Goal: Task Accomplishment & Management: Use online tool/utility

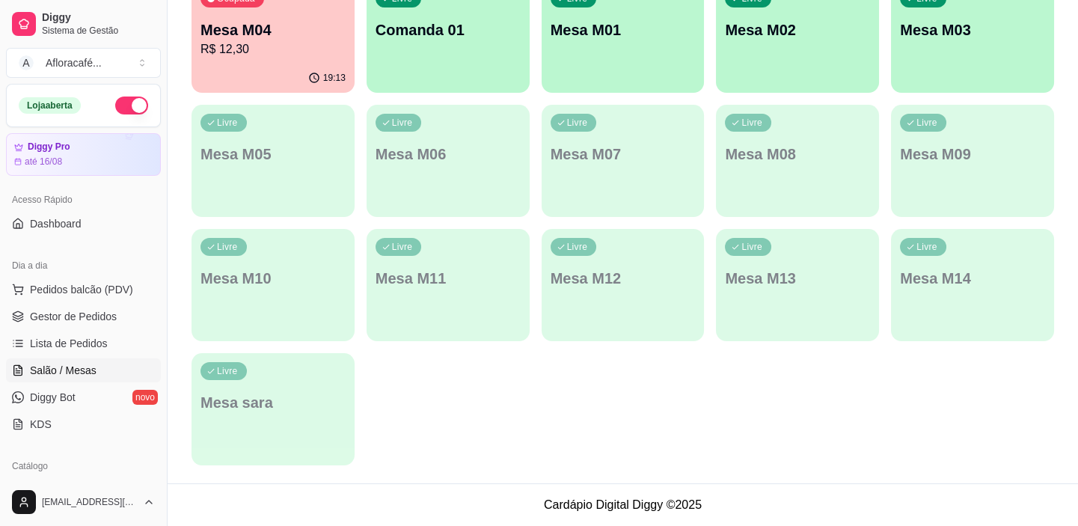
scroll to position [203, 0]
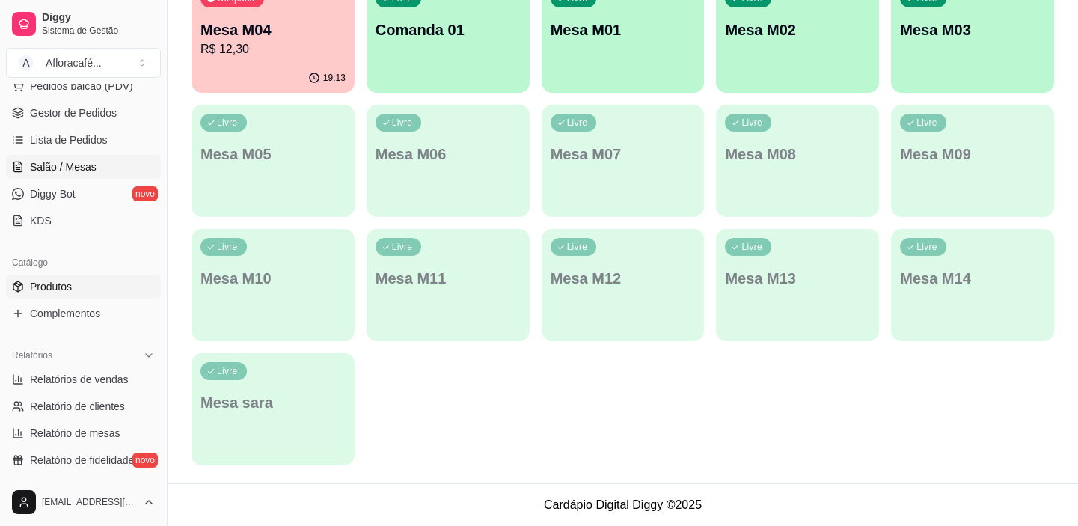
drag, startPoint x: 91, startPoint y: 269, endPoint x: 88, endPoint y: 282, distance: 13.1
click at [91, 272] on div "Catálogo" at bounding box center [83, 263] width 155 height 24
click at [89, 287] on link "Produtos" at bounding box center [83, 286] width 155 height 24
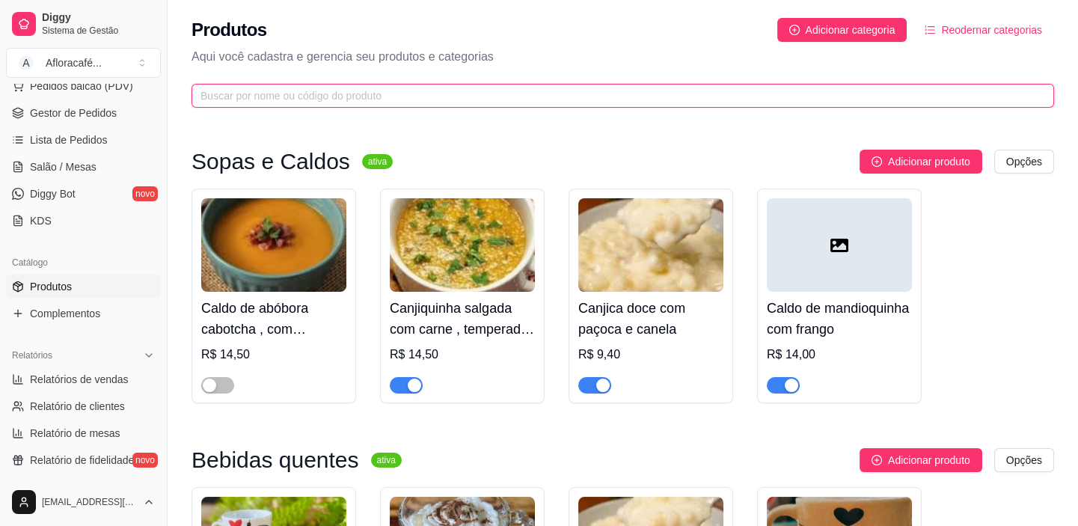
click at [458, 89] on input "text" at bounding box center [616, 96] width 832 height 16
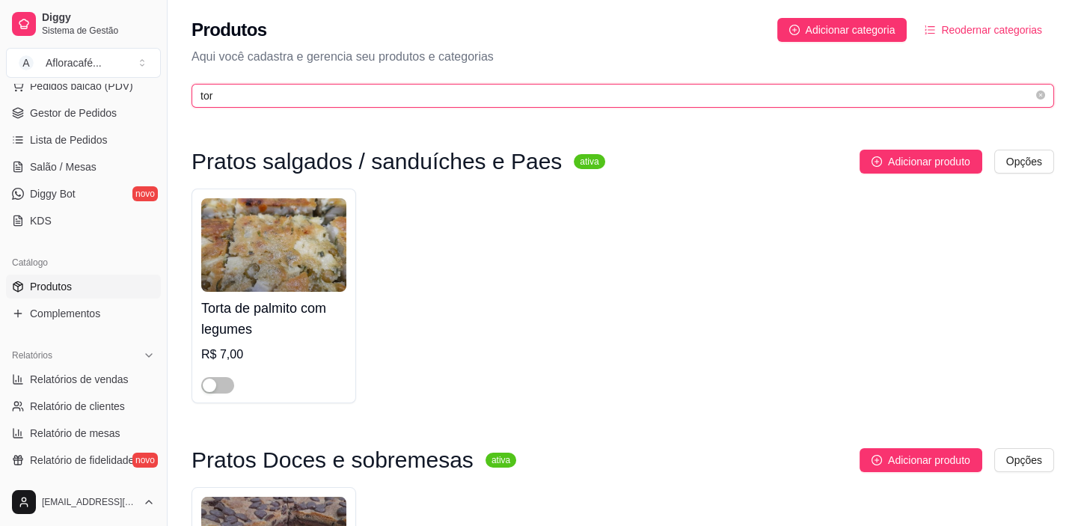
click at [422, 100] on input "tor" at bounding box center [616, 96] width 832 height 16
type input "t"
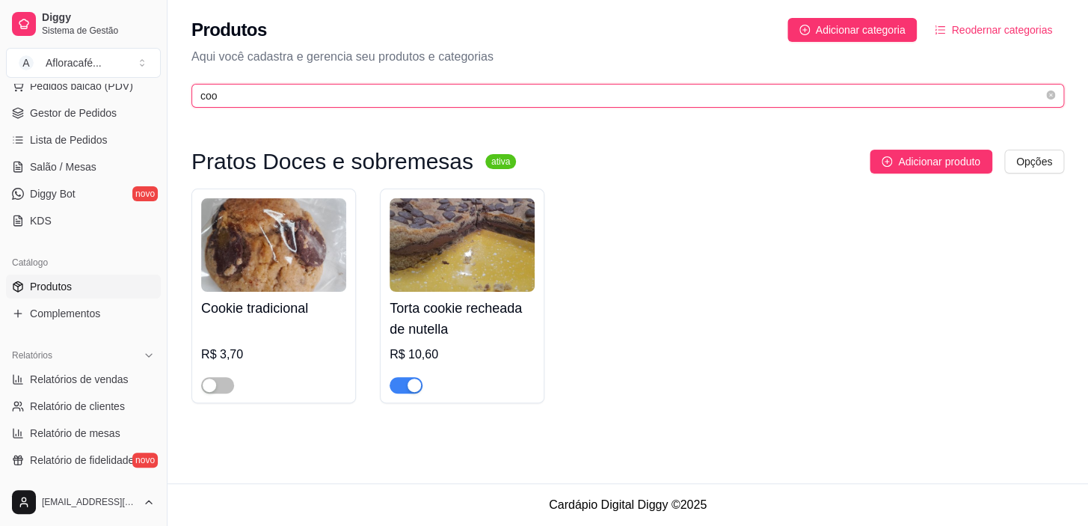
type input "coo"
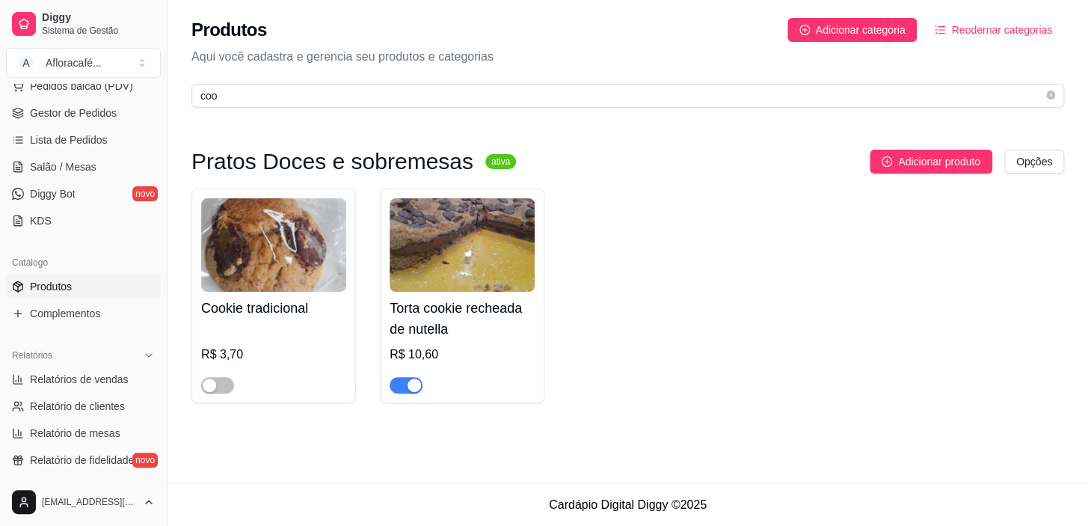
click at [281, 330] on div "R$ 3,70" at bounding box center [273, 359] width 145 height 69
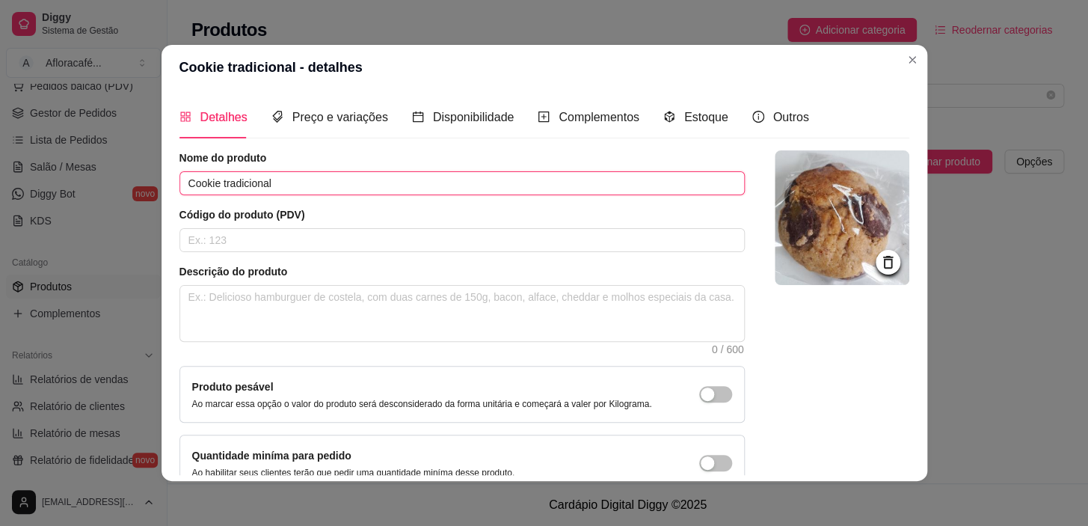
drag, startPoint x: 500, startPoint y: 171, endPoint x: 500, endPoint y: 180, distance: 9.0
click at [500, 180] on input "Cookie tradicional" at bounding box center [462, 183] width 565 height 24
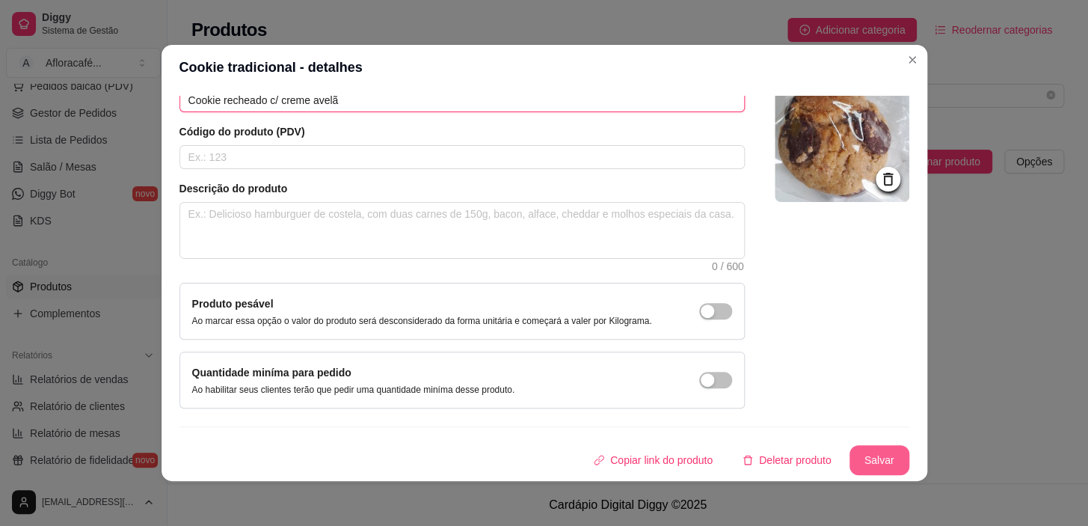
type input "Cookie recheado c/ creme avelã"
click at [875, 464] on button "Salvar" at bounding box center [880, 460] width 60 height 30
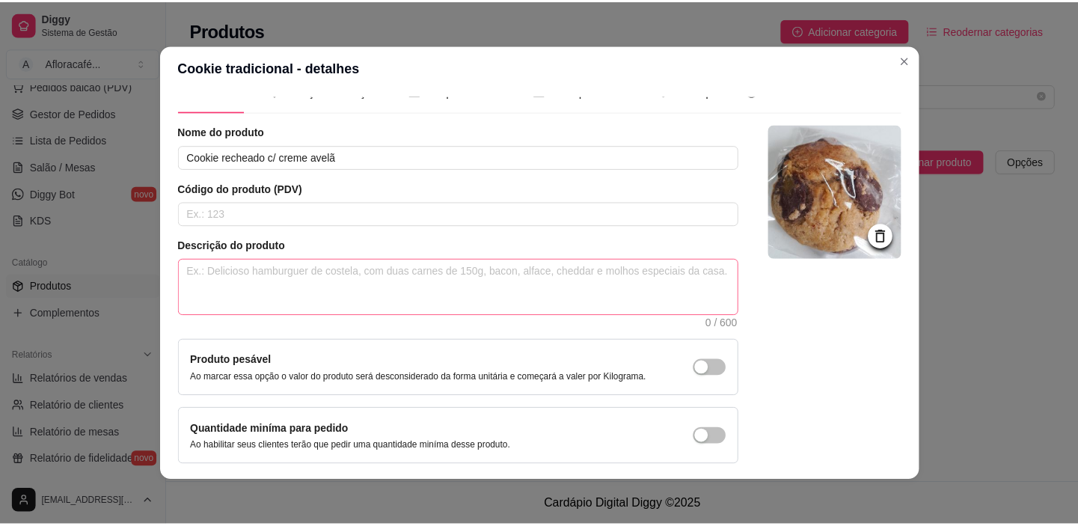
scroll to position [0, 0]
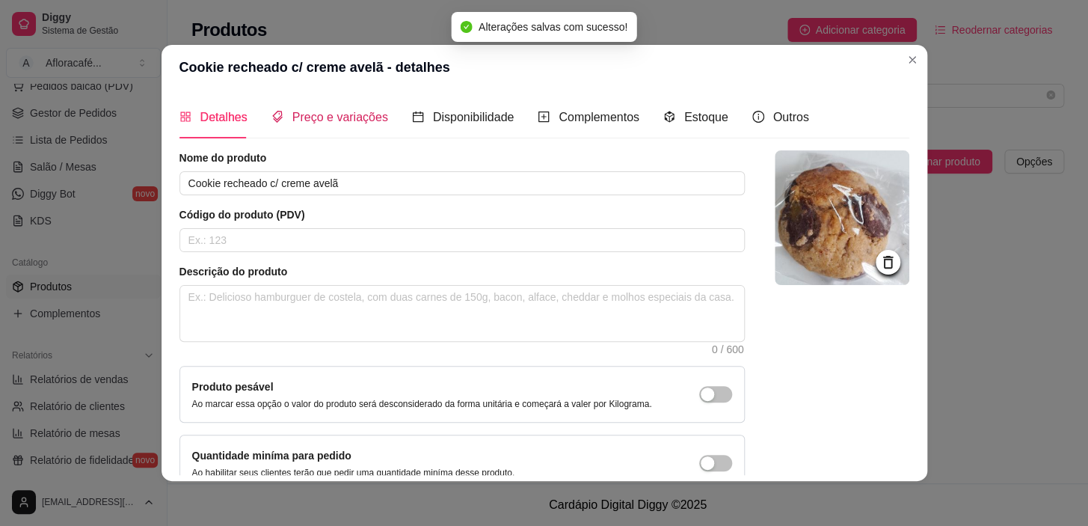
drag, startPoint x: 355, startPoint y: 111, endPoint x: 359, endPoint y: 122, distance: 12.1
click at [355, 111] on span "Preço e variações" at bounding box center [340, 117] width 96 height 13
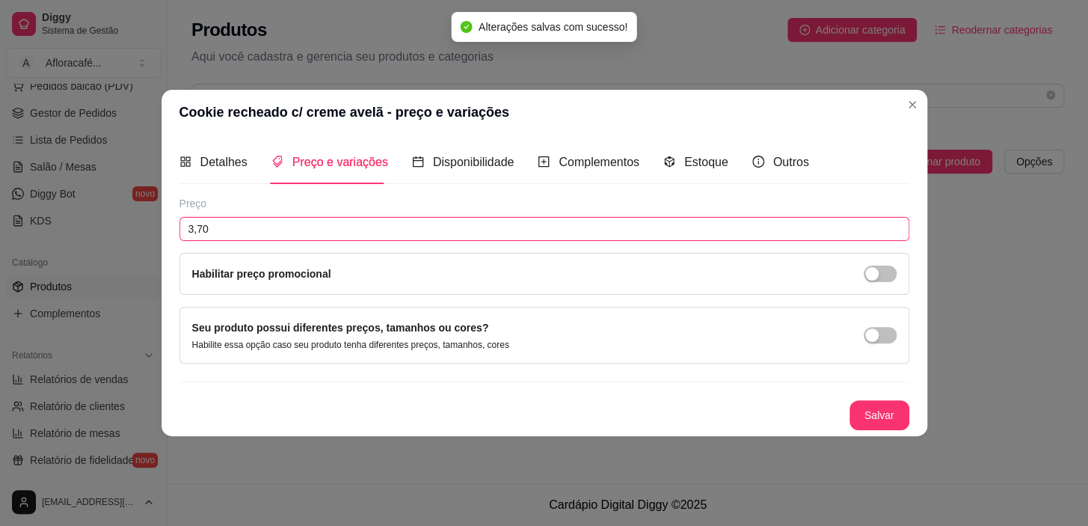
click at [429, 222] on input "3,70" at bounding box center [545, 229] width 730 height 24
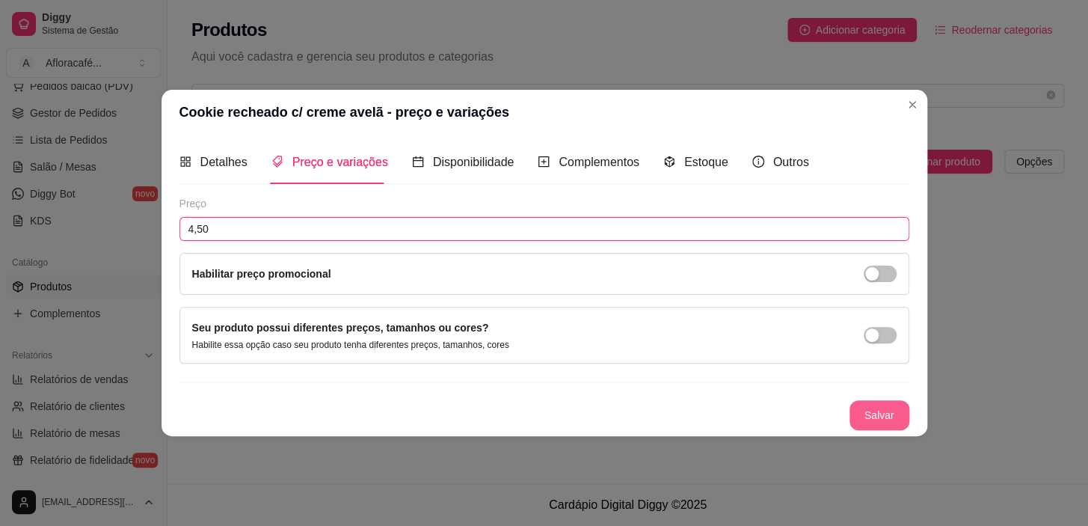
type input "4,50"
click at [904, 426] on button "Salvar" at bounding box center [879, 414] width 58 height 29
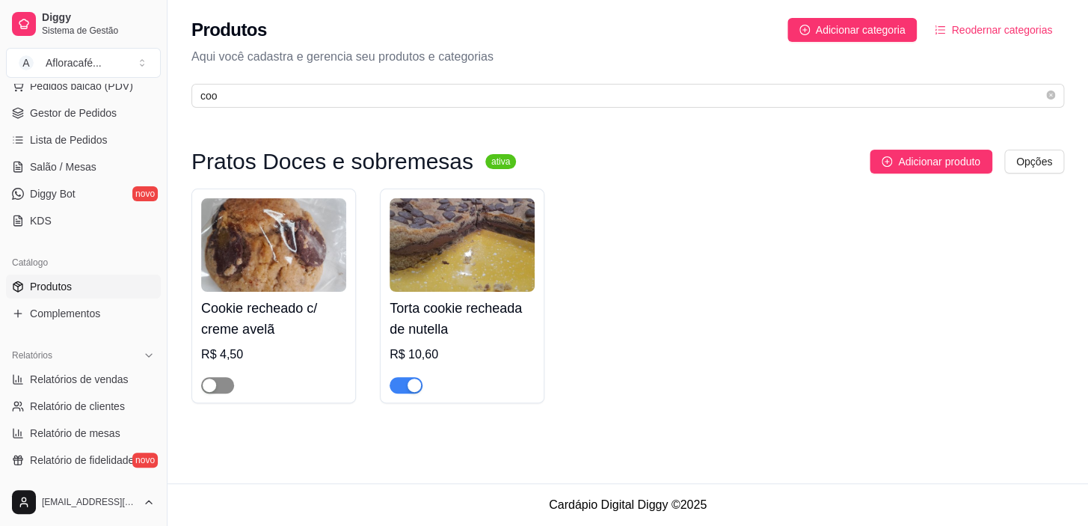
click at [230, 392] on span "button" at bounding box center [217, 385] width 33 height 16
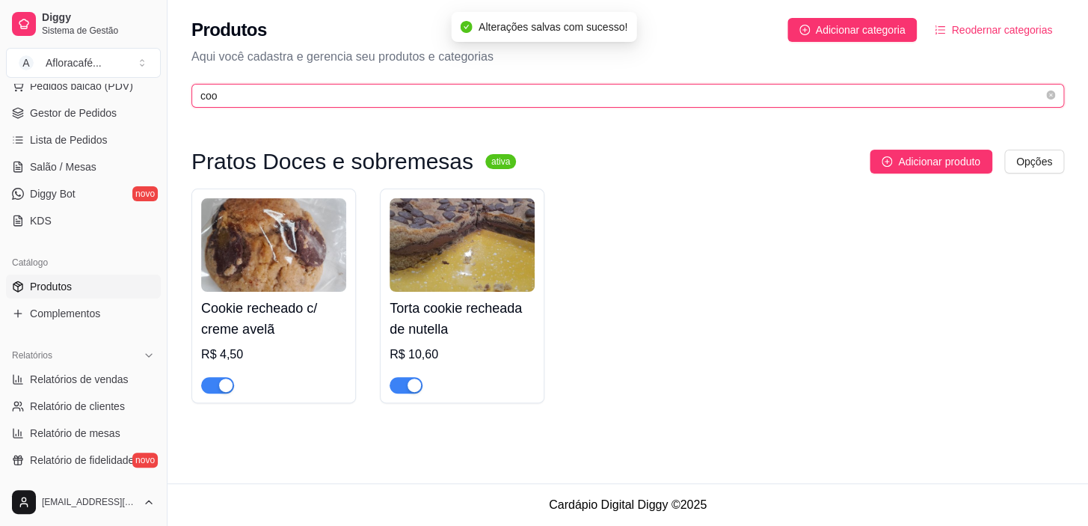
click at [479, 97] on input "coo" at bounding box center [621, 96] width 843 height 16
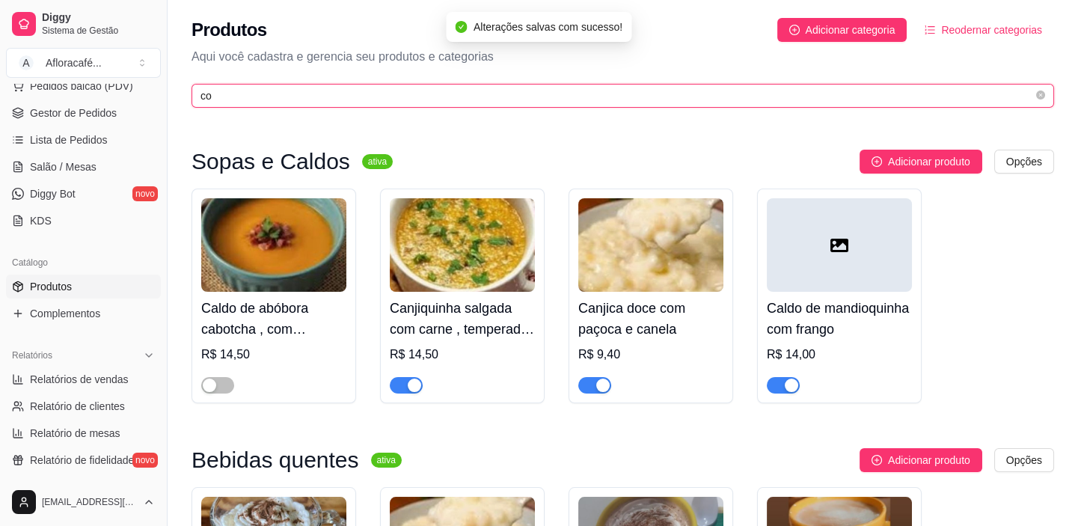
type input "c"
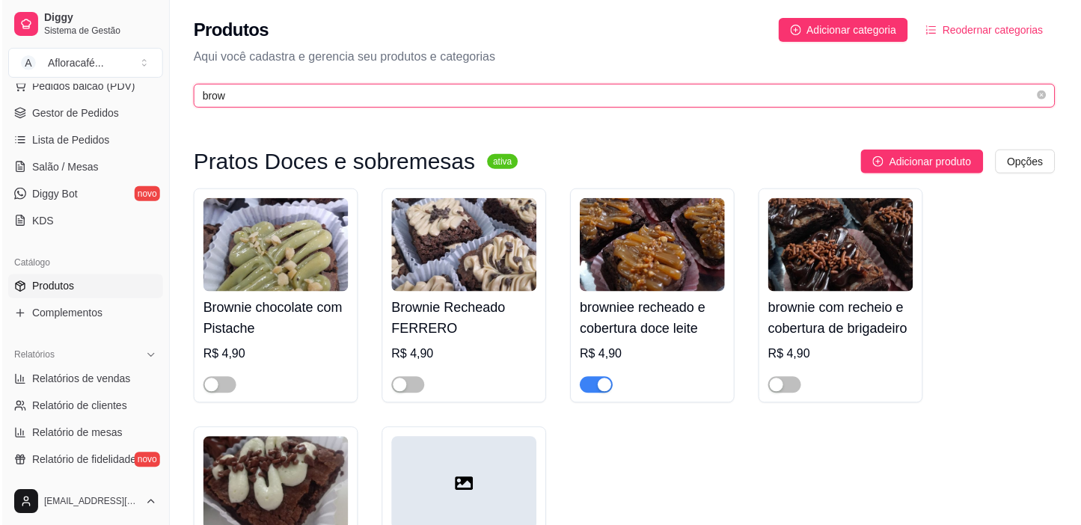
scroll to position [192, 0]
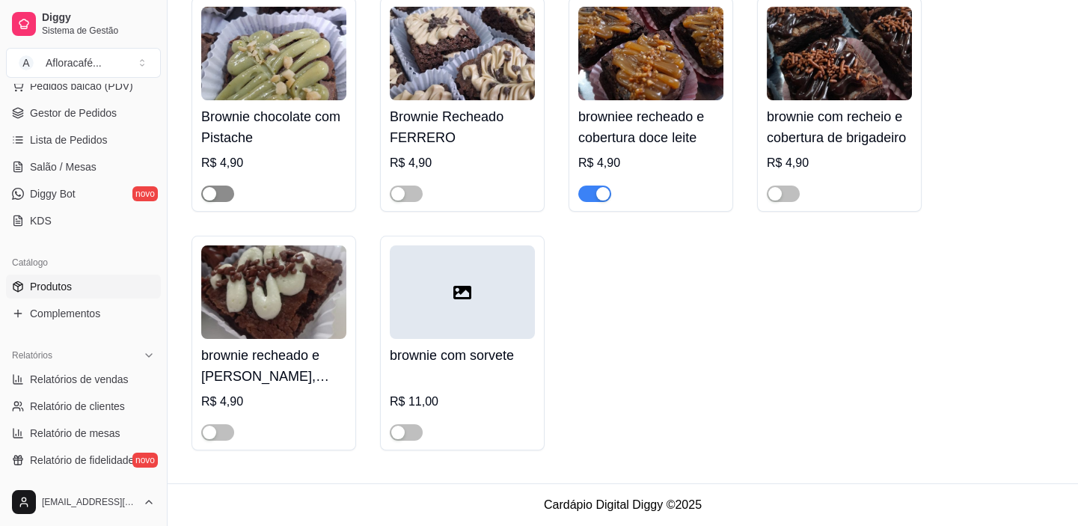
type input "brow"
drag, startPoint x: 224, startPoint y: 196, endPoint x: 185, endPoint y: 201, distance: 39.2
click at [223, 196] on span "button" at bounding box center [217, 193] width 33 height 16
drag, startPoint x: 796, startPoint y: 194, endPoint x: 788, endPoint y: 200, distance: 9.6
click at [794, 195] on span "button" at bounding box center [783, 193] width 33 height 16
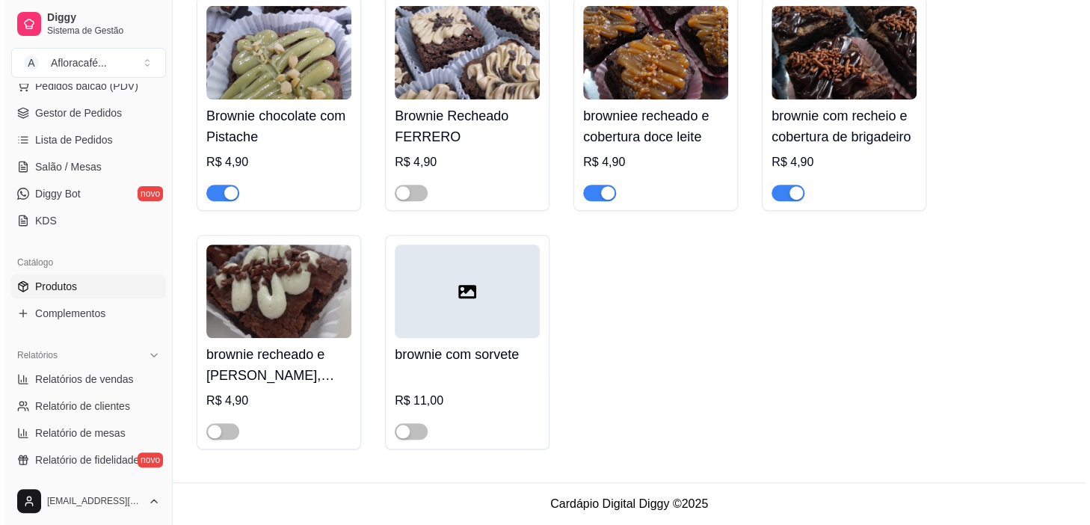
scroll to position [0, 0]
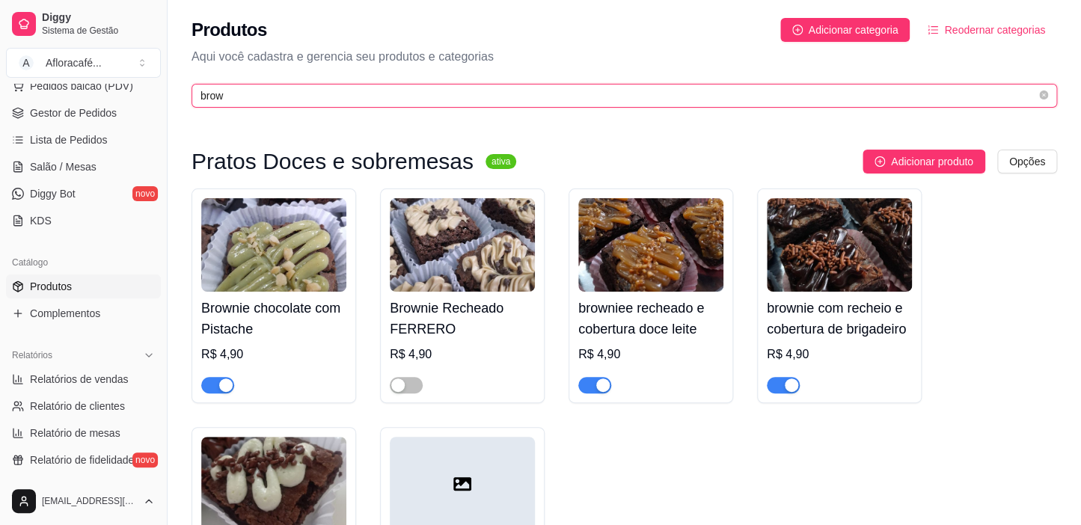
click at [414, 93] on input "brow" at bounding box center [617, 96] width 835 height 16
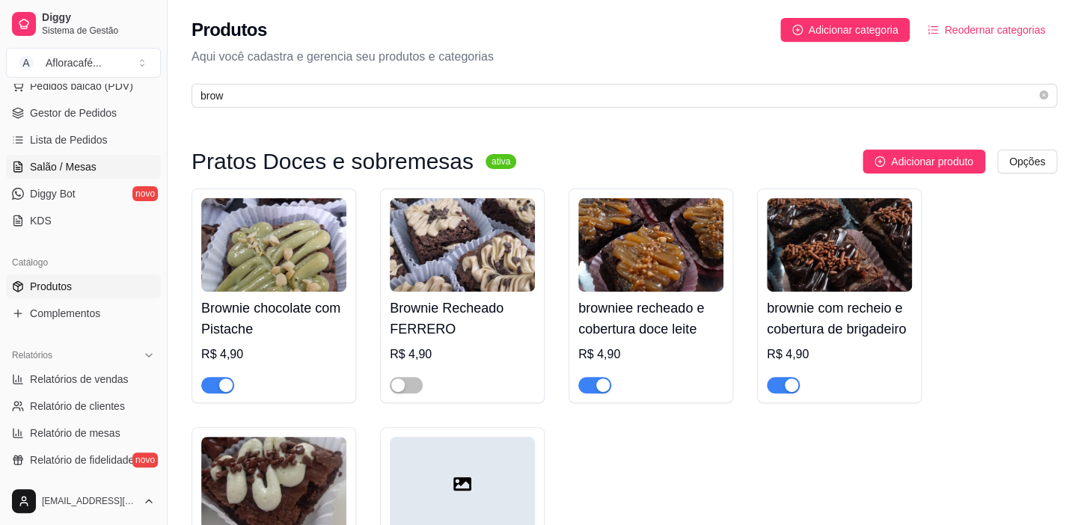
click at [92, 166] on link "Salão / Mesas" at bounding box center [83, 167] width 155 height 24
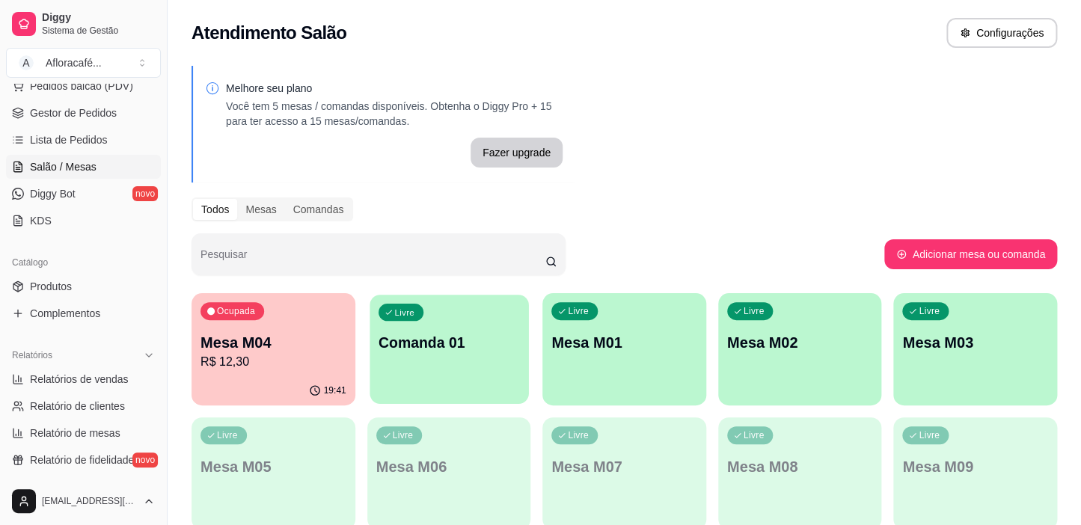
click at [509, 335] on p "Comanda 01" at bounding box center [448, 343] width 141 height 20
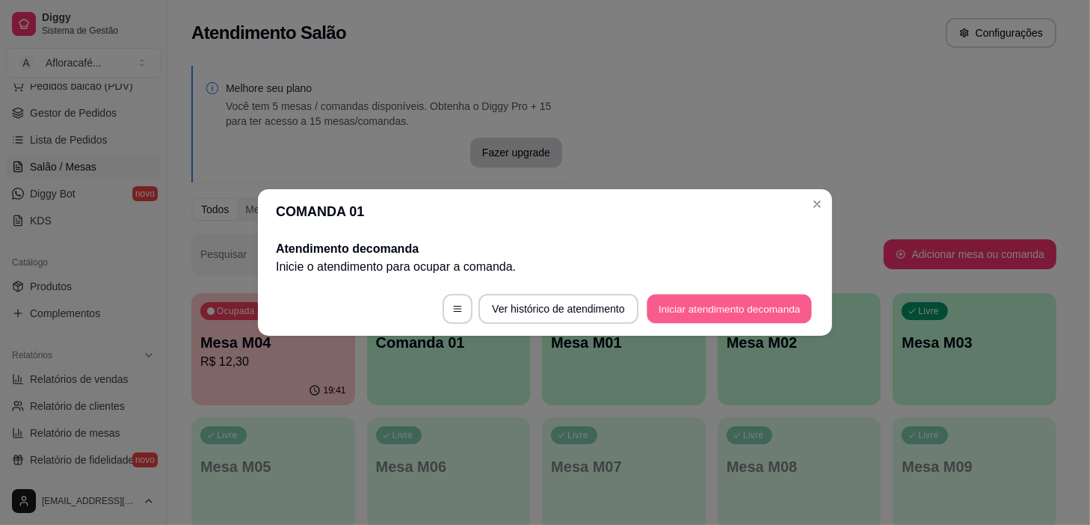
click at [684, 304] on button "Iniciar atendimento de comanda" at bounding box center [729, 309] width 165 height 29
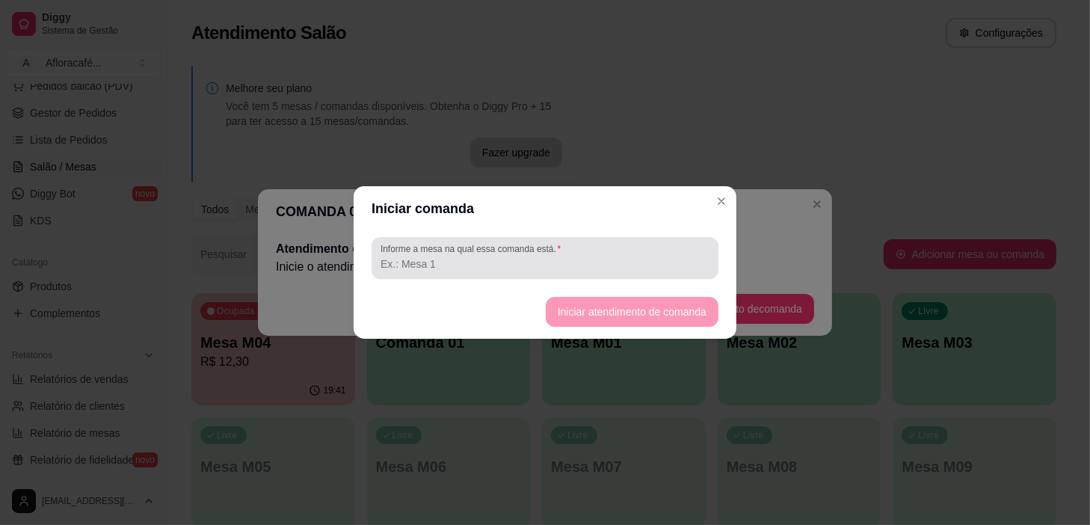
click at [644, 265] on input "Informe a mesa na qual essa comanda está." at bounding box center [545, 264] width 329 height 15
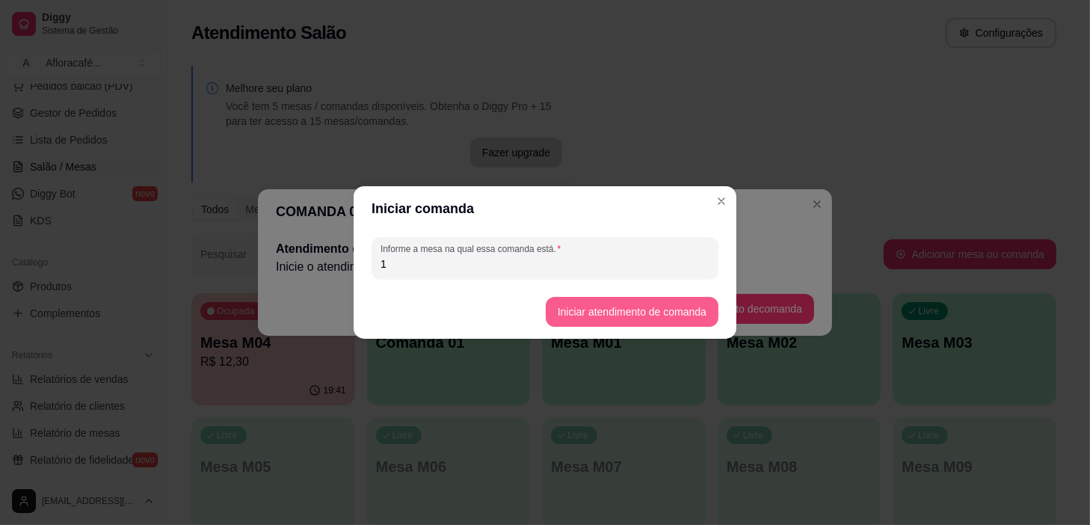
type input "1"
click at [678, 322] on button "Iniciar atendimento de comanda" at bounding box center [632, 312] width 168 height 29
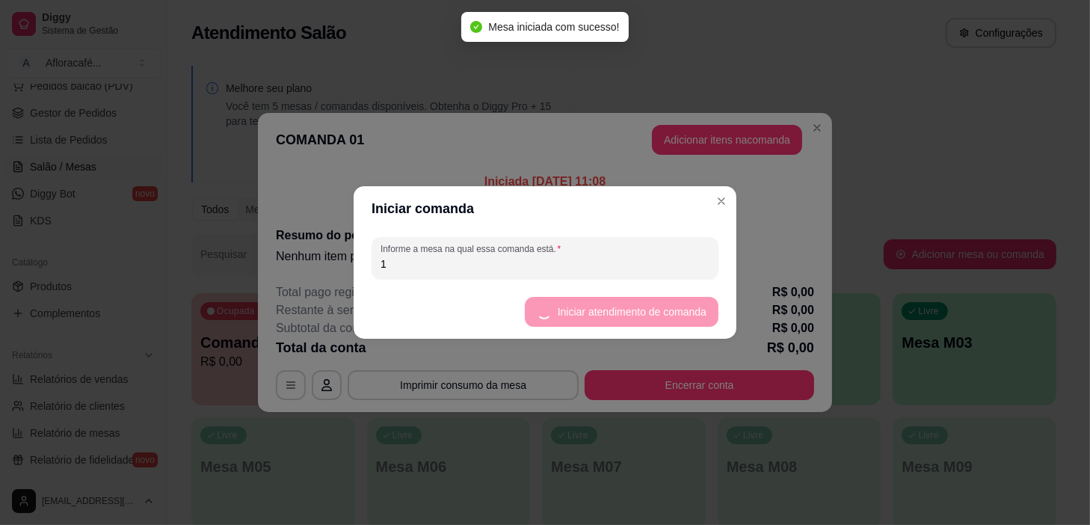
click at [737, 197] on div "Iniciar comanda Informe a mesa na qual essa comanda está. 1 Iniciar atendimento…" at bounding box center [545, 262] width 1090 height 525
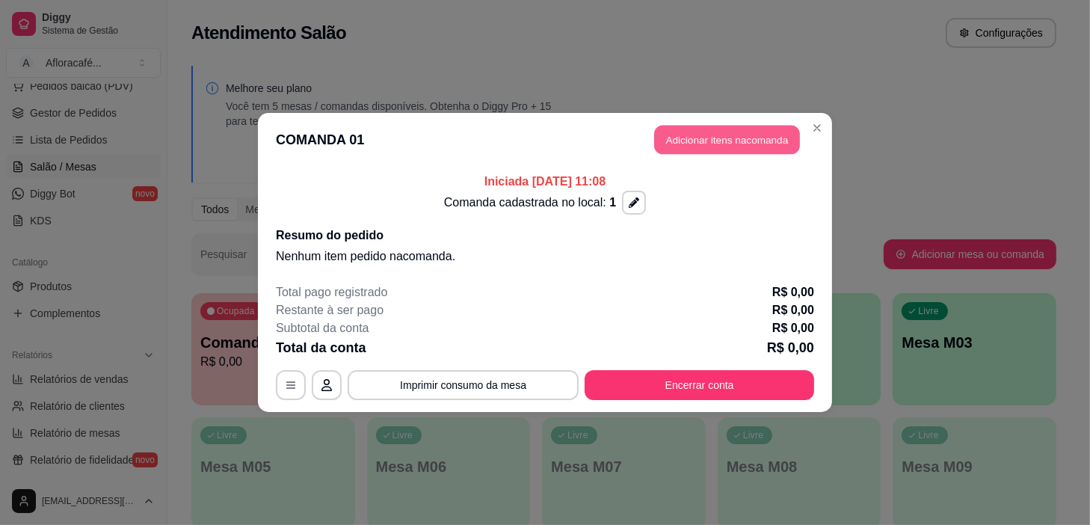
click at [754, 144] on button "Adicionar itens na comanda" at bounding box center [727, 140] width 146 height 29
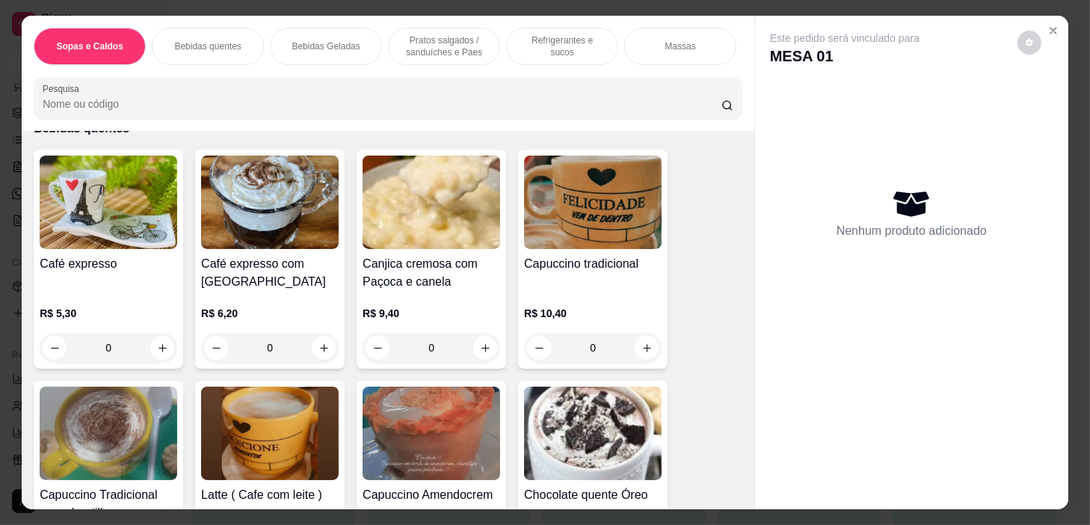
scroll to position [476, 0]
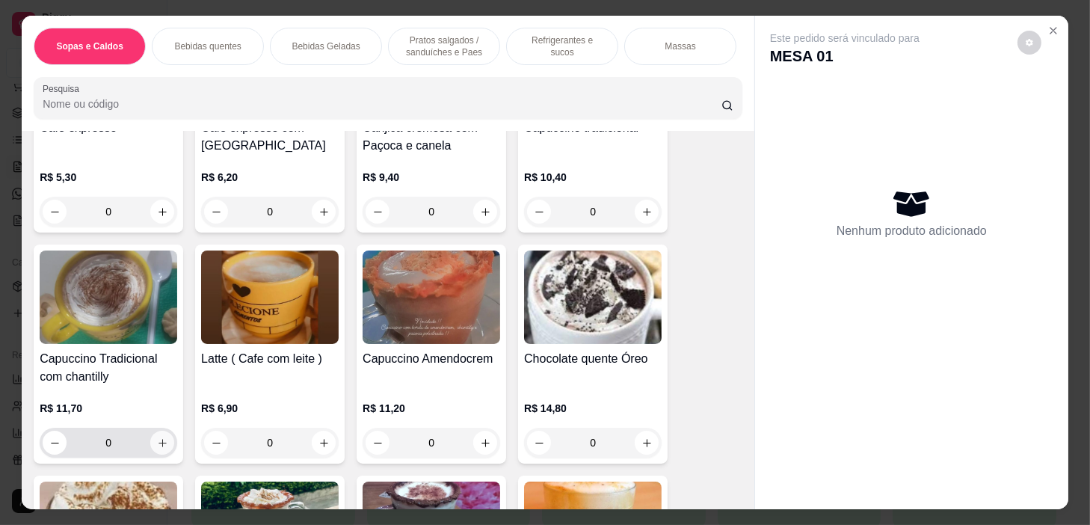
click at [157, 449] on icon "increase-product-quantity" at bounding box center [162, 443] width 11 height 11
type input "1"
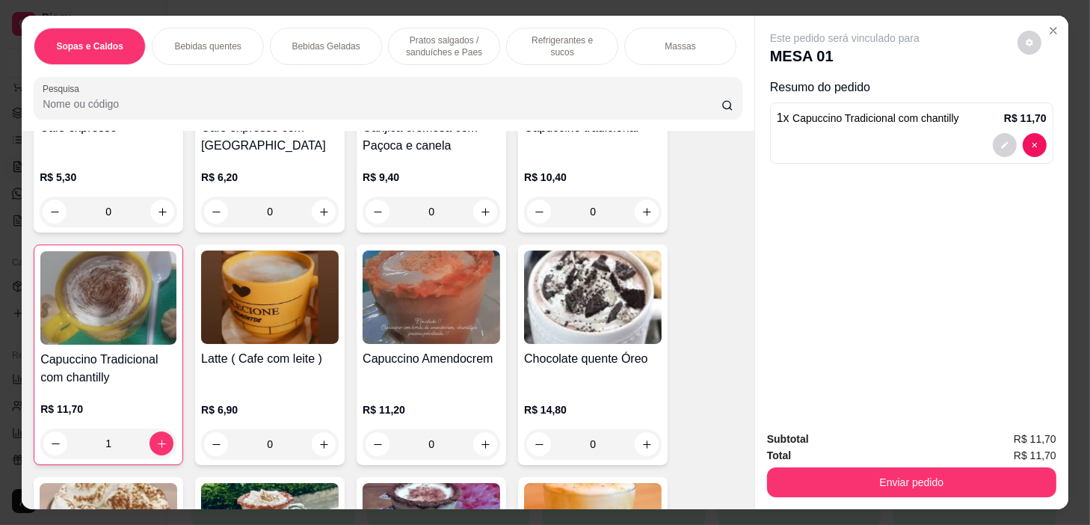
scroll to position [0, 584]
click at [579, 37] on p "Pratos Doces e sobremesas" at bounding box center [569, 46] width 87 height 24
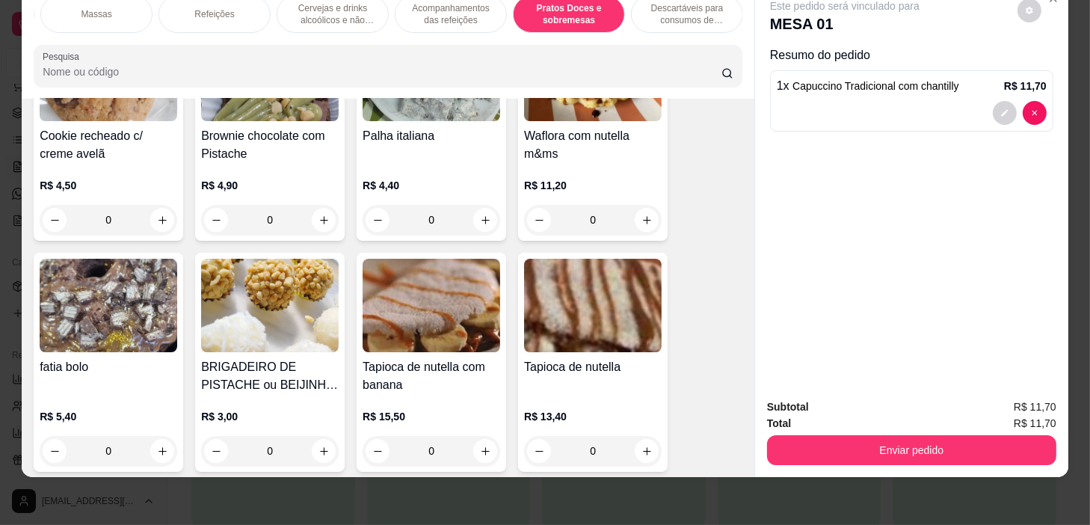
scroll to position [11404, 0]
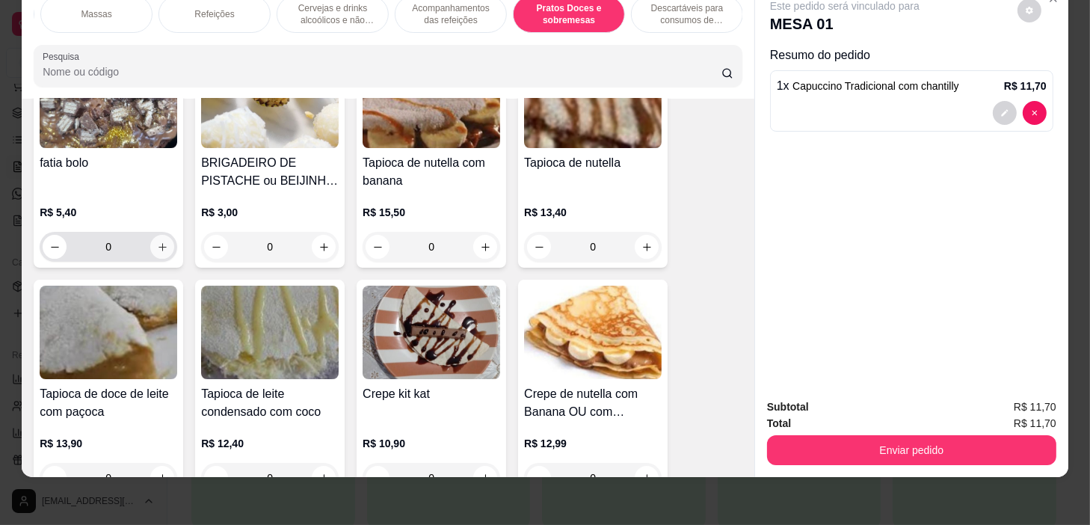
click at [157, 247] on icon "increase-product-quantity" at bounding box center [162, 247] width 11 height 11
type input "1"
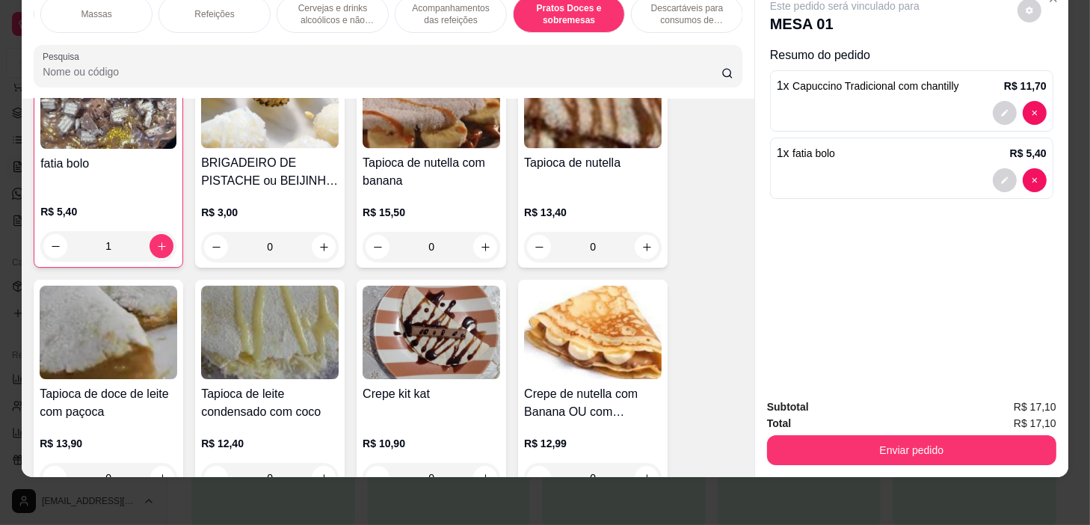
scroll to position [11404, 0]
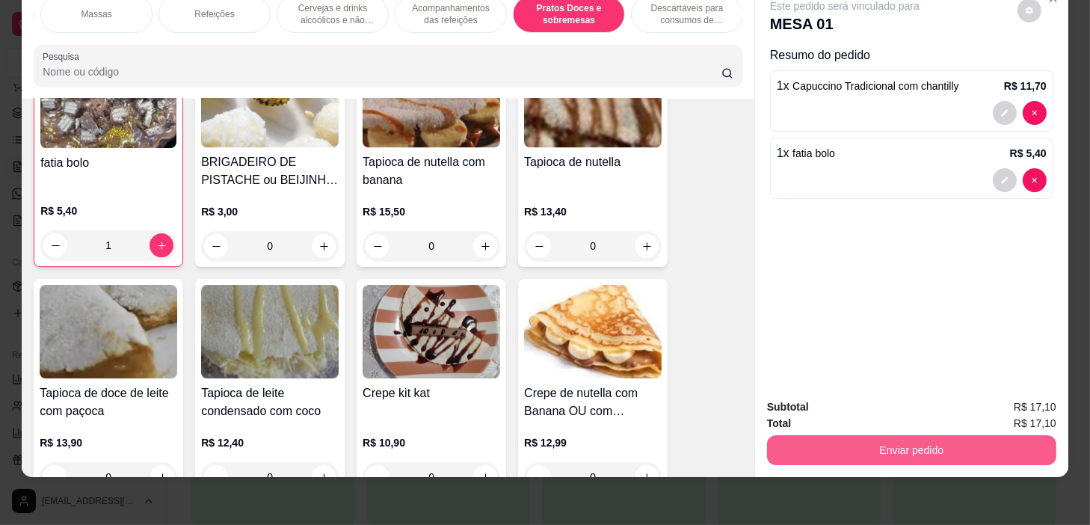
click at [838, 449] on button "Enviar pedido" at bounding box center [911, 450] width 289 height 30
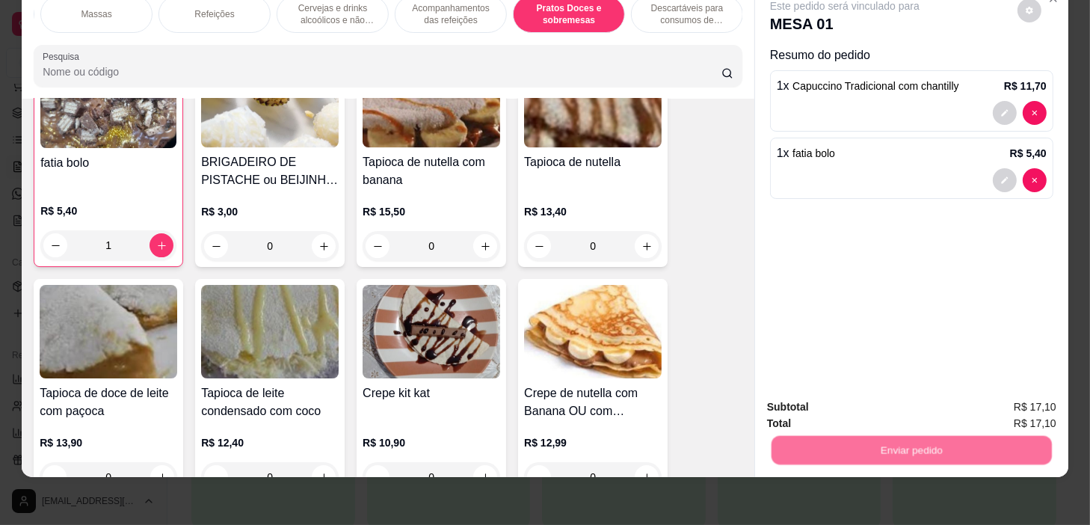
click at [854, 390] on button "Não registrar e enviar pedido" at bounding box center [863, 403] width 156 height 28
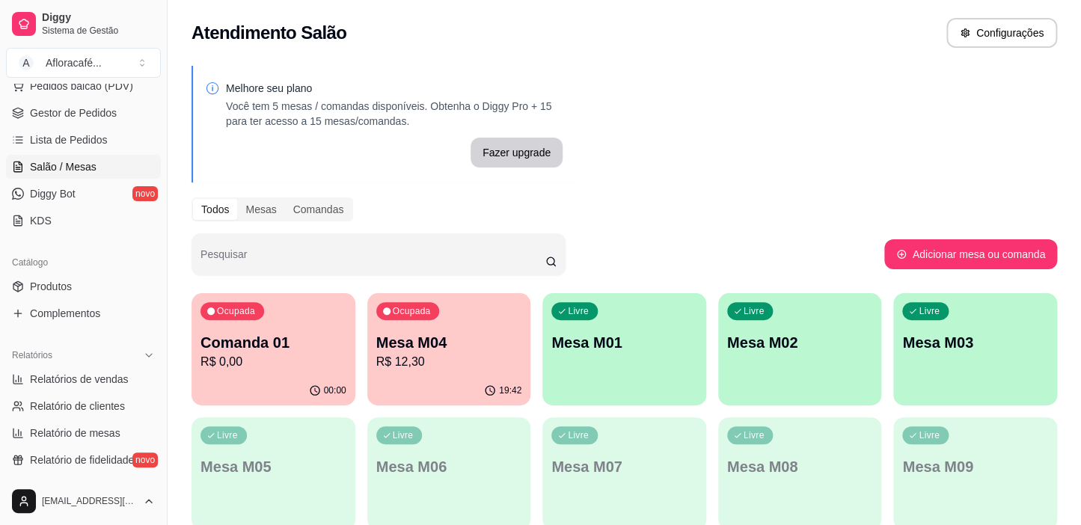
click at [286, 381] on div "00:00" at bounding box center [273, 390] width 164 height 29
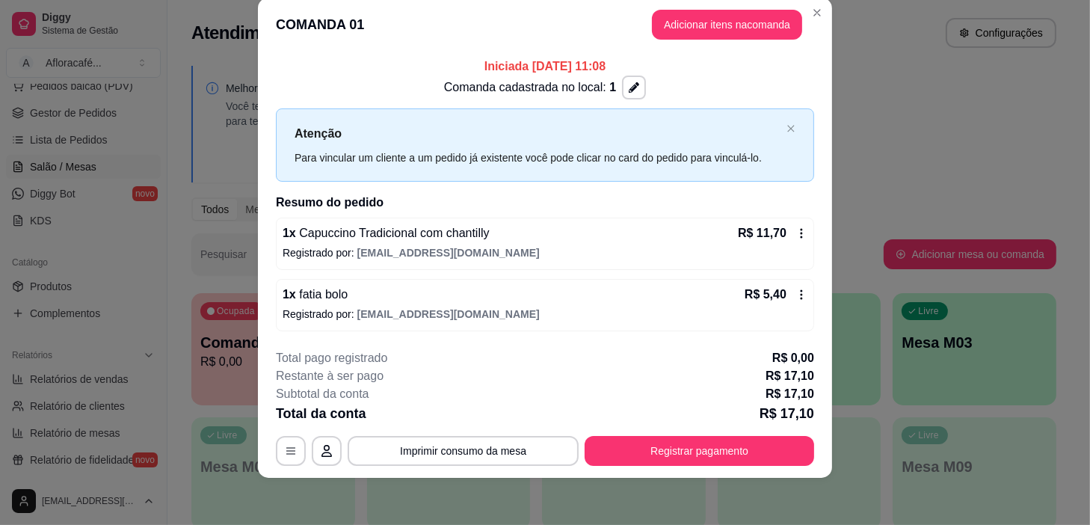
scroll to position [0, 0]
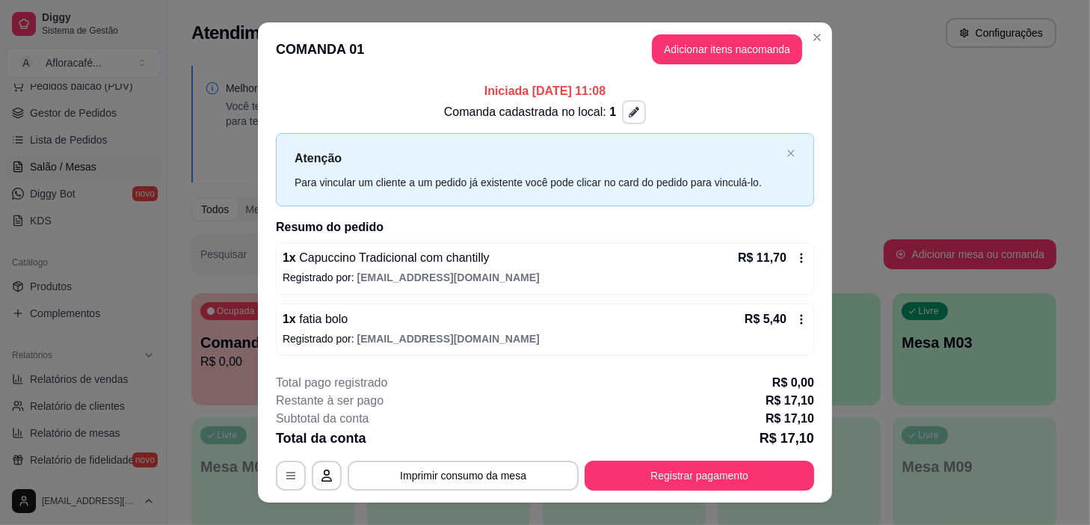
click at [629, 109] on icon "button" at bounding box center [634, 112] width 10 height 10
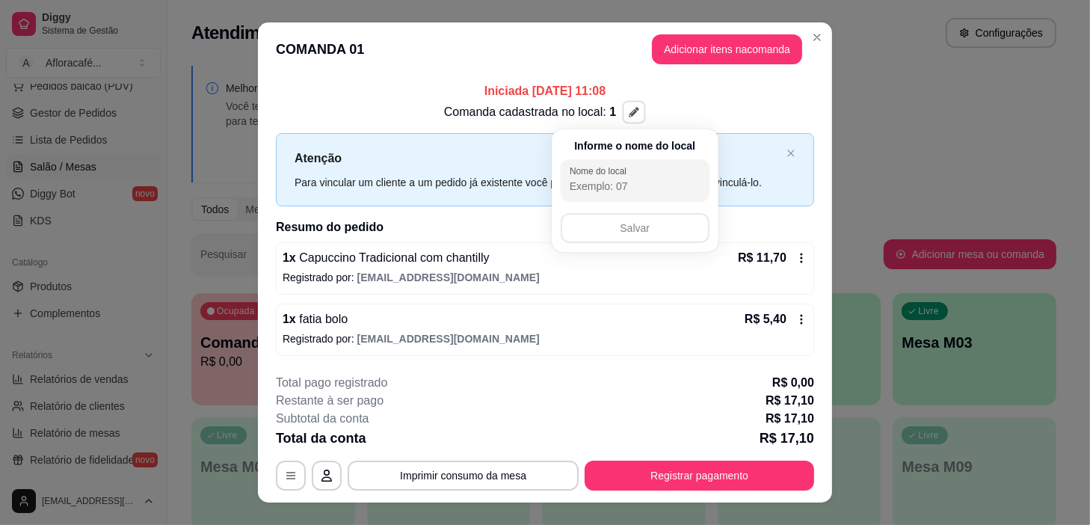
click at [644, 185] on input "Nome do local" at bounding box center [635, 186] width 131 height 15
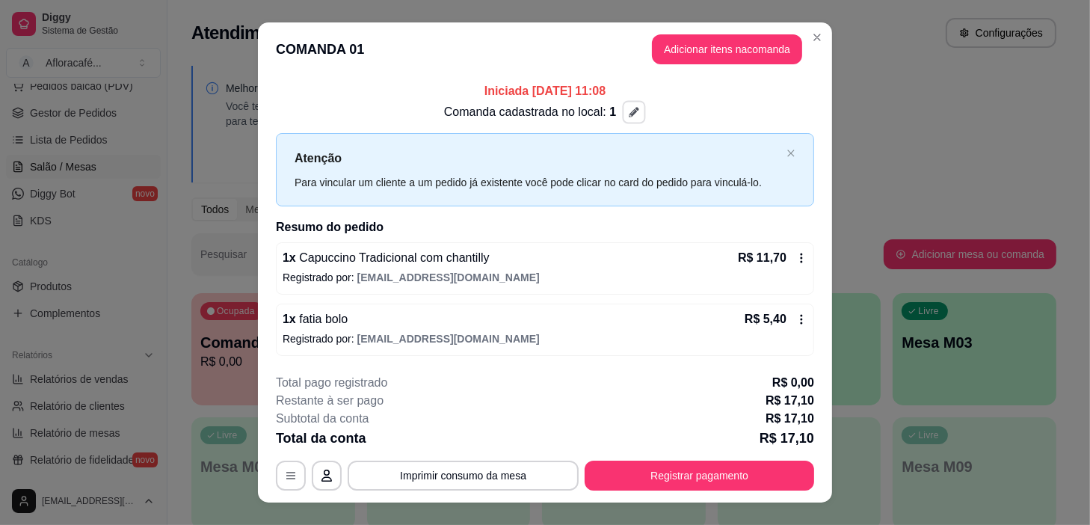
click at [671, 97] on p "Iniciada [DATE] 11:08" at bounding box center [545, 91] width 539 height 18
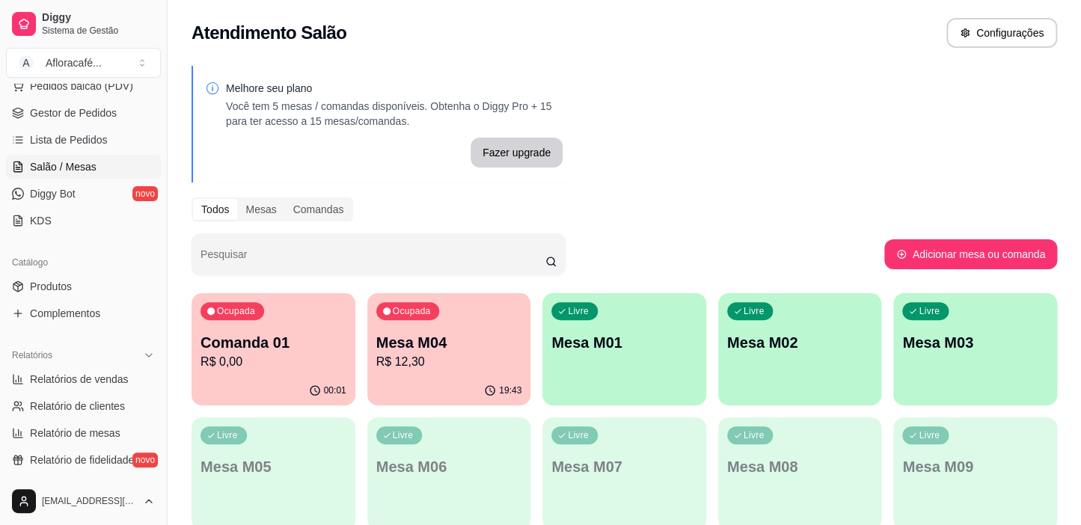
click at [417, 353] on p "R$ 12,30" at bounding box center [449, 362] width 146 height 18
click at [312, 334] on p "Comanda 01" at bounding box center [273, 343] width 141 height 20
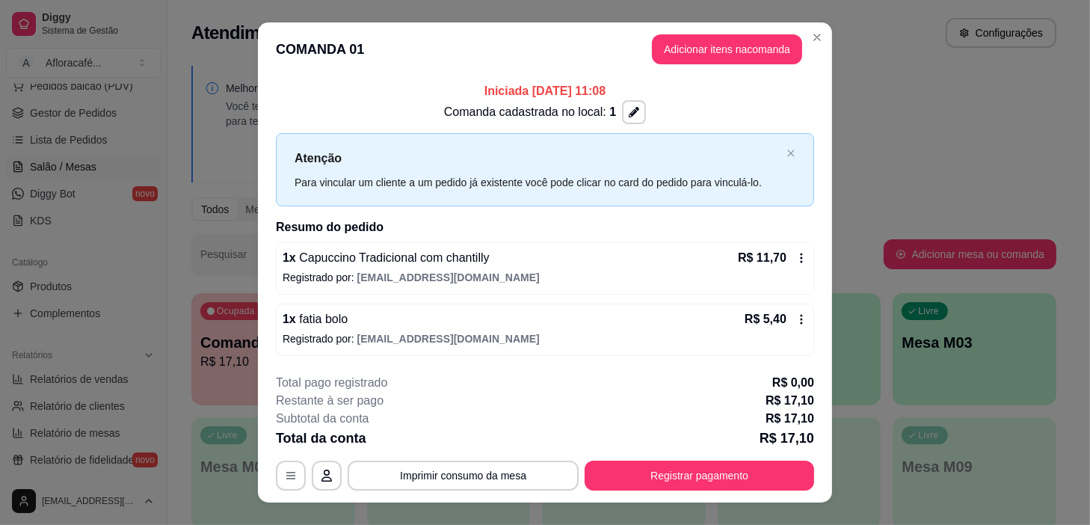
click at [685, 486] on button "Registrar pagamento" at bounding box center [700, 476] width 230 height 30
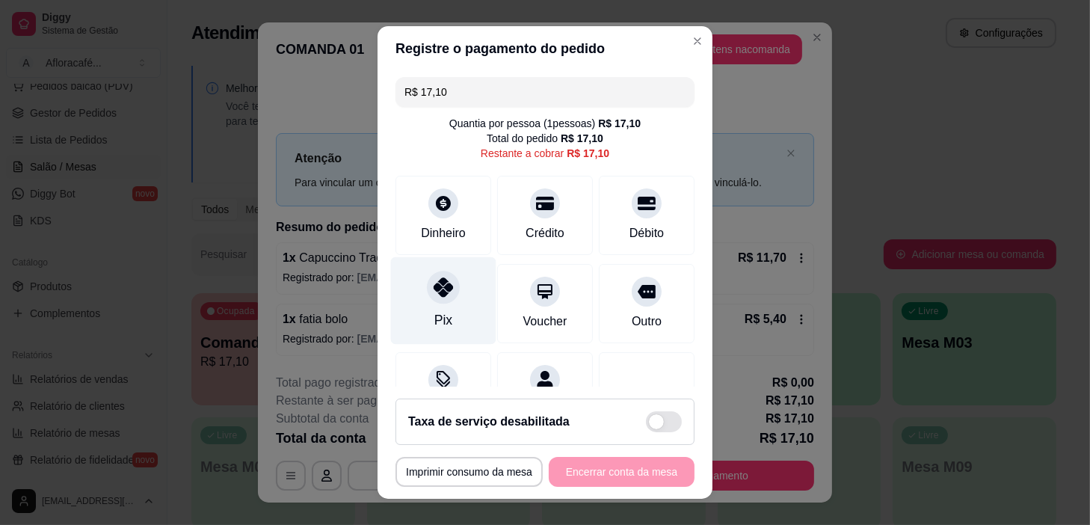
click at [409, 285] on div "Pix" at bounding box center [443, 301] width 105 height 88
type input "R$ 0,00"
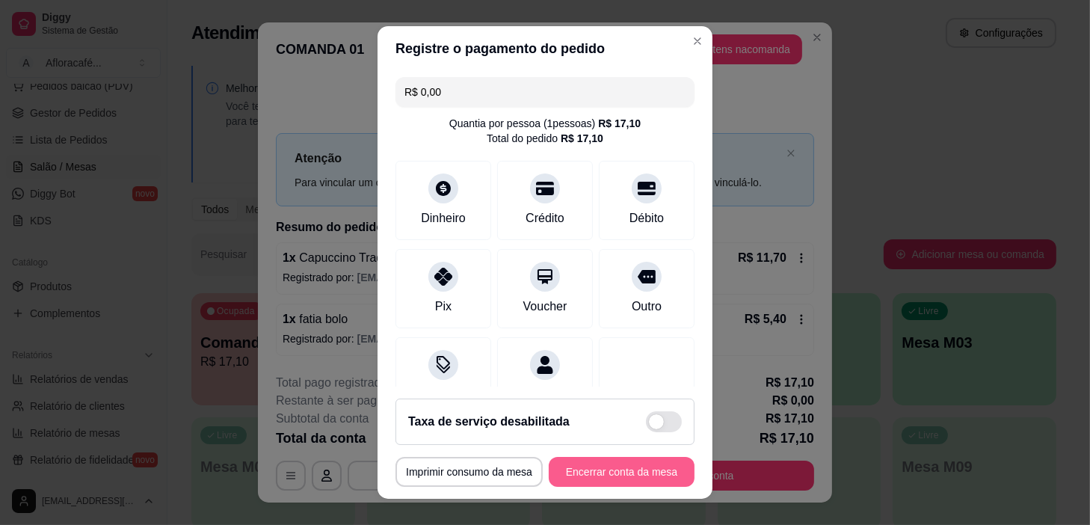
click at [626, 469] on button "Encerrar conta da mesa" at bounding box center [622, 472] width 146 height 30
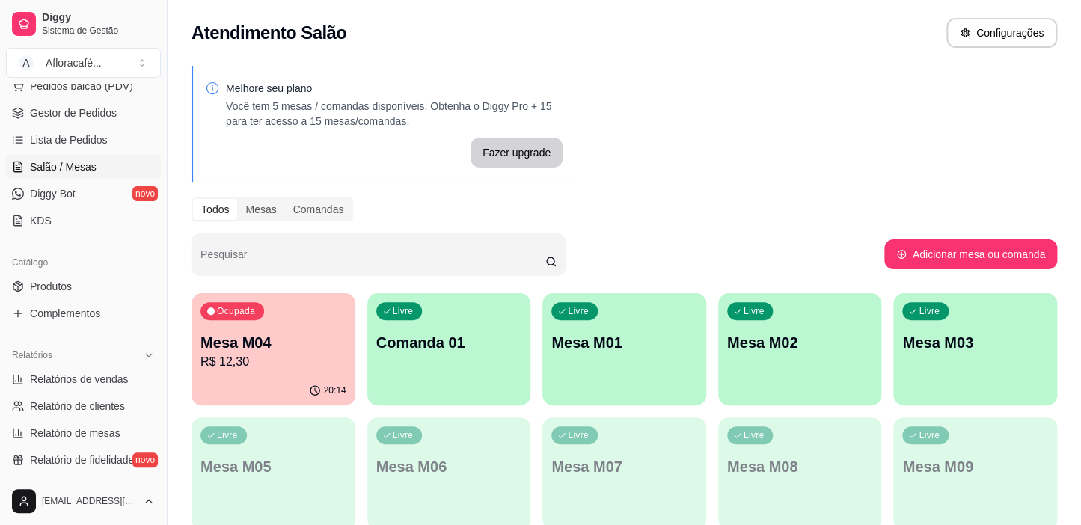
click at [514, 320] on div "Livre Comanda 01" at bounding box center [449, 340] width 164 height 94
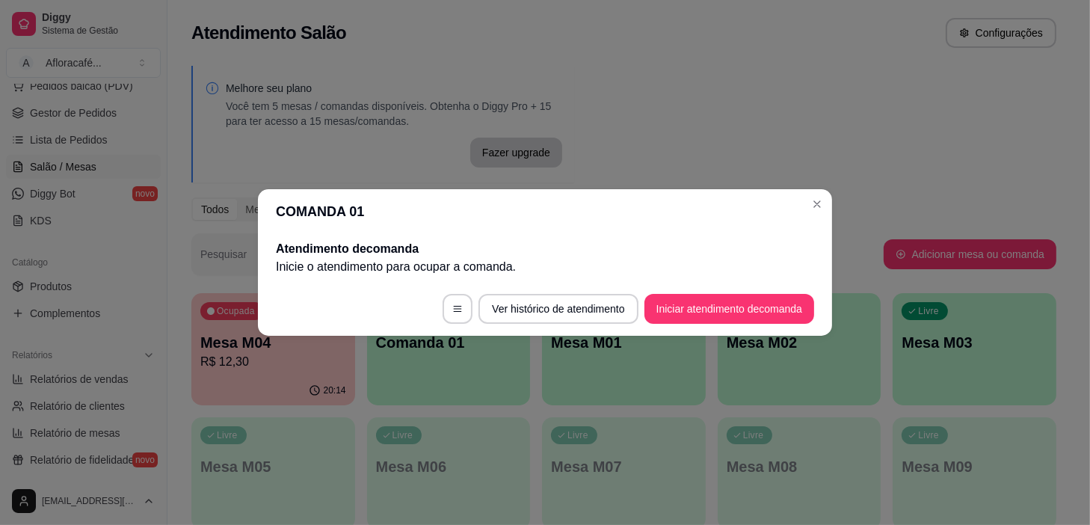
click at [824, 189] on header "COMANDA 01" at bounding box center [545, 211] width 574 height 45
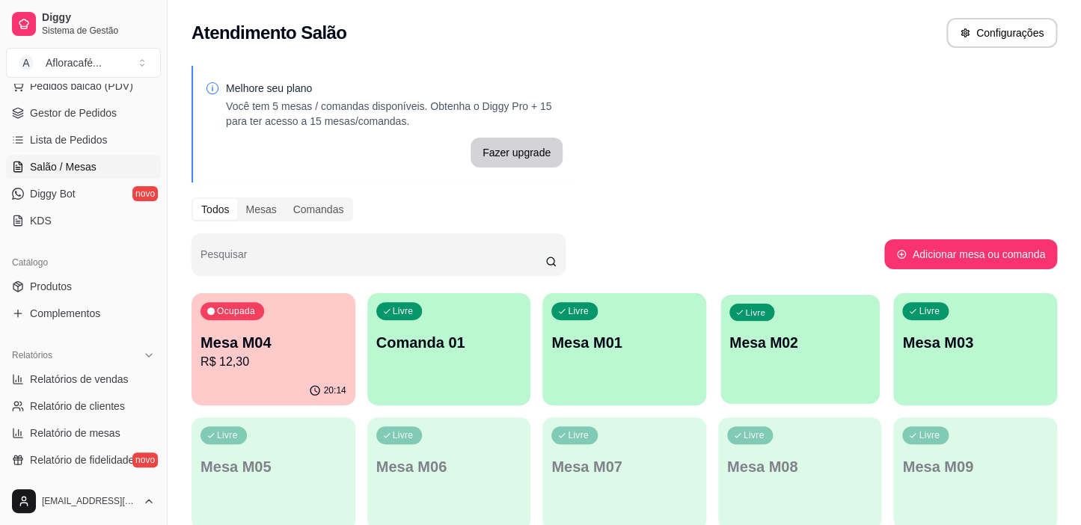
click at [796, 364] on div "Livre Mesa M02" at bounding box center [799, 340] width 159 height 91
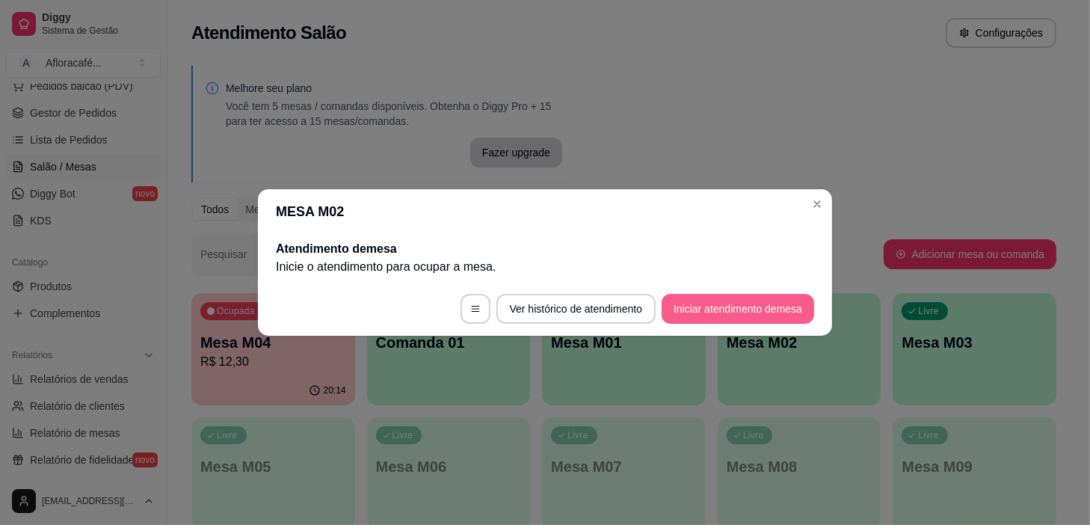
click at [788, 309] on button "Iniciar atendimento de mesa" at bounding box center [738, 309] width 153 height 30
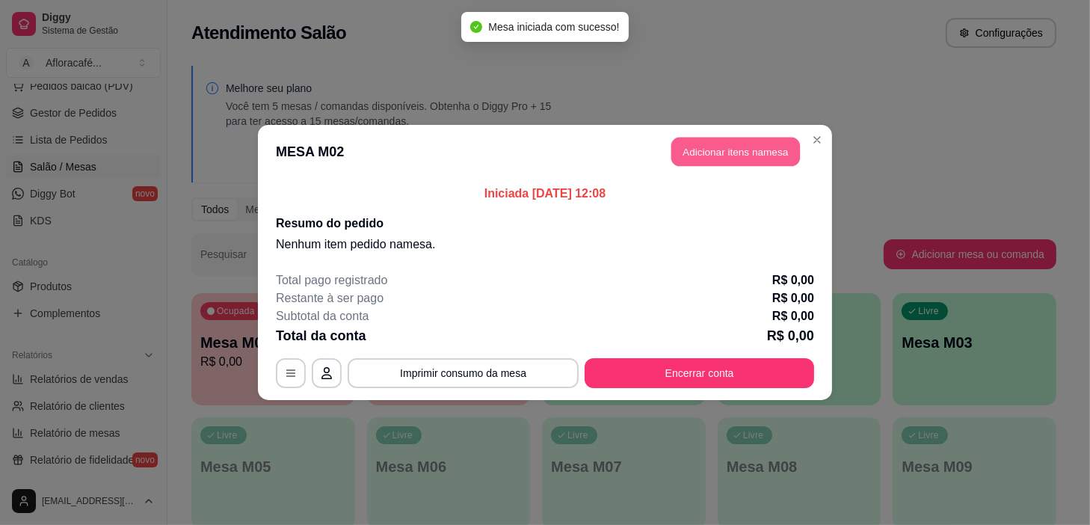
click at [743, 141] on button "Adicionar itens na mesa" at bounding box center [736, 152] width 129 height 29
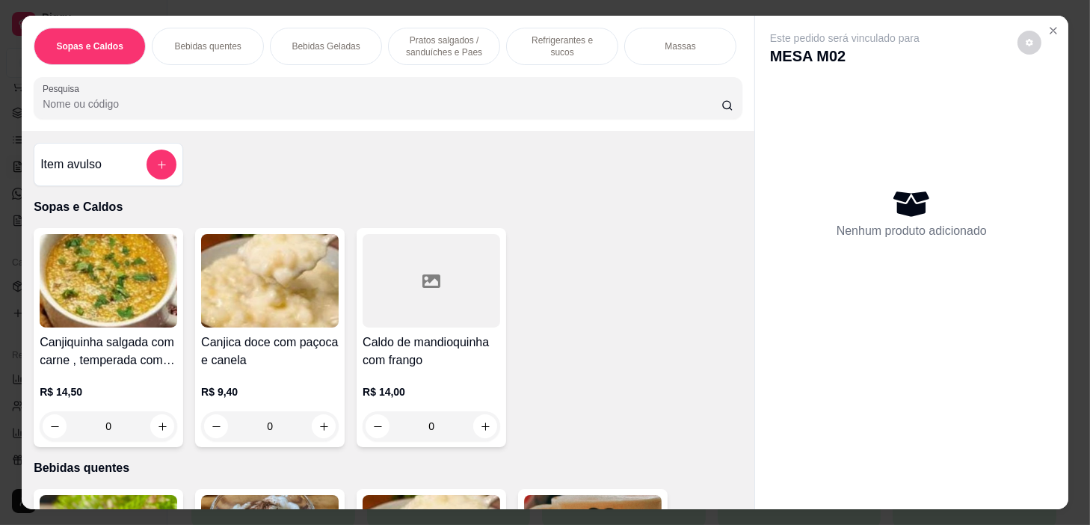
click at [426, 34] on p "Pratos salgados / sanduíches e Paes" at bounding box center [444, 46] width 87 height 24
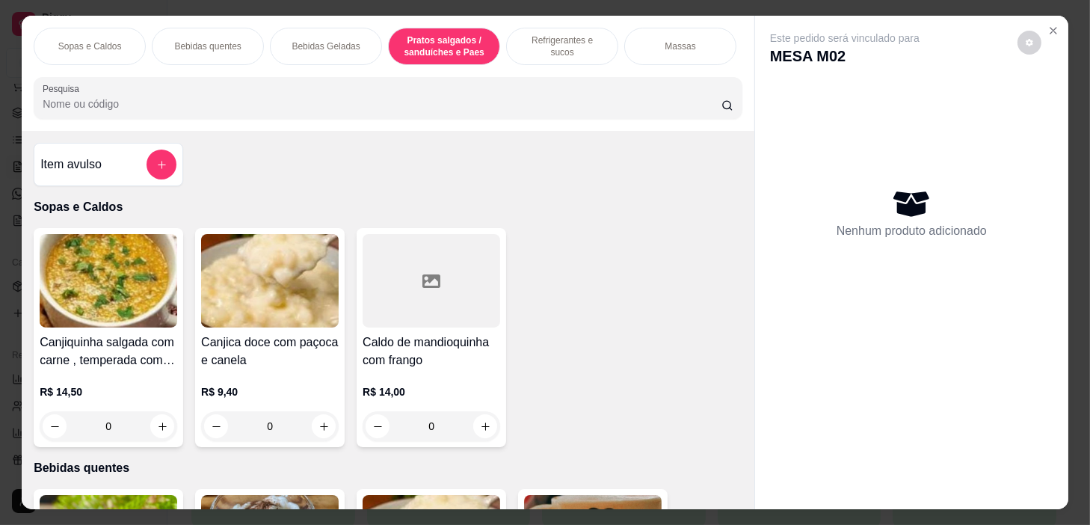
scroll to position [37, 0]
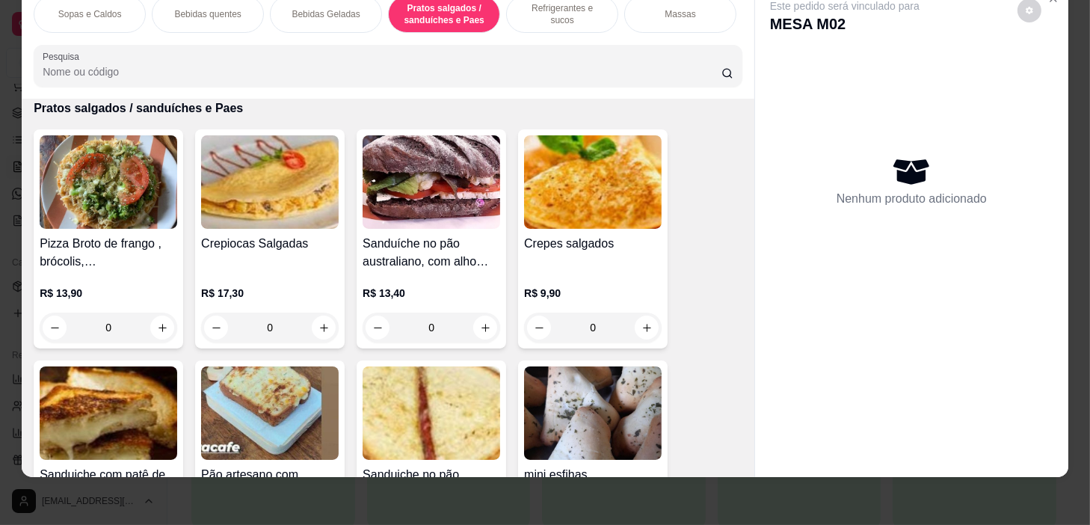
click at [534, 7] on p "Refrigerantes e sucos" at bounding box center [562, 14] width 87 height 24
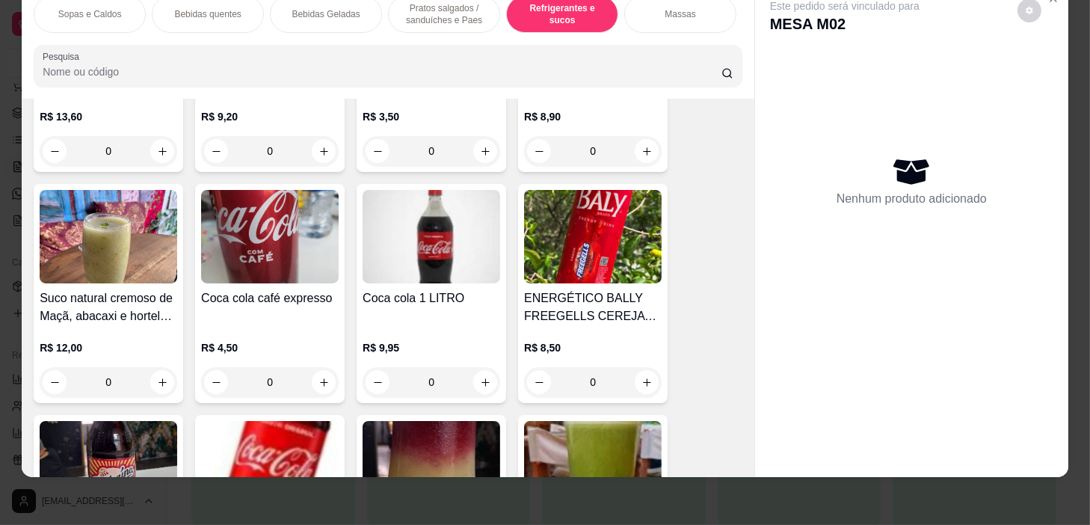
scroll to position [7001, 0]
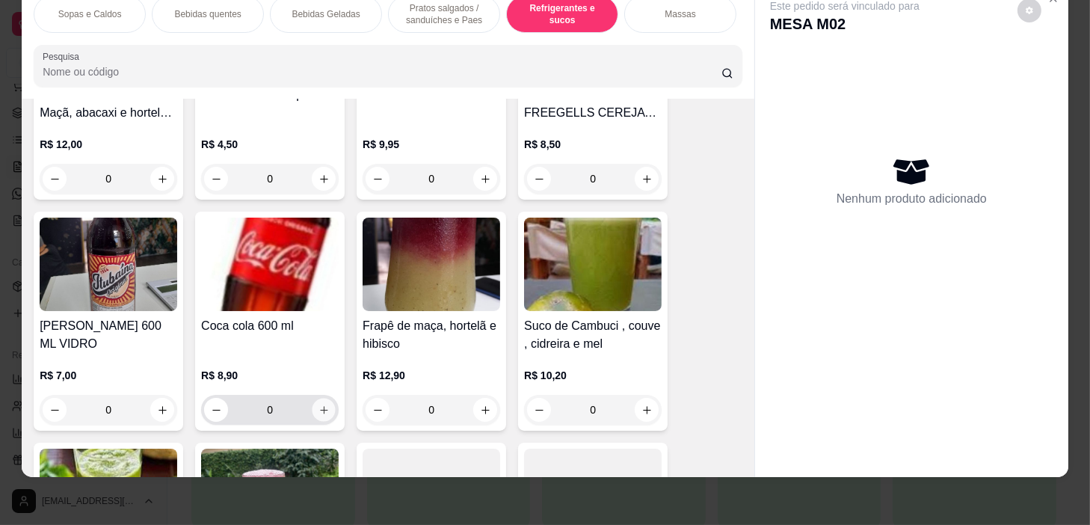
click at [318, 412] on button "increase-product-quantity" at bounding box center [324, 410] width 23 height 23
type input "1"
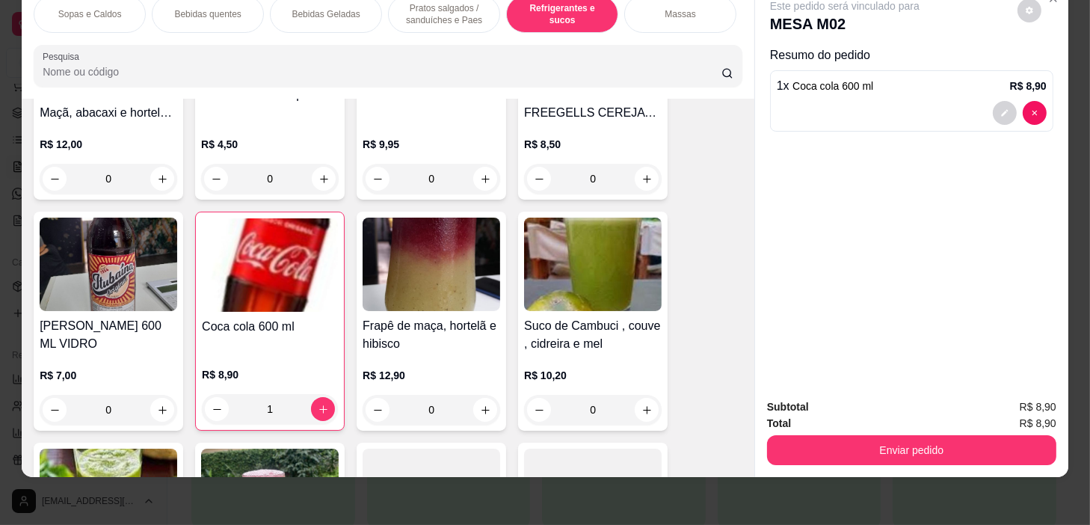
click at [442, 3] on p "Pratos salgados / sanduíches e Paes" at bounding box center [444, 14] width 87 height 24
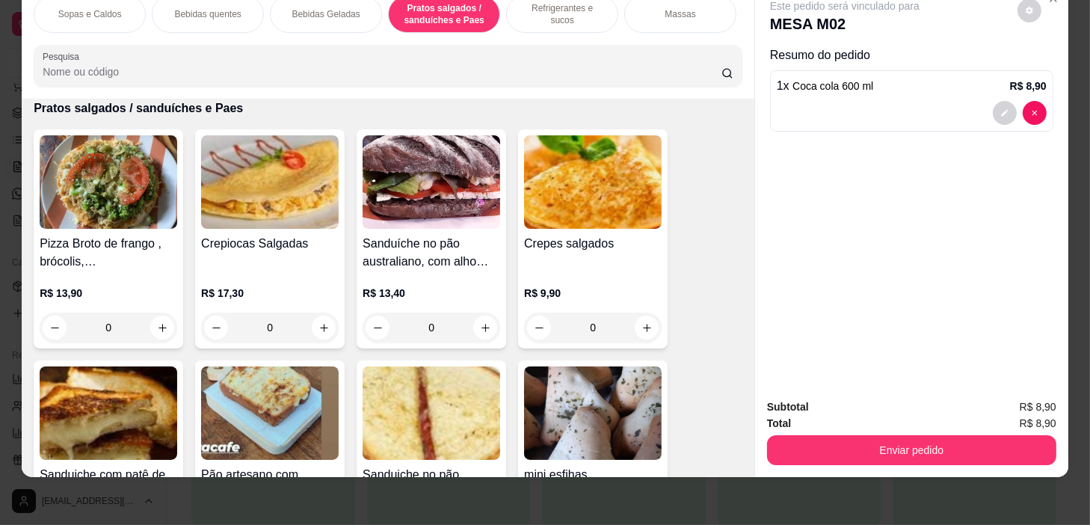
scroll to position [4254, 0]
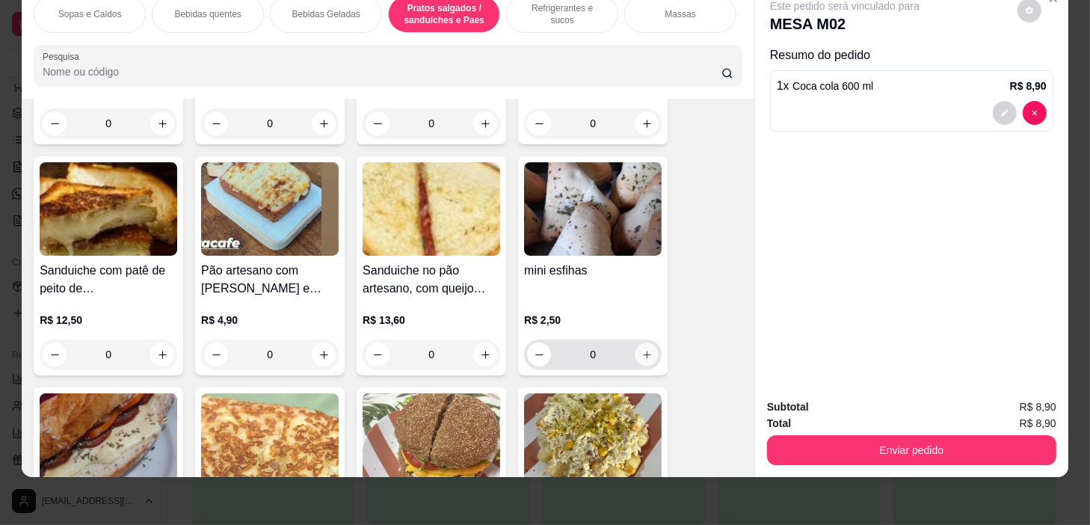
click at [642, 352] on icon "increase-product-quantity" at bounding box center [647, 354] width 11 height 11
type input "1"
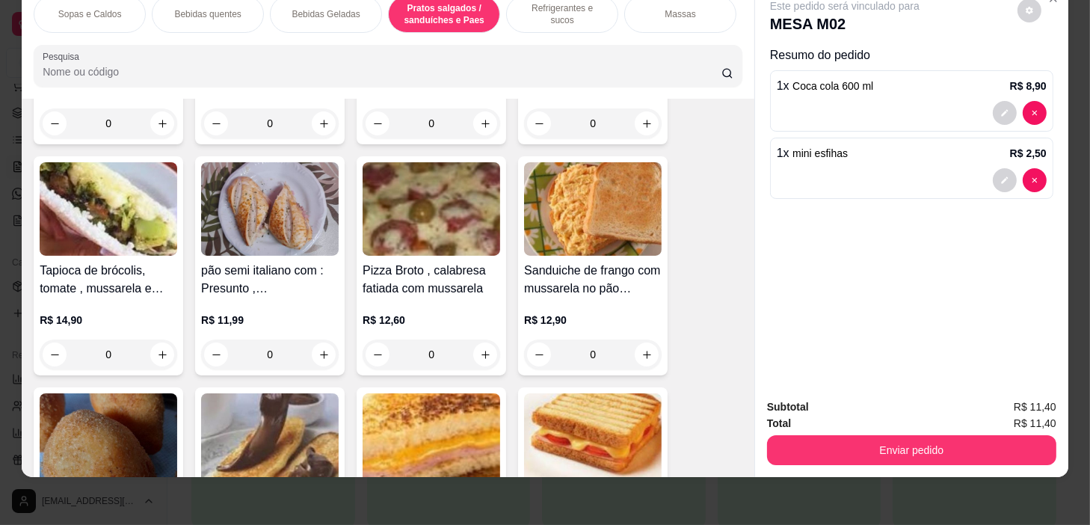
scroll to position [5681, 0]
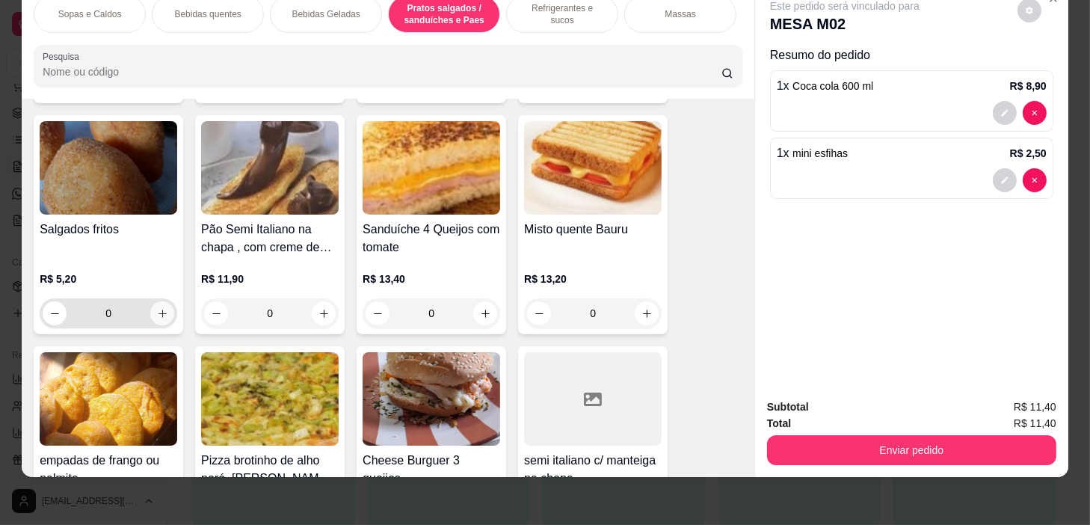
click at [162, 313] on icon "increase-product-quantity" at bounding box center [162, 313] width 11 height 11
click at [162, 313] on icon "increase-product-quantity" at bounding box center [161, 312] width 11 height 11
type input "2"
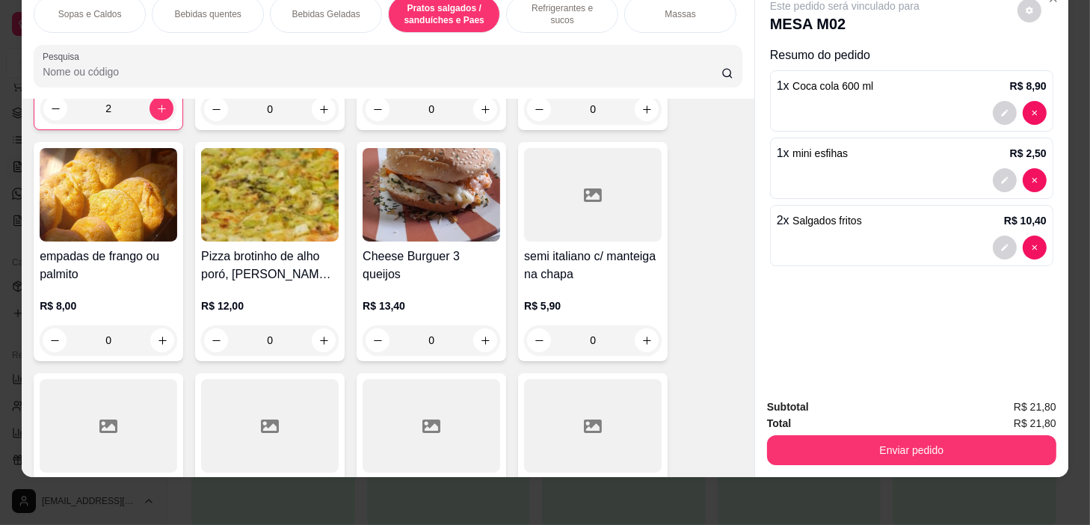
scroll to position [5954, 0]
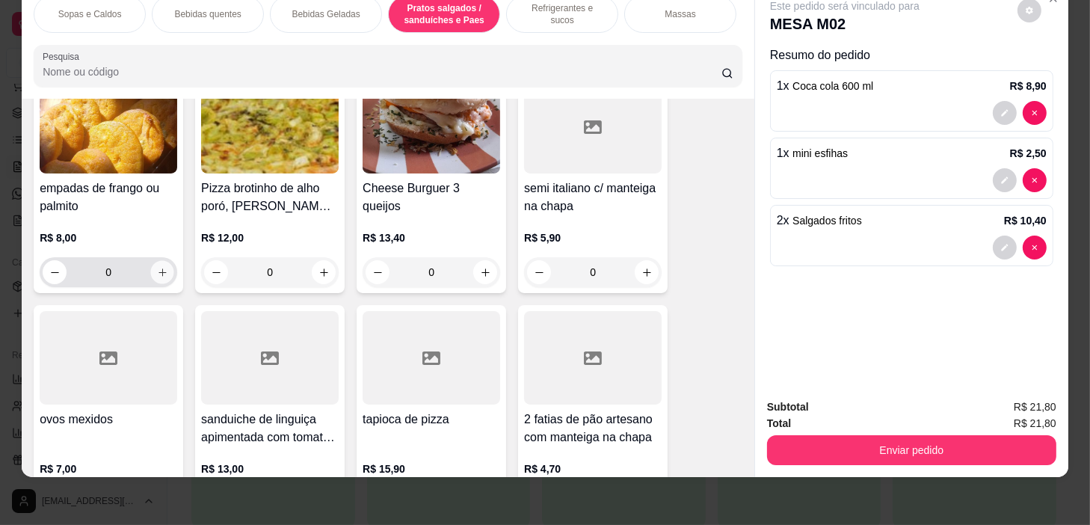
click at [161, 264] on button "increase-product-quantity" at bounding box center [162, 272] width 23 height 23
type input "1"
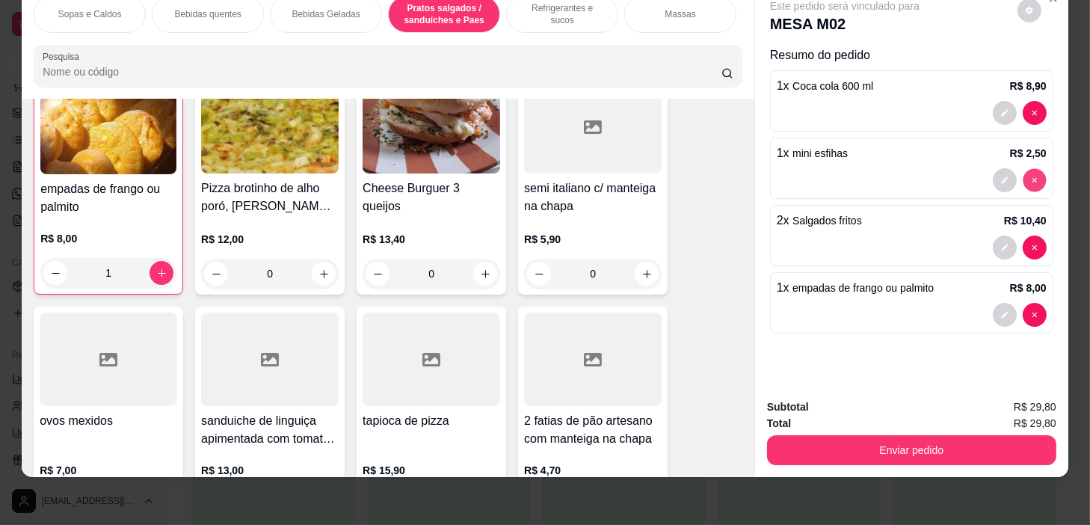
type input "0"
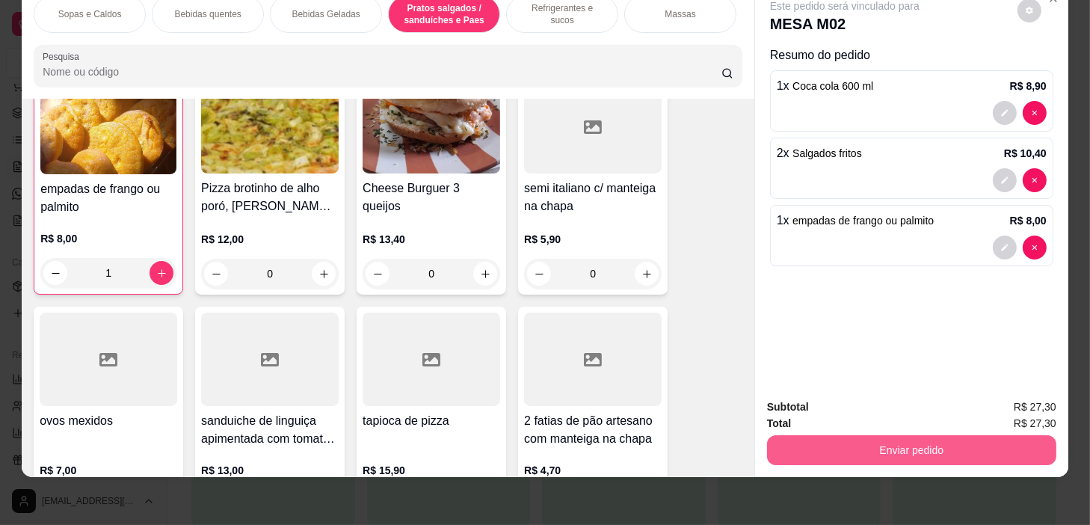
click at [889, 444] on button "Enviar pedido" at bounding box center [911, 450] width 289 height 30
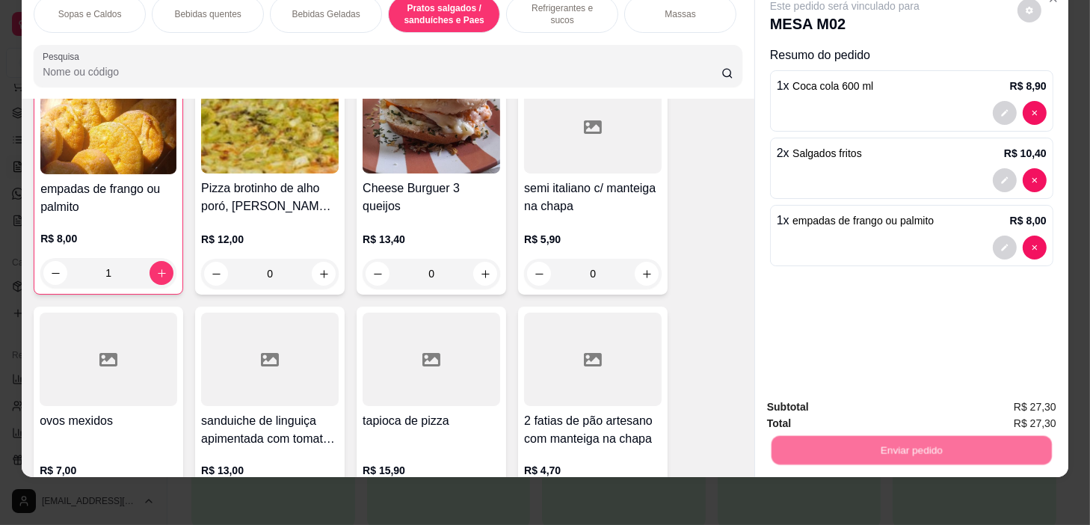
click at [883, 393] on button "Não registrar e enviar pedido" at bounding box center [863, 403] width 151 height 28
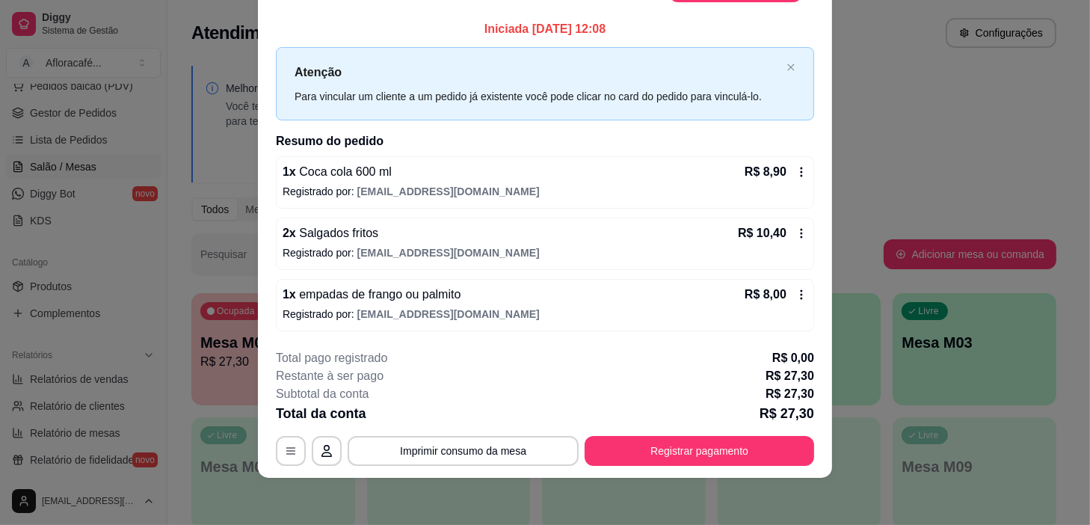
scroll to position [0, 0]
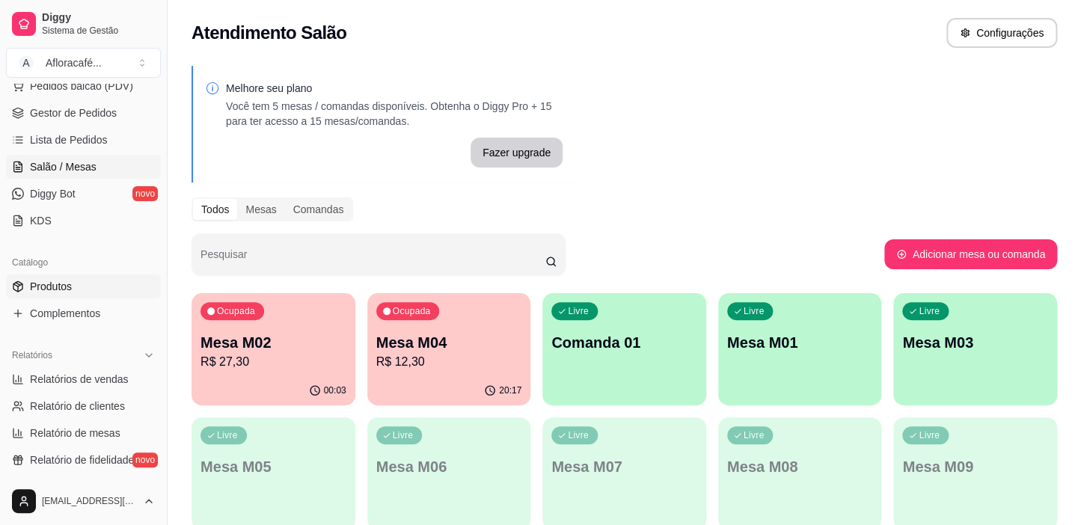
click at [110, 295] on link "Produtos" at bounding box center [83, 286] width 155 height 24
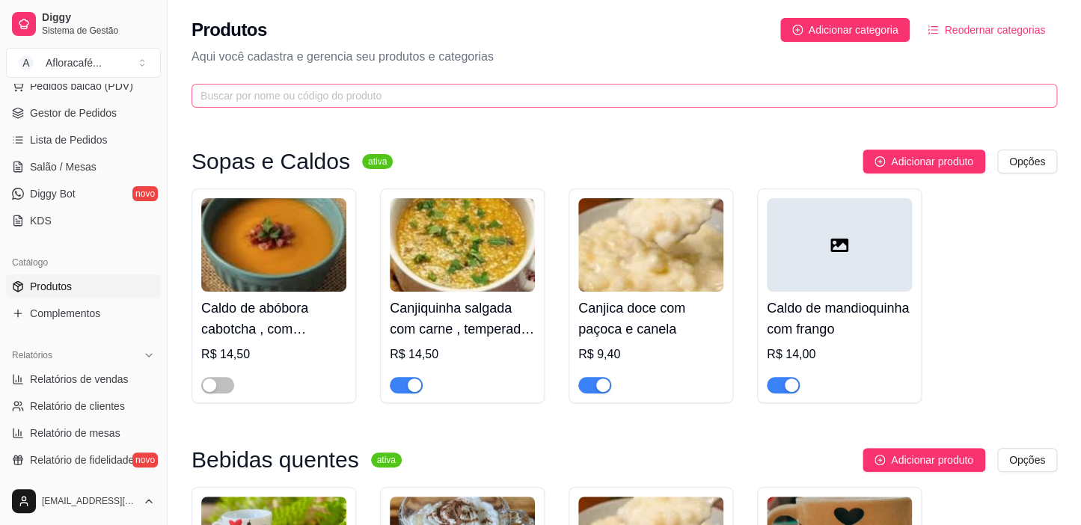
click at [515, 104] on span at bounding box center [623, 96] width 865 height 24
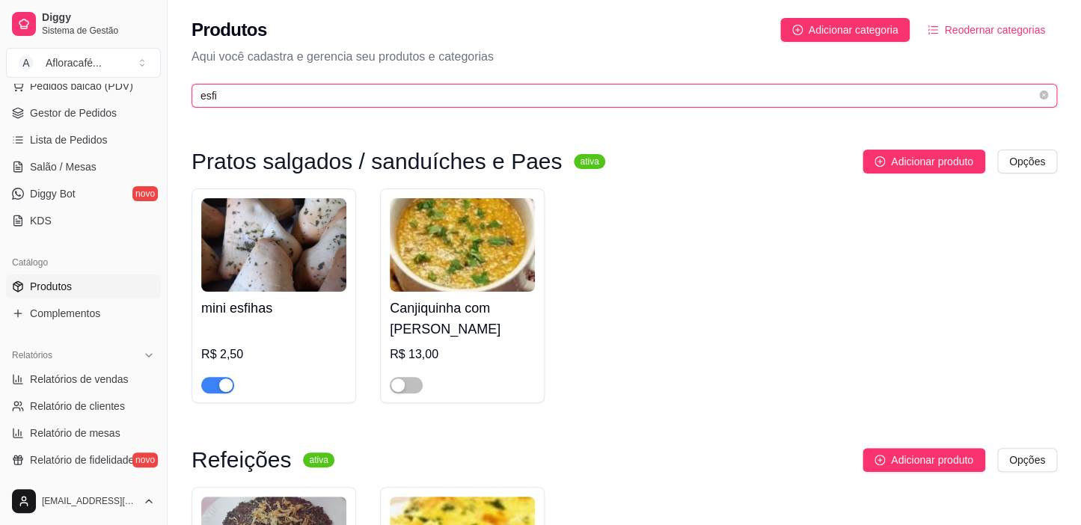
type input "esfi"
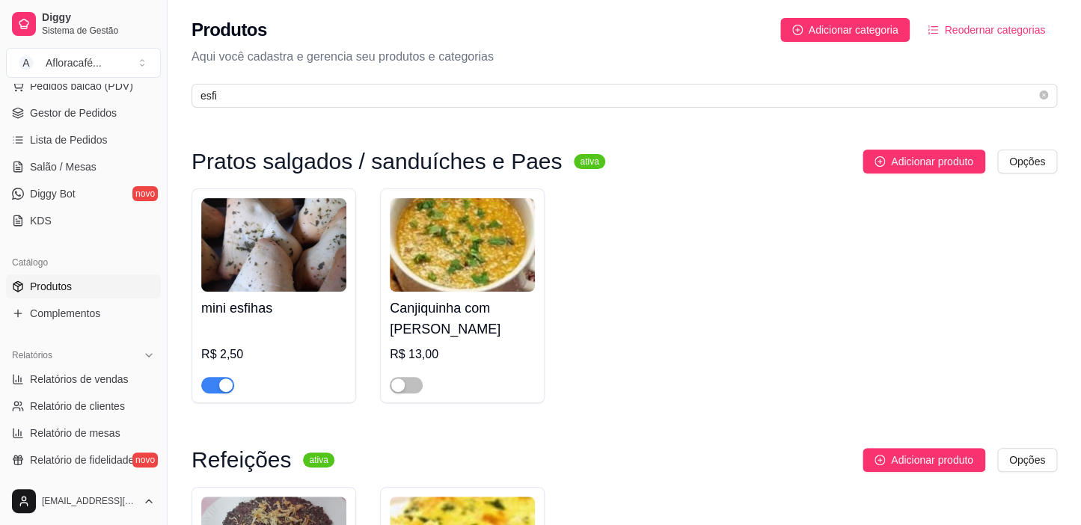
click at [277, 322] on div "mini esfihas R$ 2,50" at bounding box center [273, 343] width 145 height 102
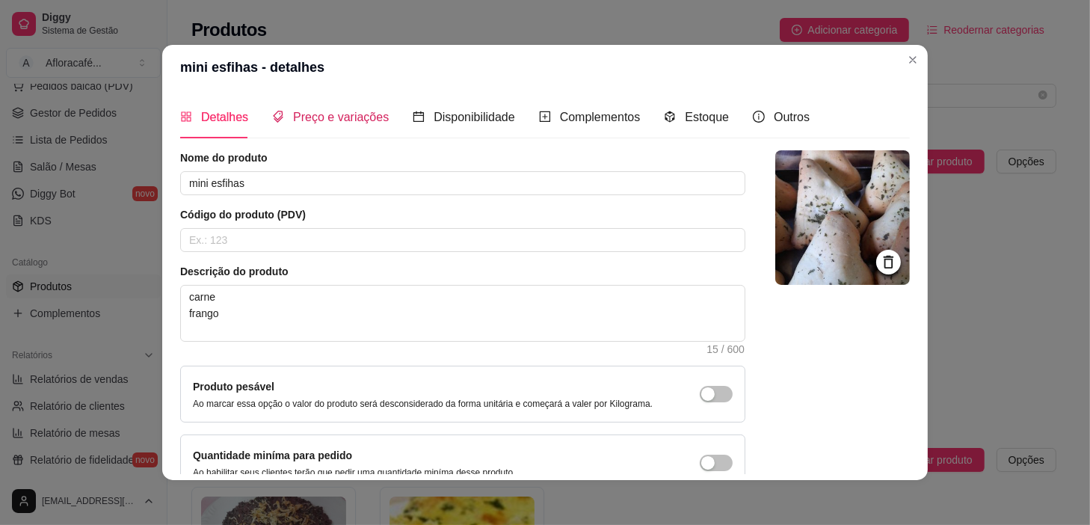
click at [374, 120] on span "Preço e variações" at bounding box center [341, 117] width 96 height 13
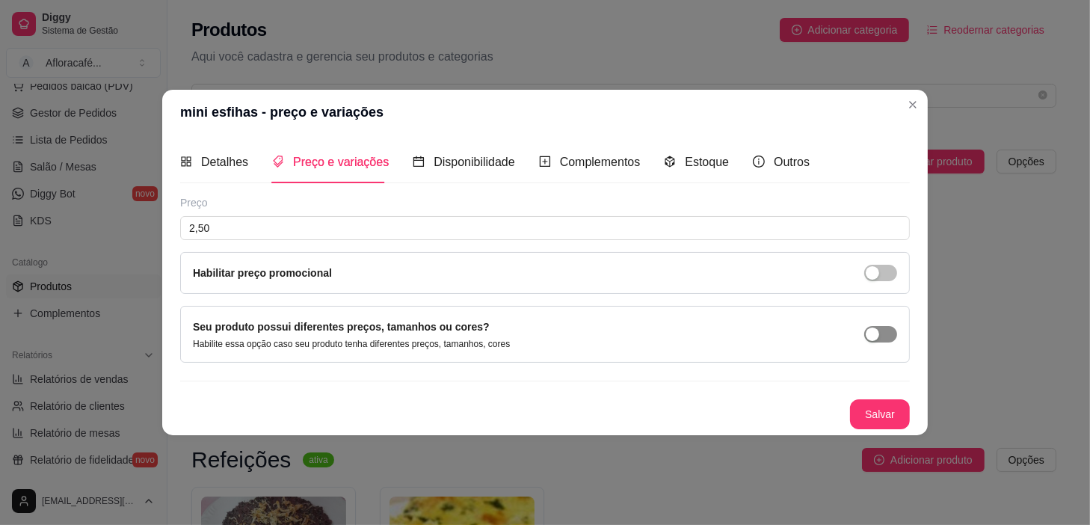
click at [886, 328] on span "button" at bounding box center [881, 334] width 33 height 16
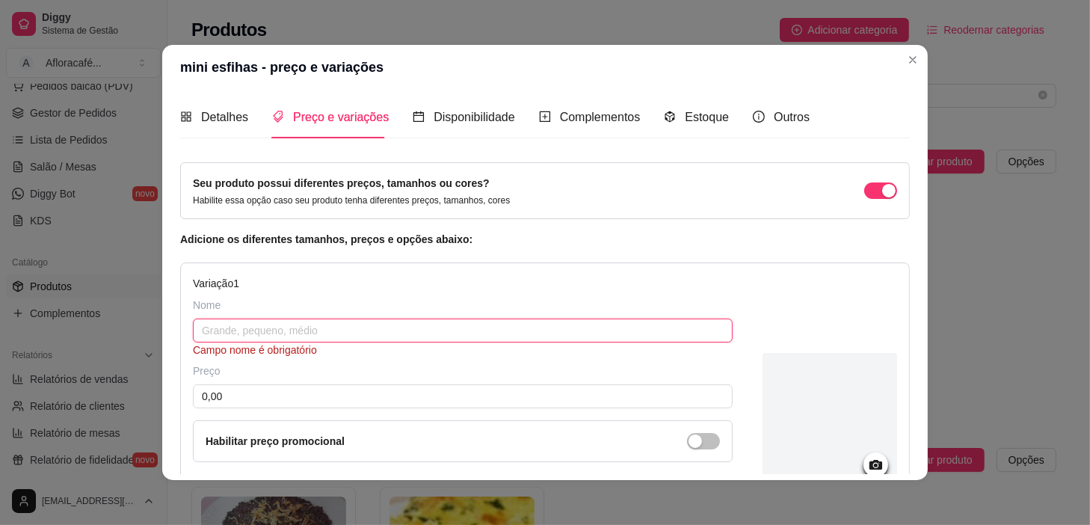
click at [552, 320] on input "text" at bounding box center [463, 331] width 540 height 24
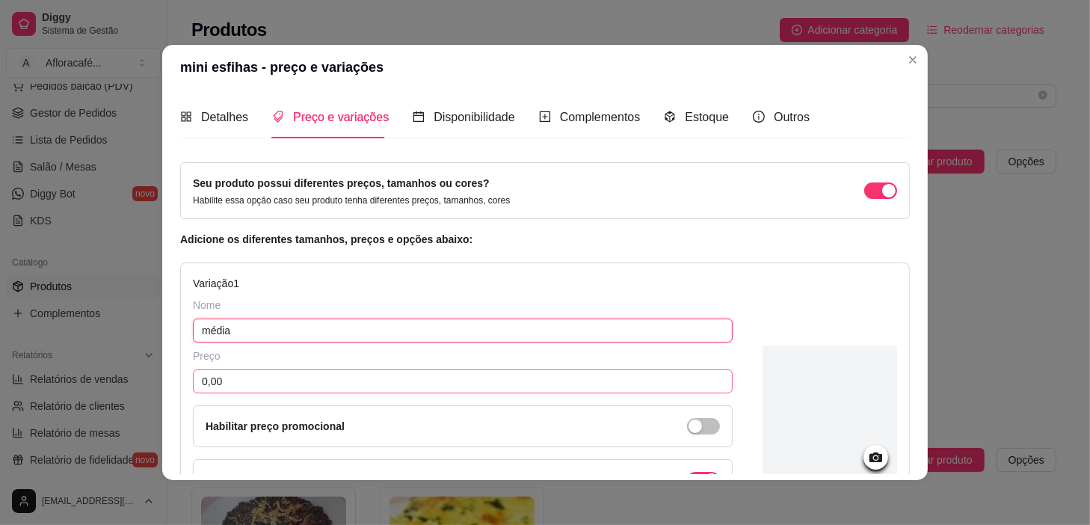
type input "média"
click at [408, 376] on input "0,00" at bounding box center [463, 381] width 540 height 24
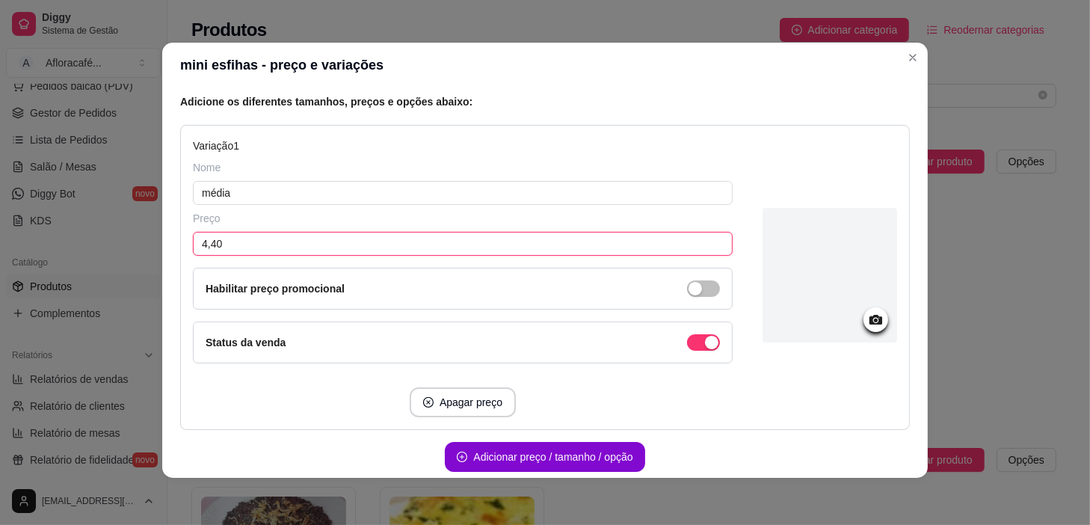
scroll to position [201, 0]
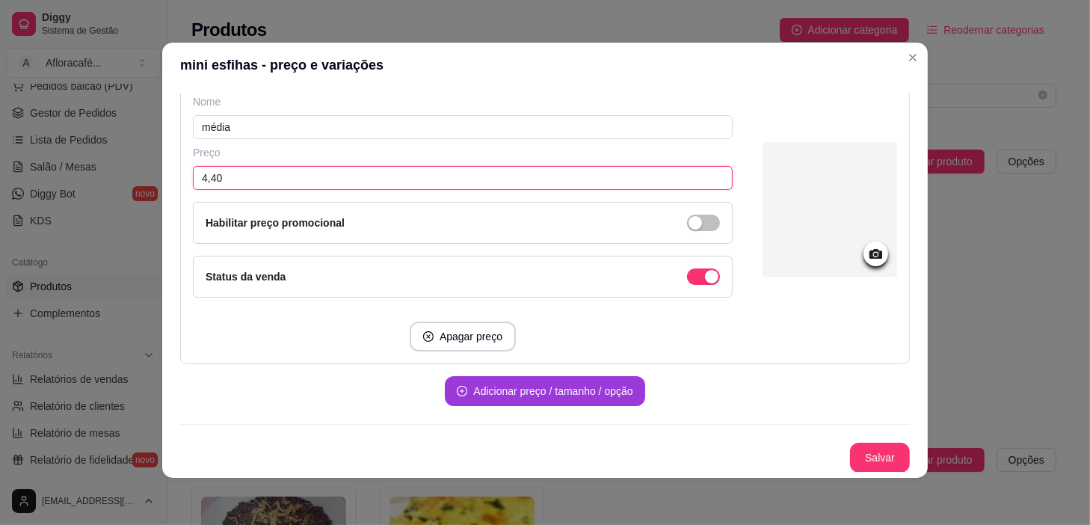
type input "4,40"
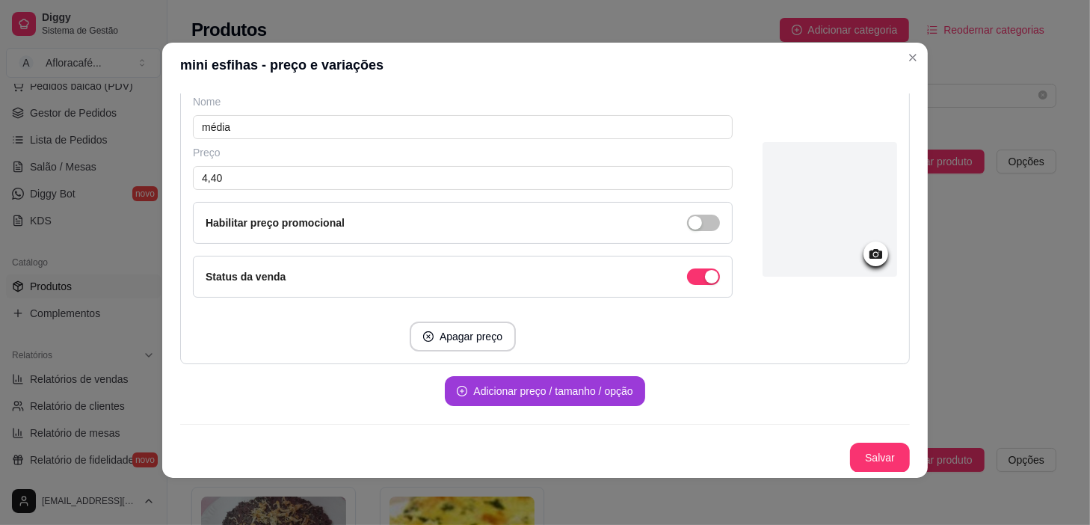
click at [551, 387] on button "Adicionar preço / tamanho / opção" at bounding box center [545, 391] width 200 height 30
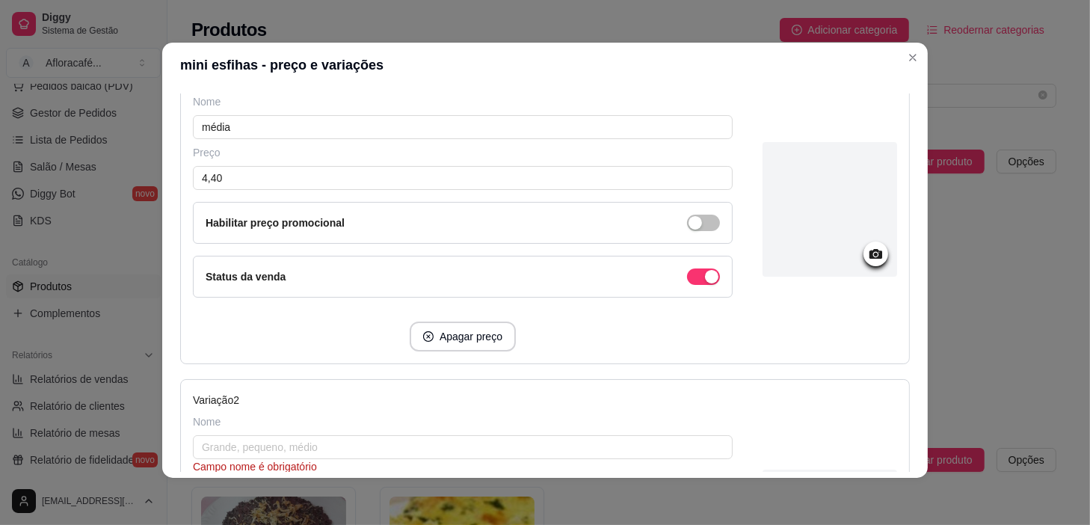
scroll to position [405, 0]
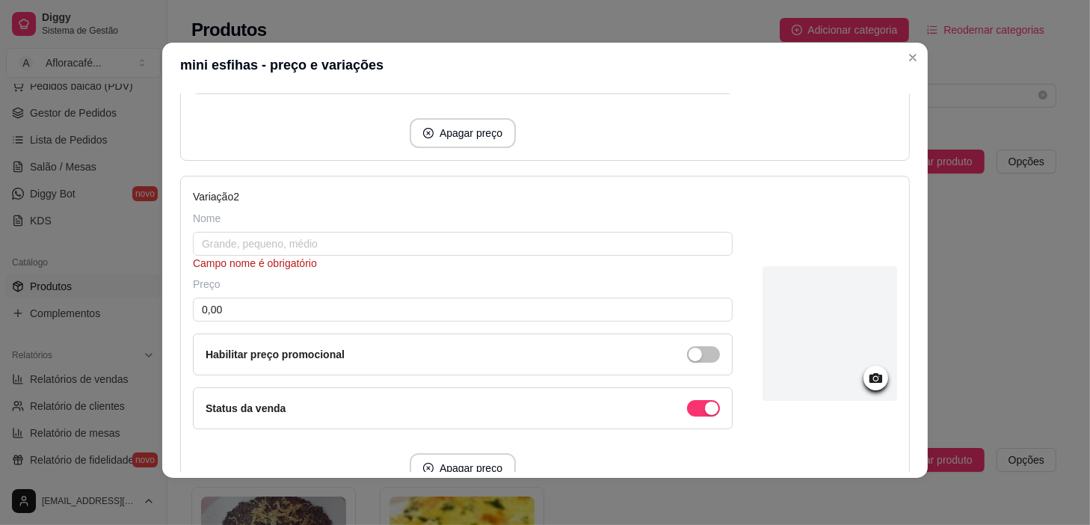
click at [557, 222] on div "Nome" at bounding box center [463, 218] width 540 height 15
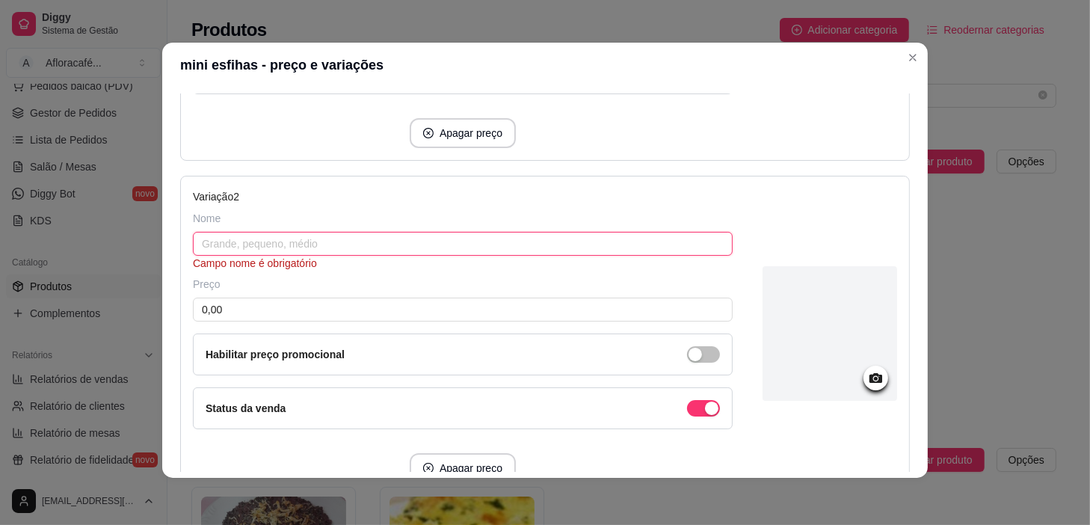
click at [556, 252] on input "text" at bounding box center [463, 244] width 540 height 24
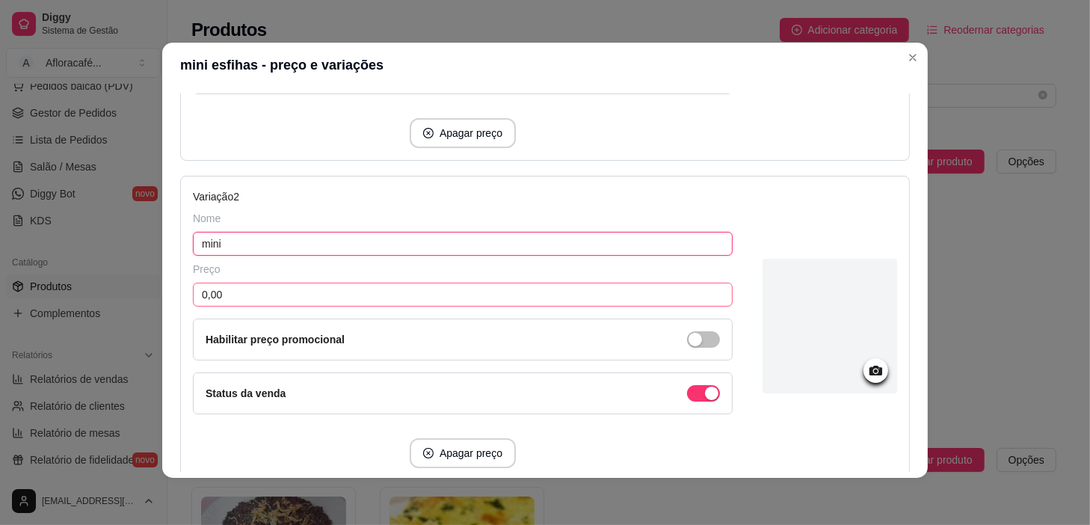
type input "mini"
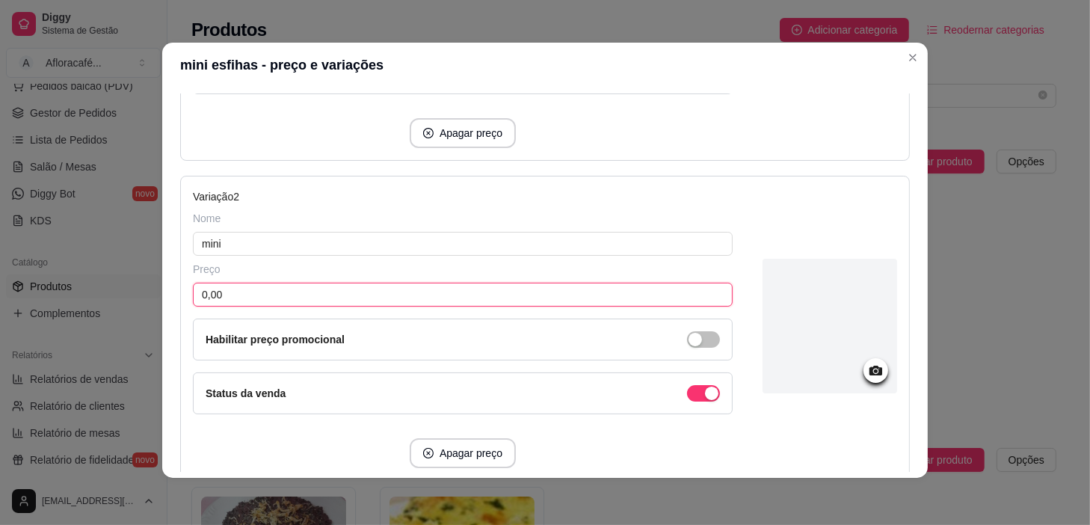
click at [485, 301] on input "0,00" at bounding box center [463, 295] width 540 height 24
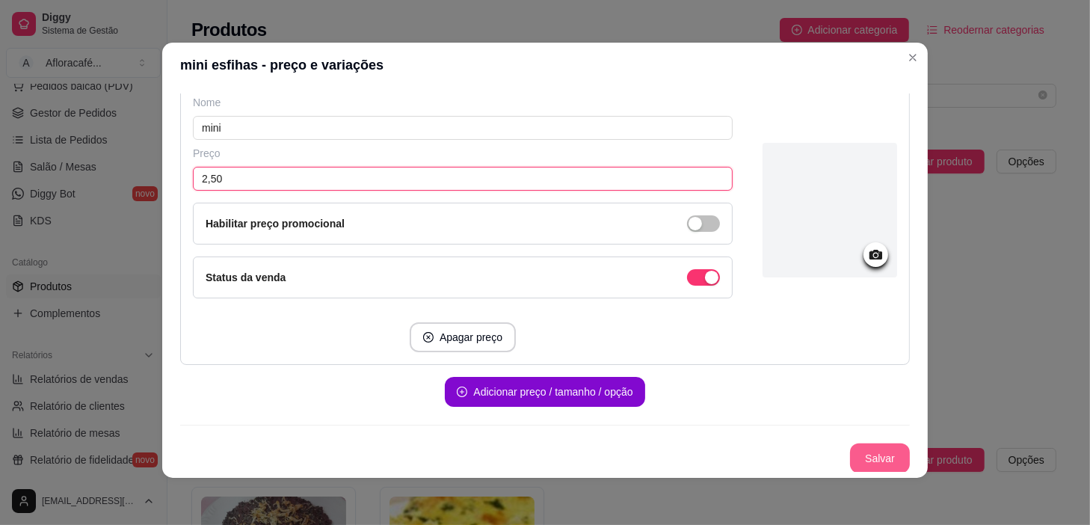
type input "2,50"
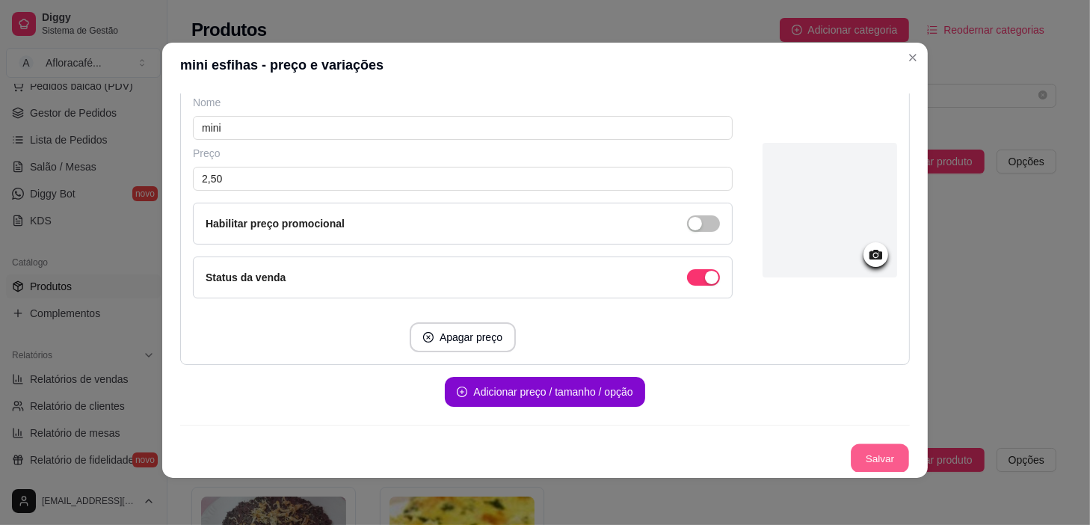
click at [877, 459] on button "Salvar" at bounding box center [880, 458] width 58 height 29
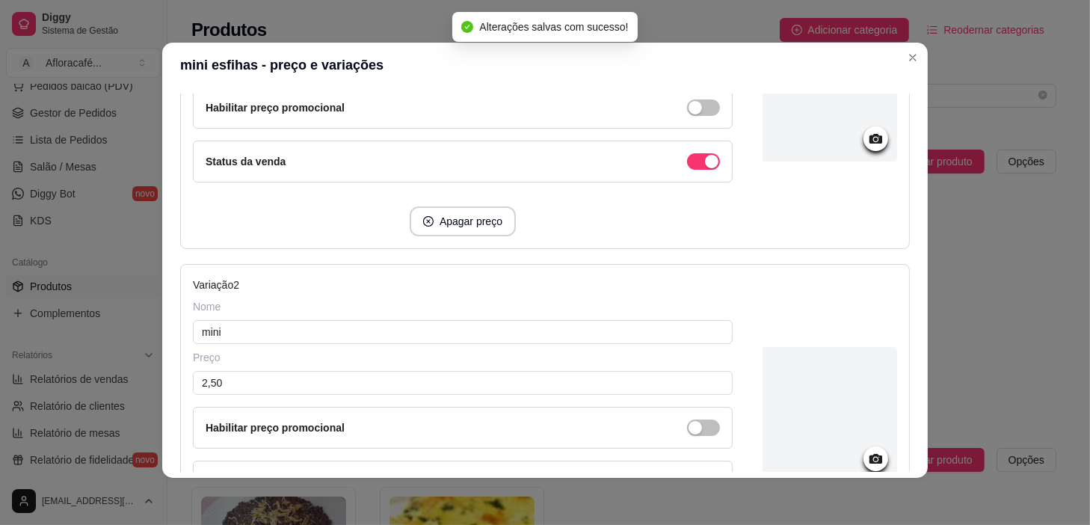
scroll to position [248, 0]
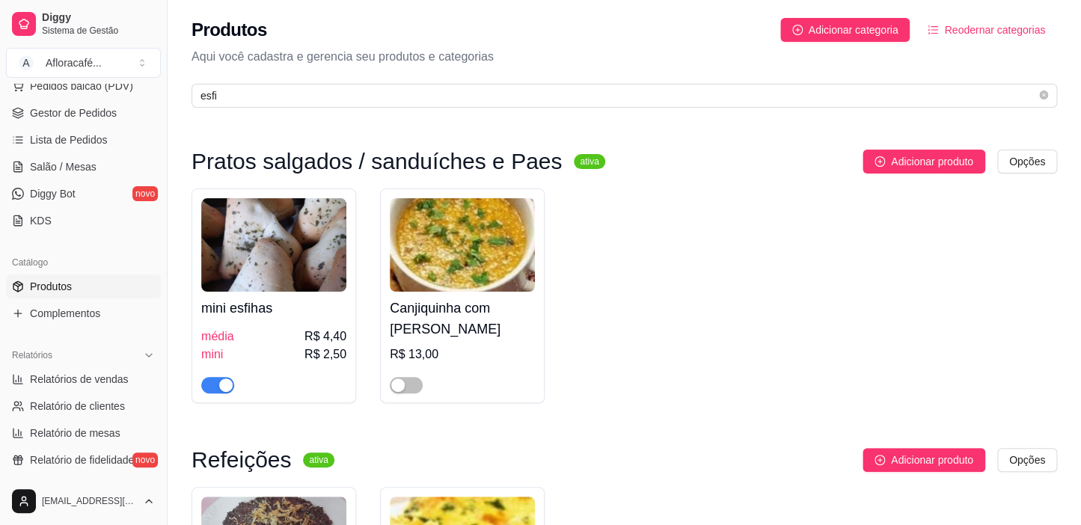
click at [265, 322] on div "mini esfihas média R$ 4,40 mini R$ 2,50" at bounding box center [273, 343] width 145 height 102
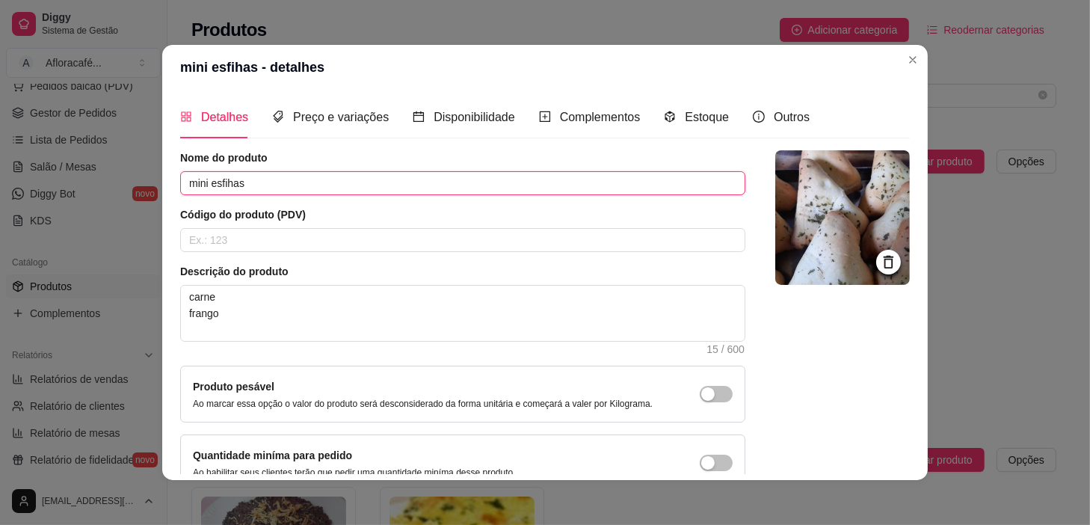
click at [203, 181] on input "mini esfihas" at bounding box center [462, 183] width 565 height 24
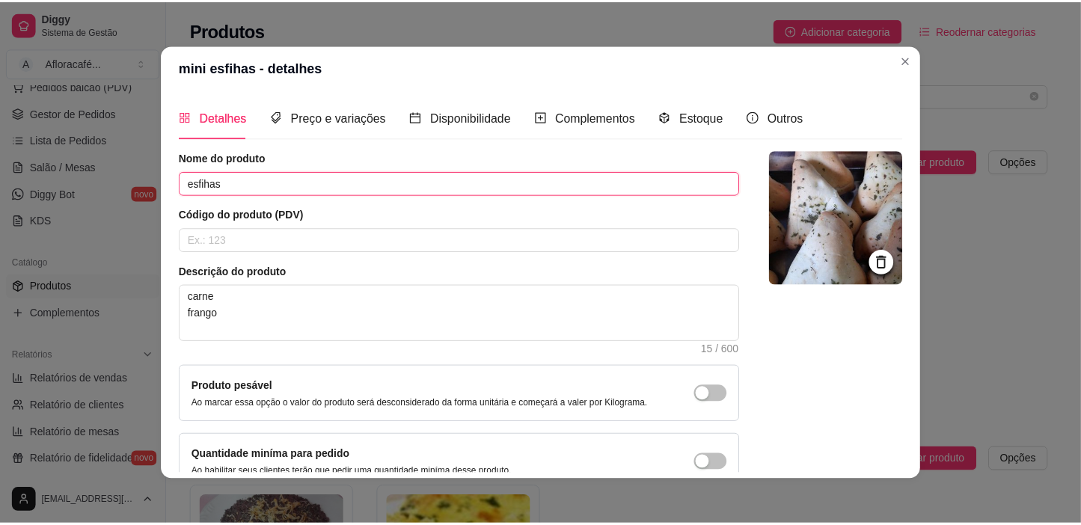
scroll to position [2, 0]
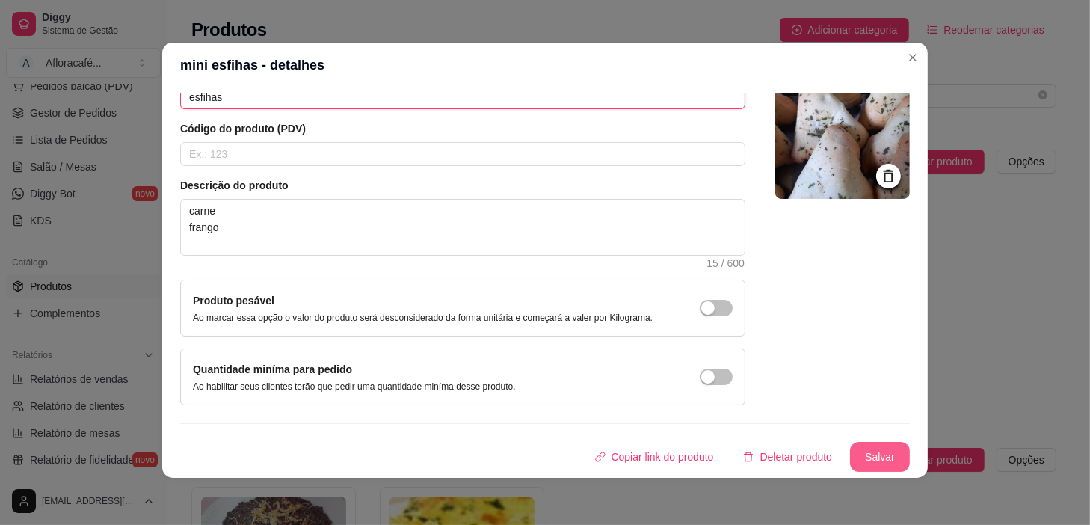
type input "esfihas"
click at [883, 440] on div "Nome do produto esfihas Código do produto (PDV) Descrição do produto carne fran…" at bounding box center [545, 268] width 730 height 408
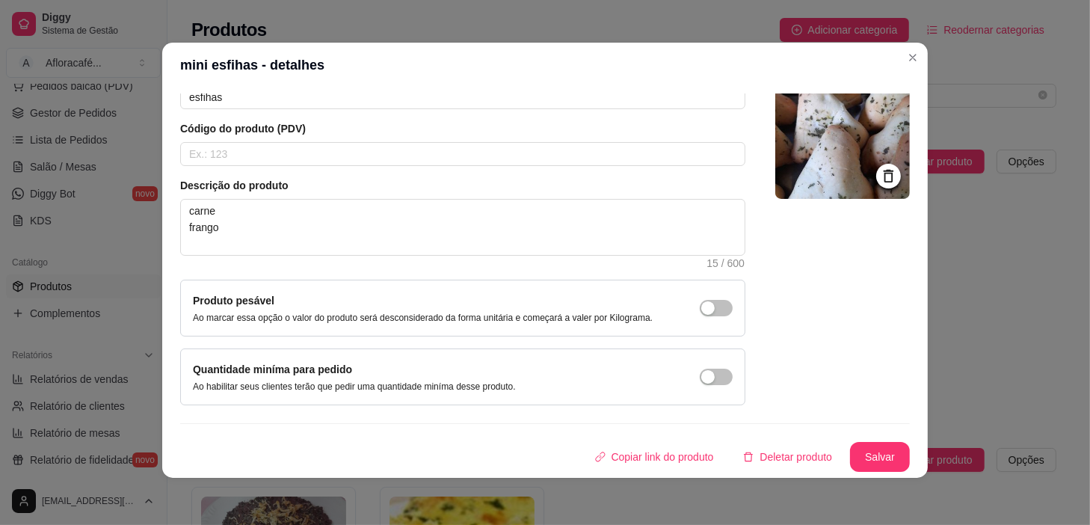
drag, startPoint x: 838, startPoint y: 472, endPoint x: 859, endPoint y: 459, distance: 24.5
click at [841, 469] on div "Detalhes Preço e variações Disponibilidade Complementos Estoque Outros Nome do …" at bounding box center [545, 283] width 766 height 390
click at [859, 459] on button "Salvar" at bounding box center [880, 457] width 60 height 30
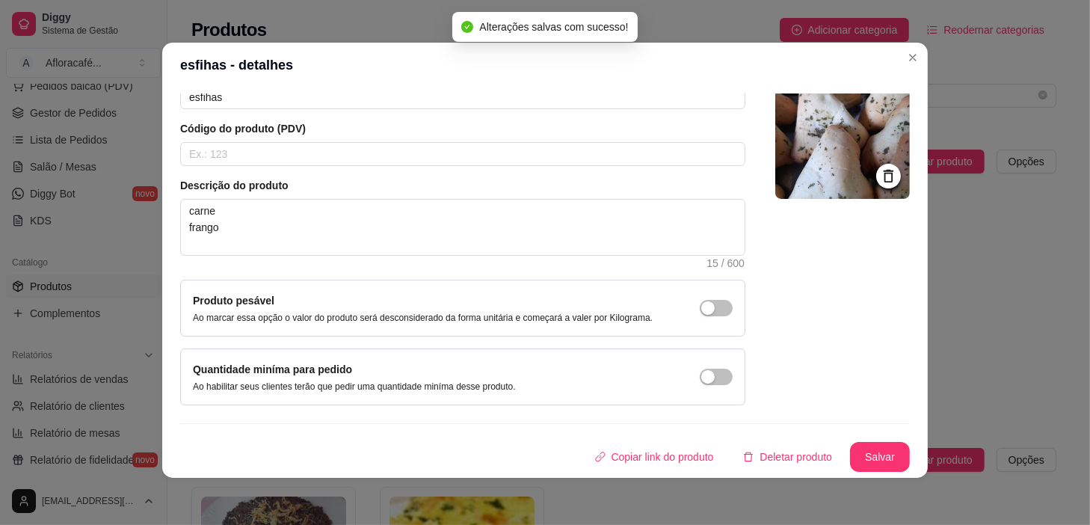
click at [887, 62] on header "esfihas - detalhes" at bounding box center [545, 65] width 766 height 45
click at [898, 60] on section "esfihas - detalhes Detalhes Preço e variações Disponibilidade Complementos Esto…" at bounding box center [545, 260] width 766 height 435
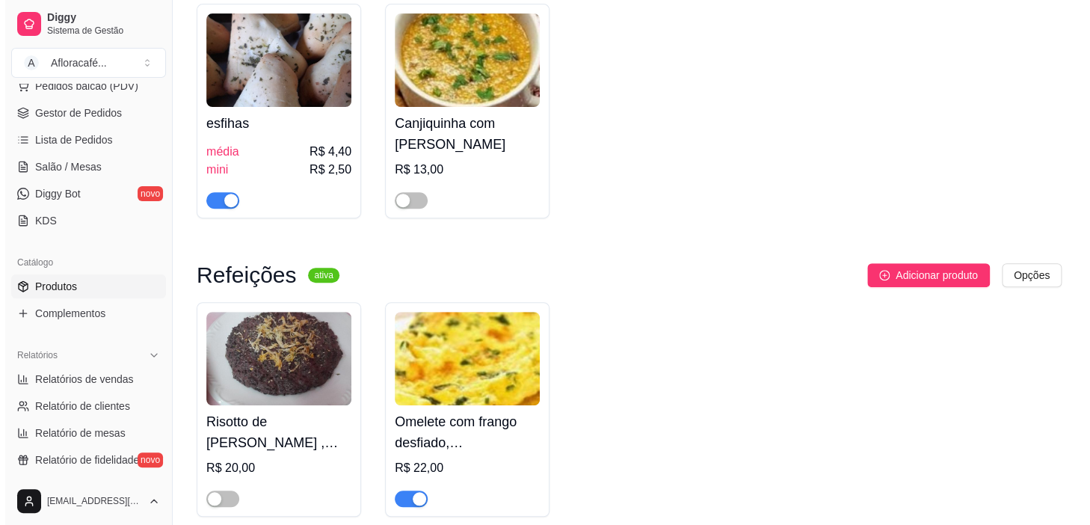
scroll to position [0, 0]
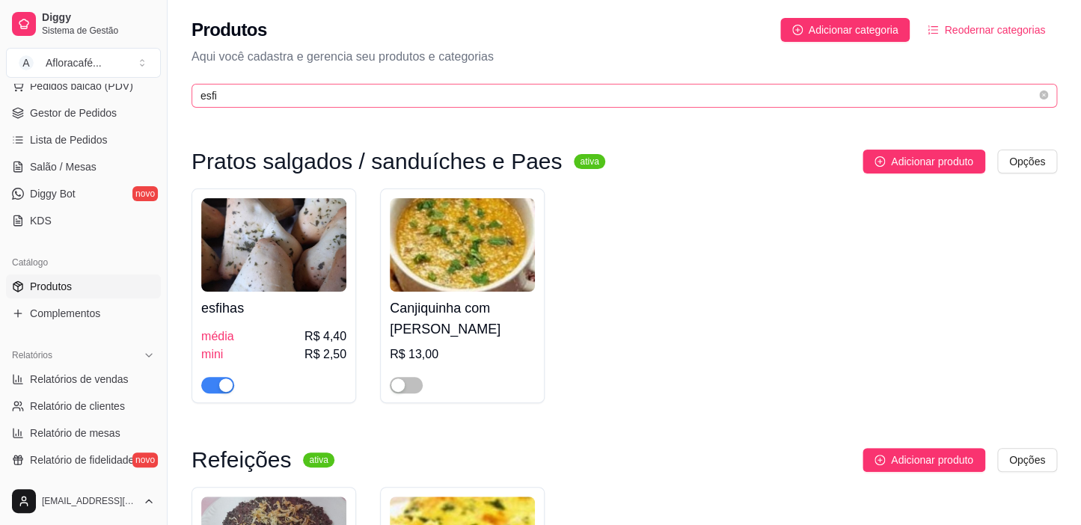
click at [631, 105] on span "esfi" at bounding box center [623, 96] width 865 height 24
type input "e"
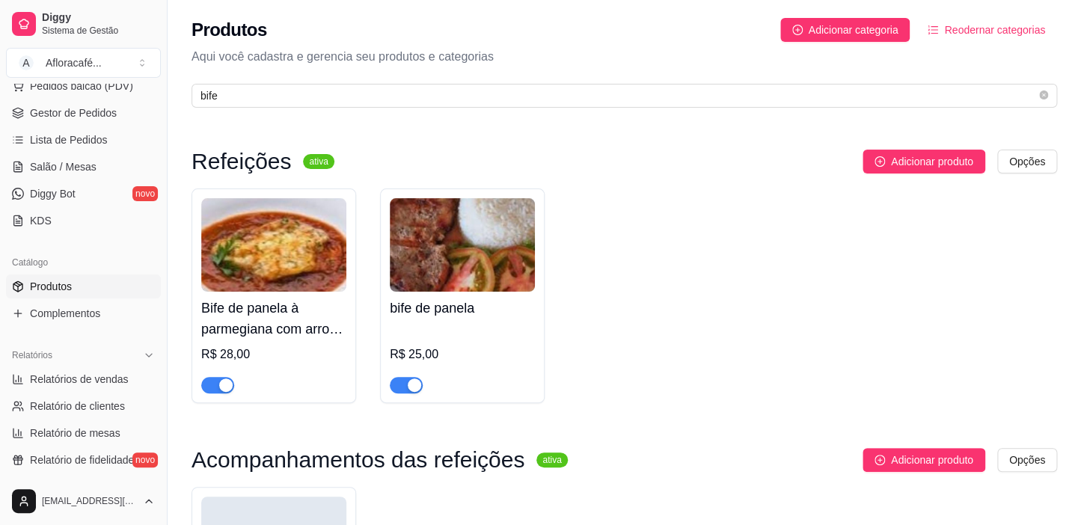
click at [596, 114] on div "Produtos Adicionar categoria Reodernar categorias Aqui você cadastra e gerencia…" at bounding box center [624, 58] width 913 height 117
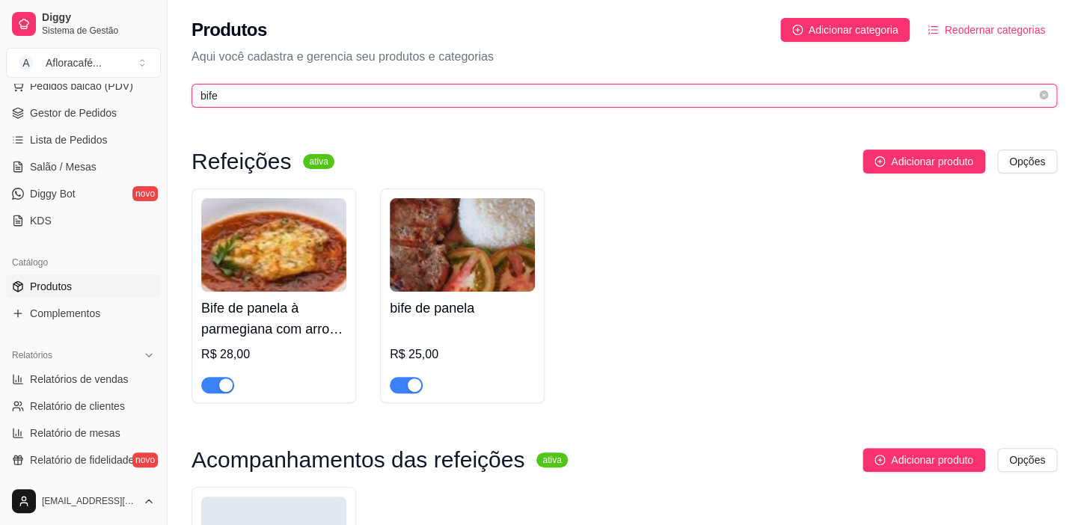
click at [628, 97] on input "bife" at bounding box center [617, 96] width 835 height 16
type input "b"
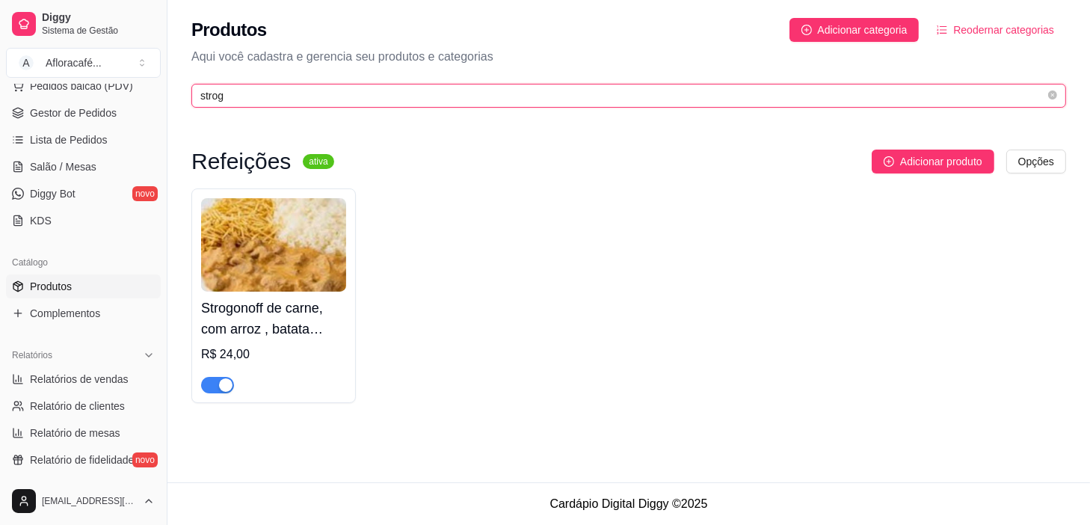
type input "strog"
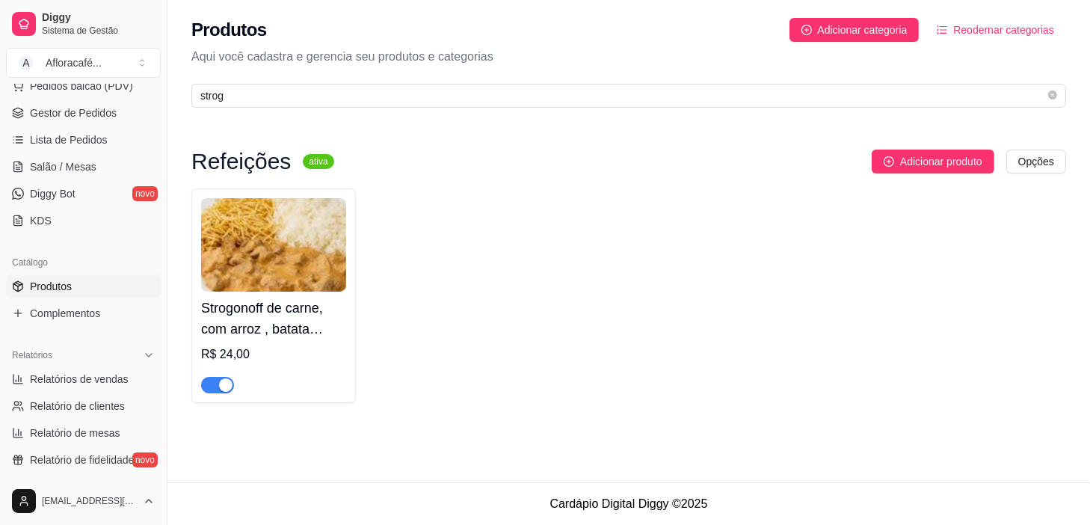
click at [306, 305] on h4 "Strogonoff de carne, com arroz , batata palha e salada" at bounding box center [273, 319] width 145 height 42
click at [280, 307] on h4 "Strogonoff de carne, com arroz , batata palha e salada" at bounding box center [273, 319] width 145 height 42
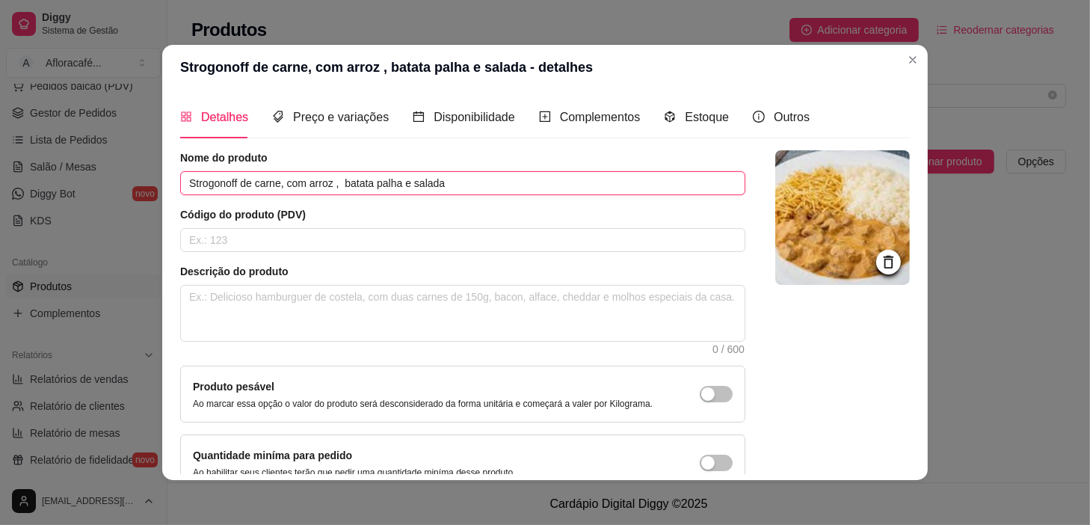
click at [276, 179] on input "Strogonoff de carne, com arroz , batata palha e salada" at bounding box center [462, 183] width 565 height 24
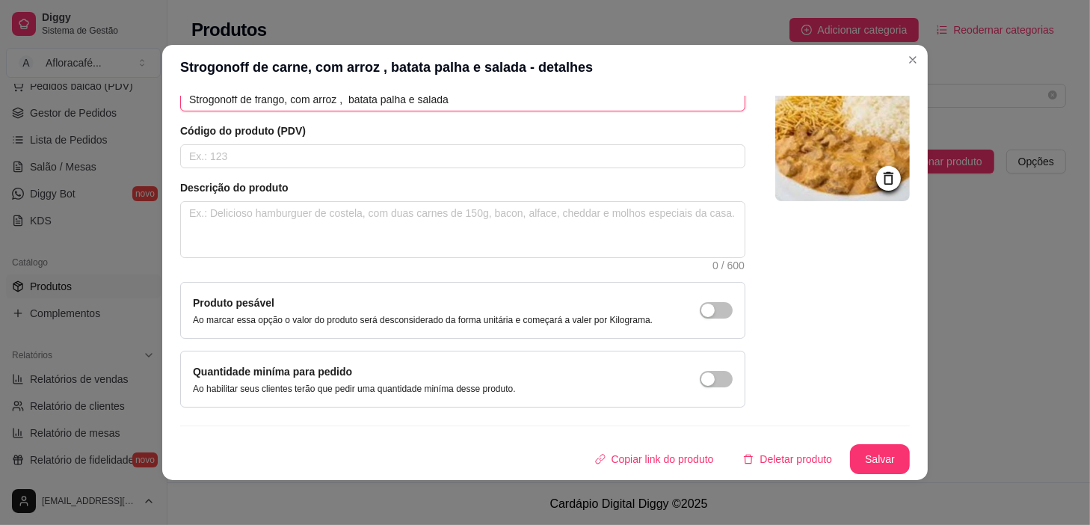
scroll to position [2, 0]
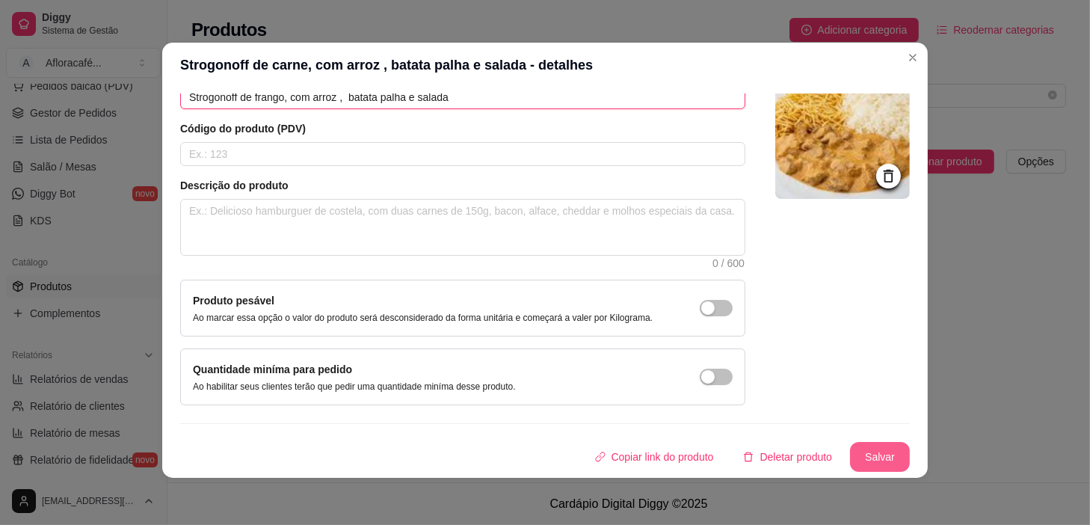
type input "Strogonoff de frango, com arroz , batata palha e salada"
click at [853, 447] on button "Salvar" at bounding box center [880, 457] width 58 height 29
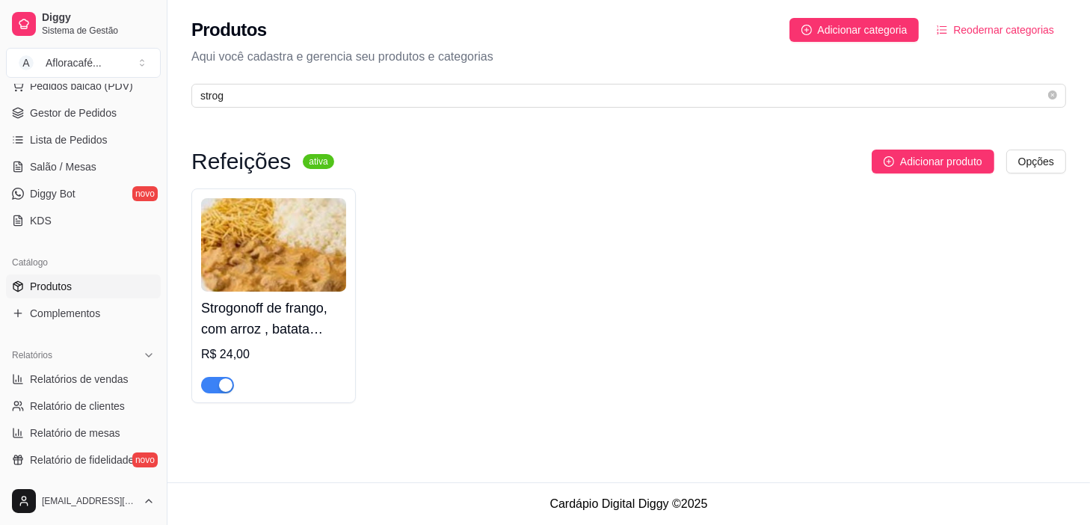
scroll to position [67, 0]
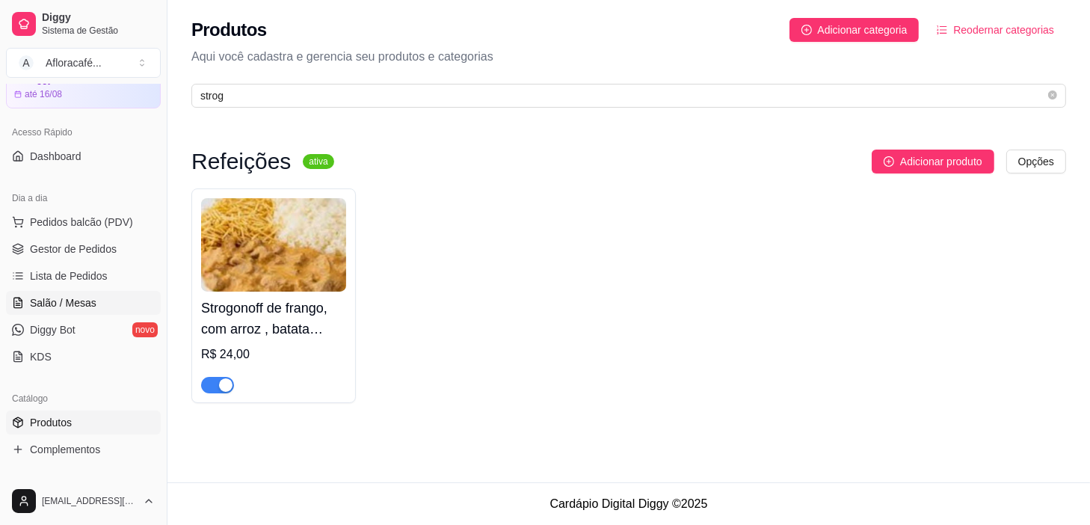
click at [91, 311] on link "Salão / Mesas" at bounding box center [83, 303] width 155 height 24
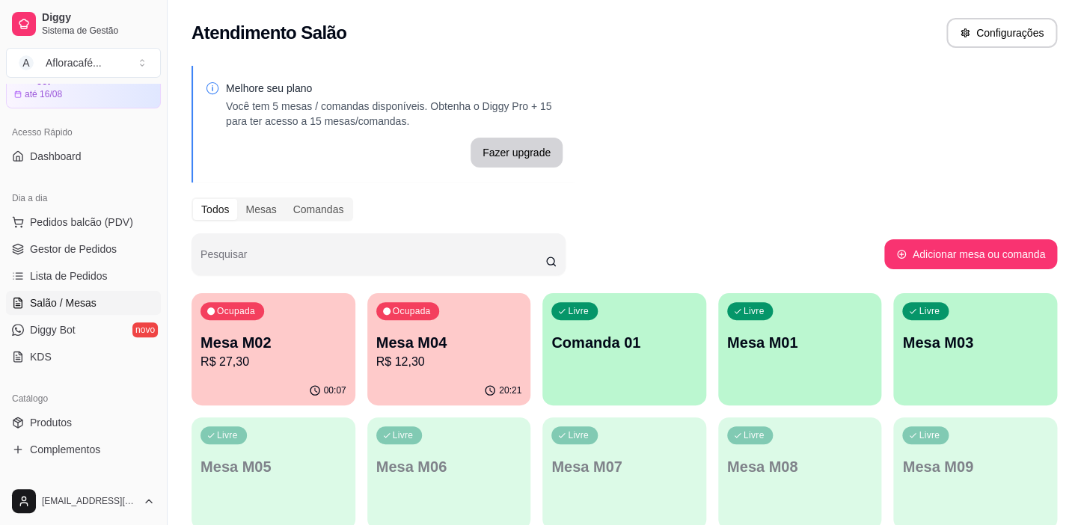
click at [297, 379] on div "00:07" at bounding box center [273, 390] width 164 height 29
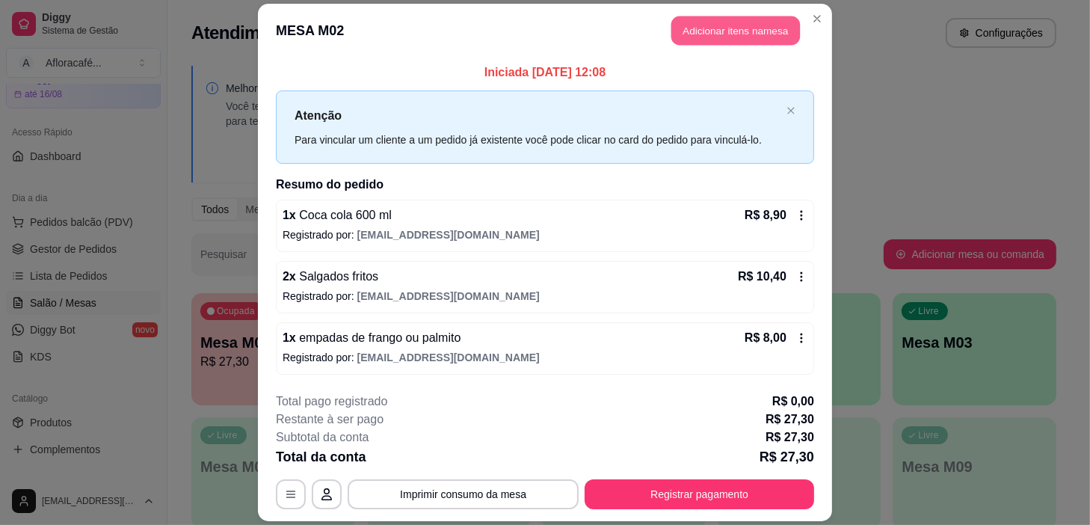
click at [749, 39] on button "Adicionar itens na mesa" at bounding box center [736, 30] width 129 height 29
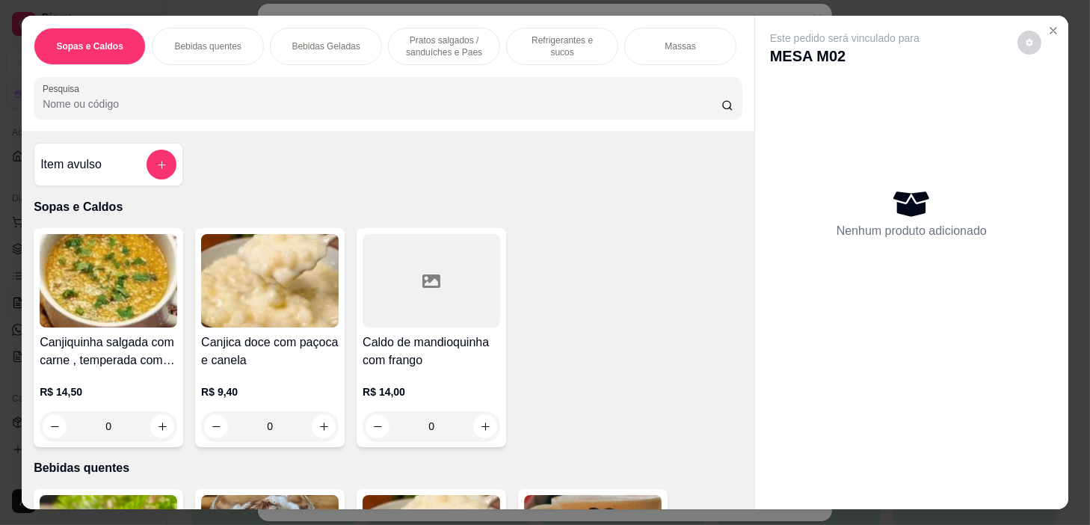
drag, startPoint x: 442, startPoint y: 46, endPoint x: 443, endPoint y: 323, distance: 276.7
click at [443, 46] on p "Pratos salgados / sanduíches e Paes" at bounding box center [444, 46] width 87 height 24
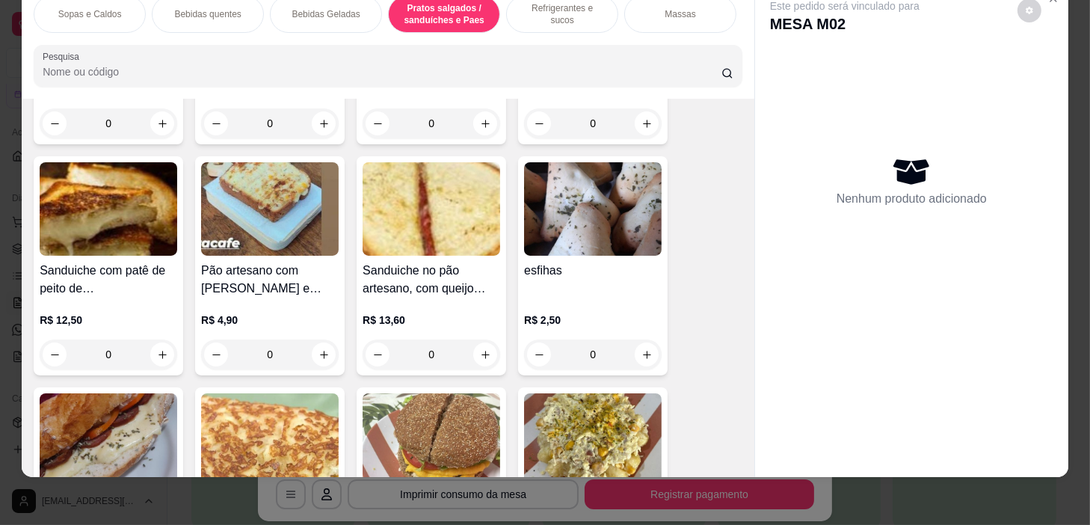
scroll to position [4322, 0]
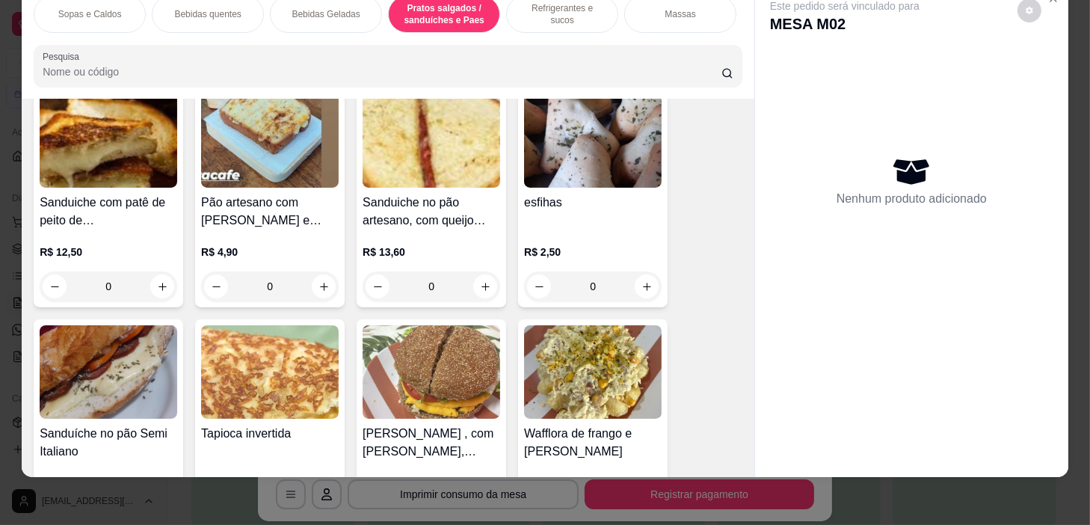
click at [645, 286] on div "0" at bounding box center [593, 287] width 138 height 30
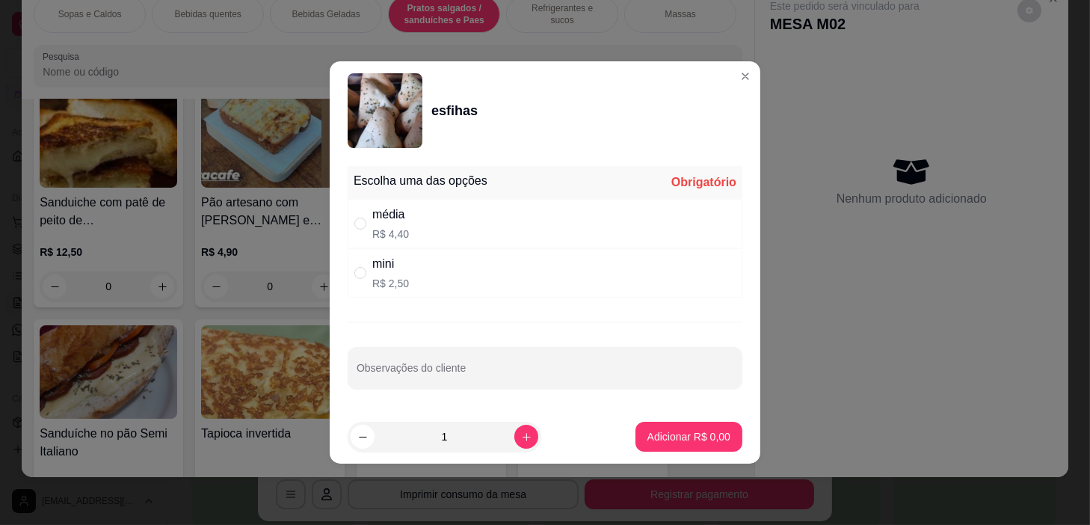
click at [598, 206] on div "média R$ 4,40" at bounding box center [545, 223] width 395 height 49
radio input "true"
click at [693, 446] on button "Adicionar R$ 4,40" at bounding box center [689, 437] width 104 height 29
type input "1"
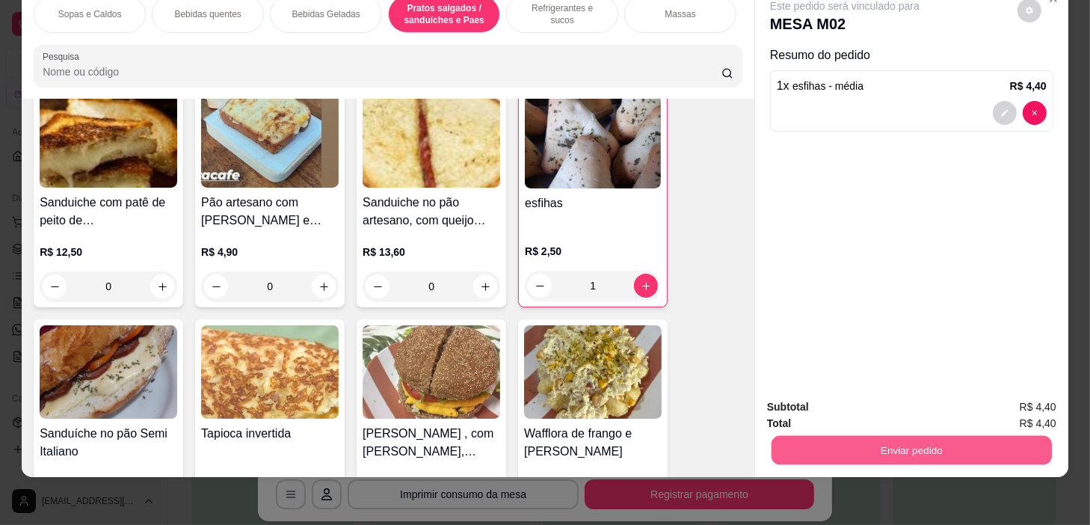
click at [936, 446] on button "Enviar pedido" at bounding box center [912, 450] width 280 height 29
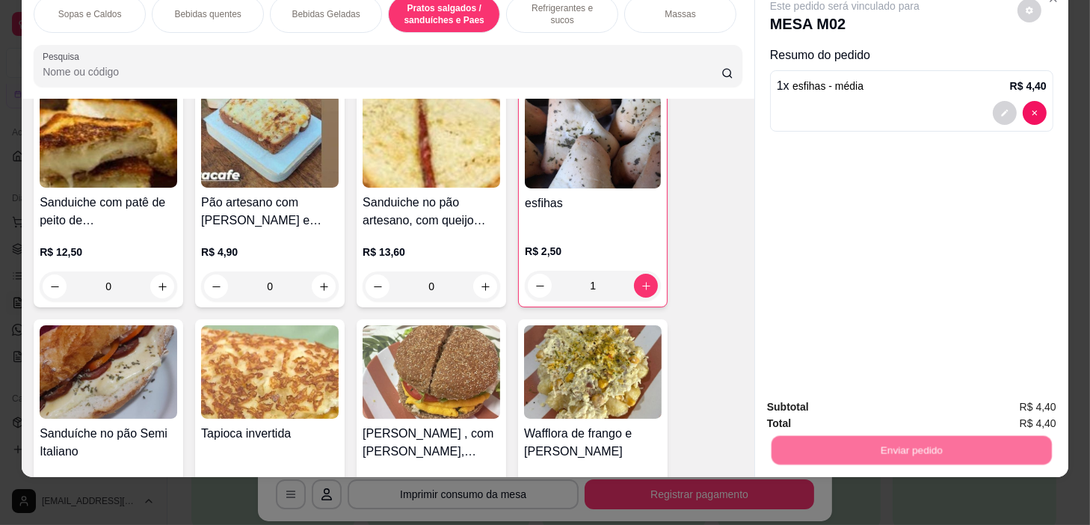
click at [897, 409] on button "Não registrar e enviar pedido" at bounding box center [863, 403] width 156 height 28
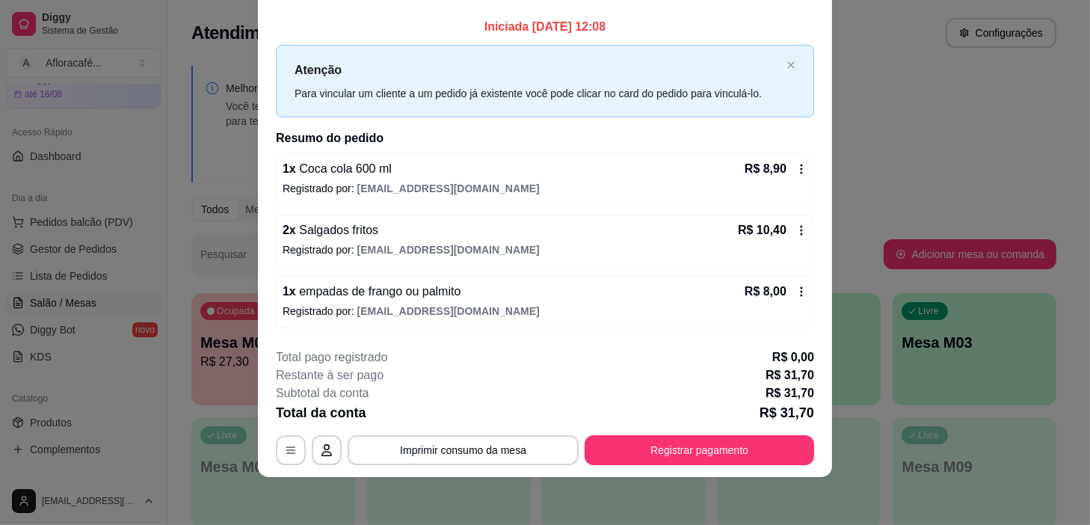
scroll to position [58, 0]
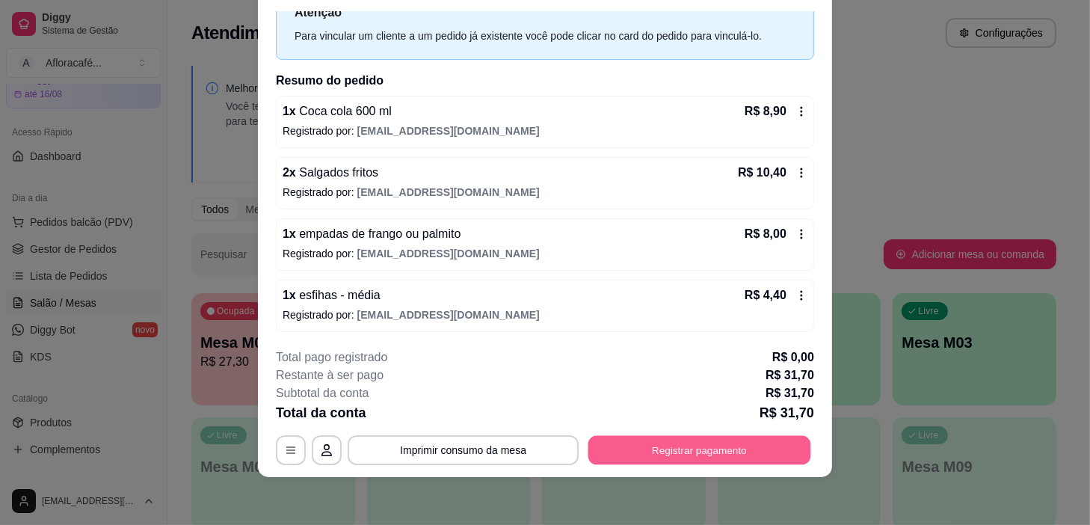
click at [728, 462] on button "Registrar pagamento" at bounding box center [700, 450] width 223 height 29
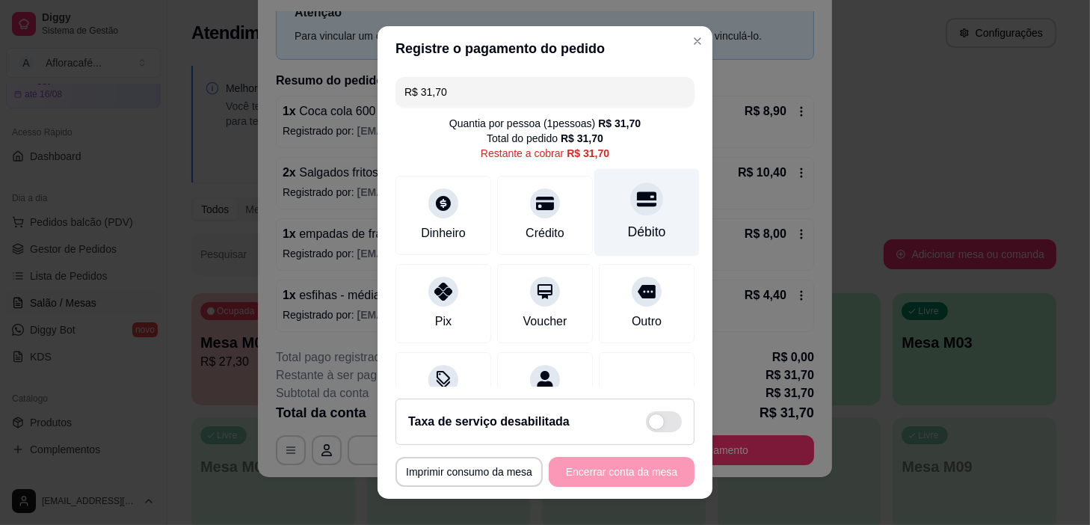
click at [631, 212] on div at bounding box center [647, 199] width 33 height 33
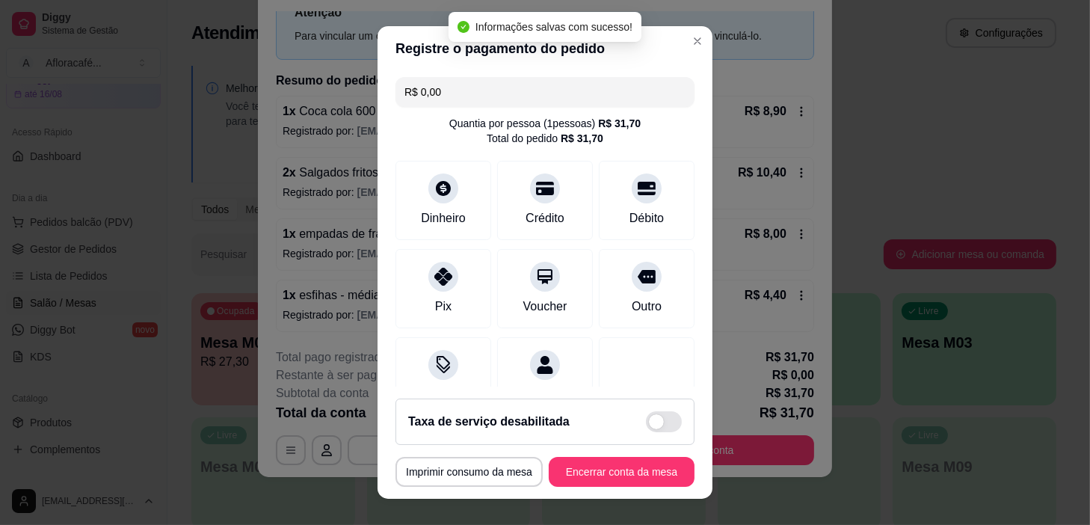
type input "R$ 0,00"
click at [584, 474] on button "Encerrar conta da mesa" at bounding box center [622, 472] width 146 height 30
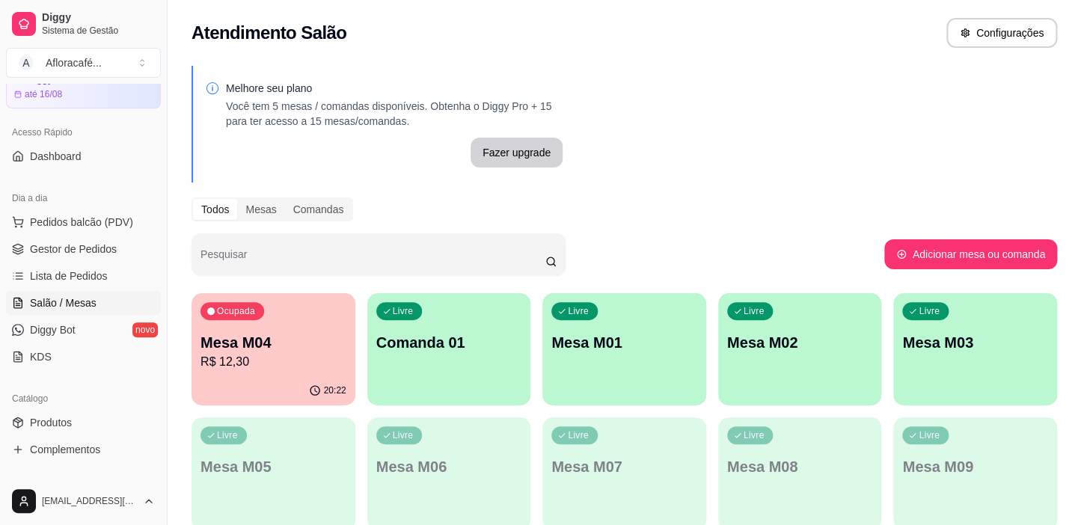
scroll to position [135, 0]
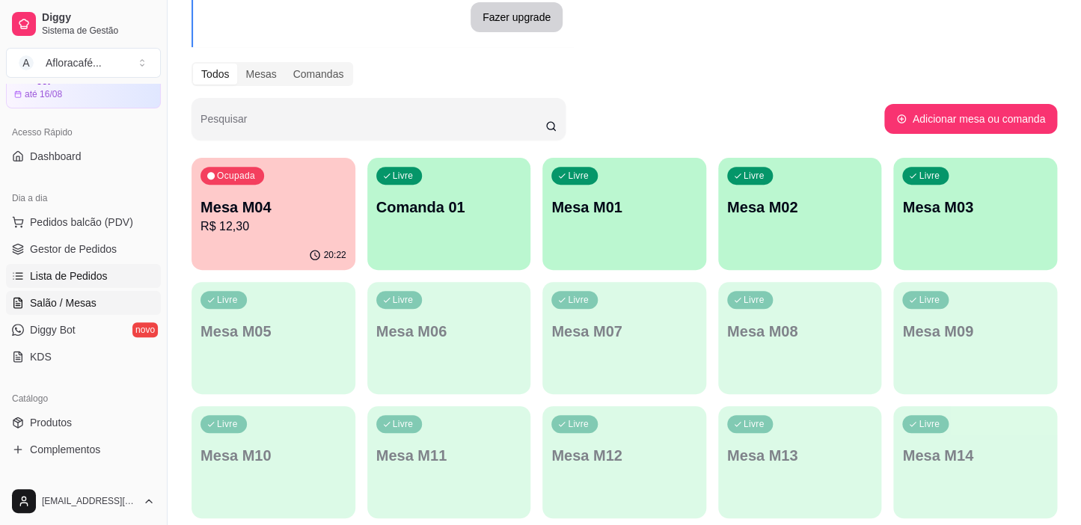
click at [114, 266] on link "Lista de Pedidos" at bounding box center [83, 276] width 155 height 24
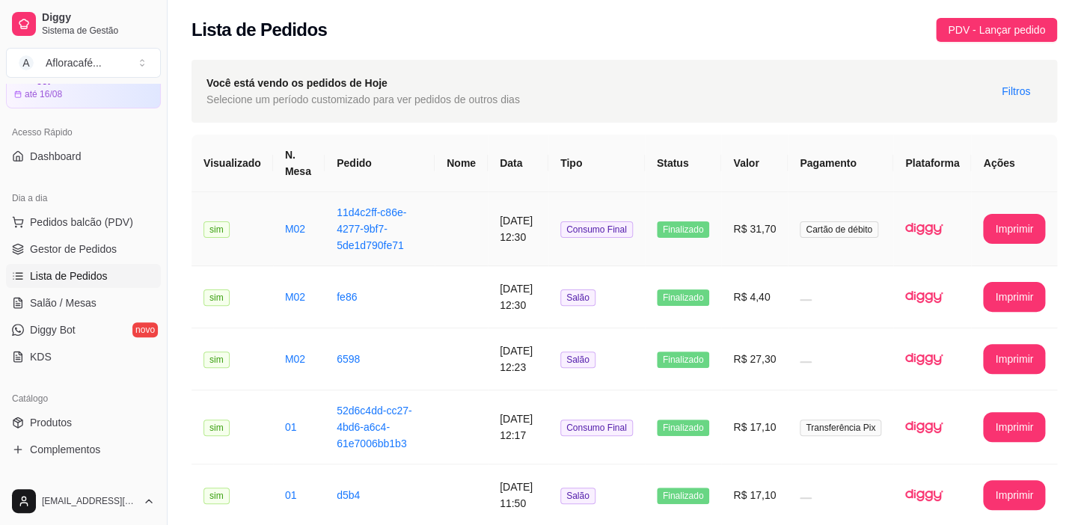
click at [509, 227] on td "[DATE] 12:30" at bounding box center [518, 229] width 61 height 74
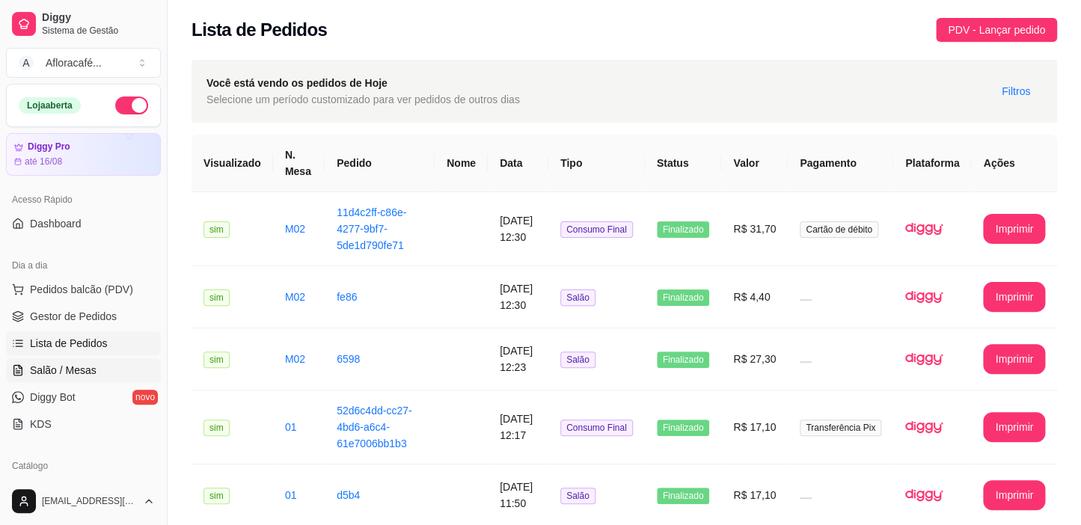
click at [61, 367] on span "Salão / Mesas" at bounding box center [63, 370] width 67 height 15
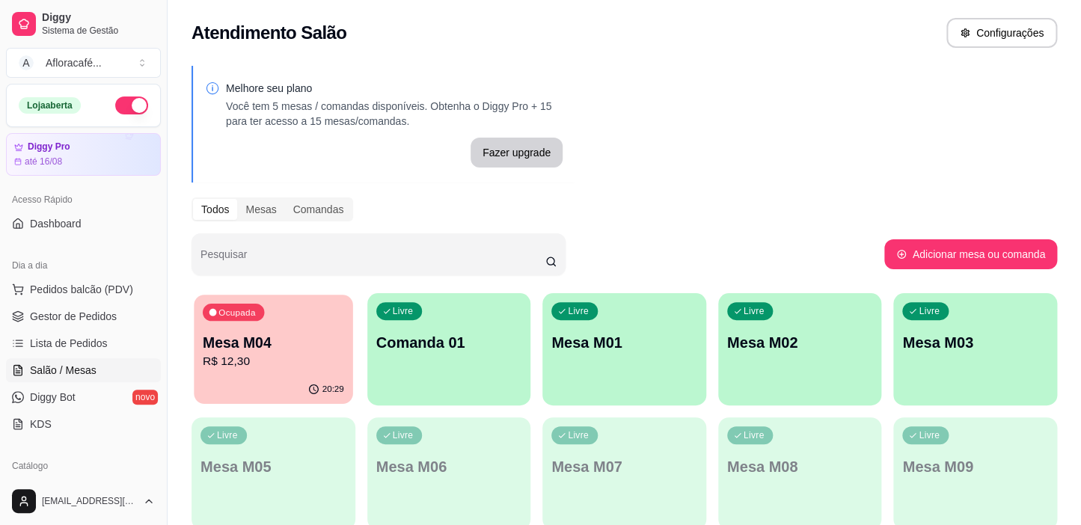
click at [263, 339] on p "Mesa M04" at bounding box center [273, 343] width 141 height 20
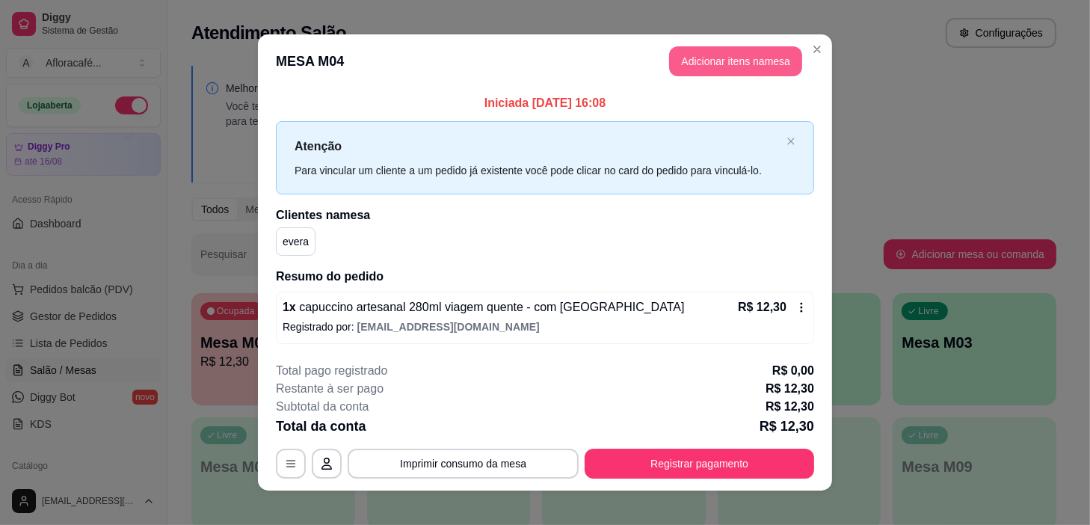
click at [714, 58] on button "Adicionar itens na mesa" at bounding box center [735, 61] width 133 height 30
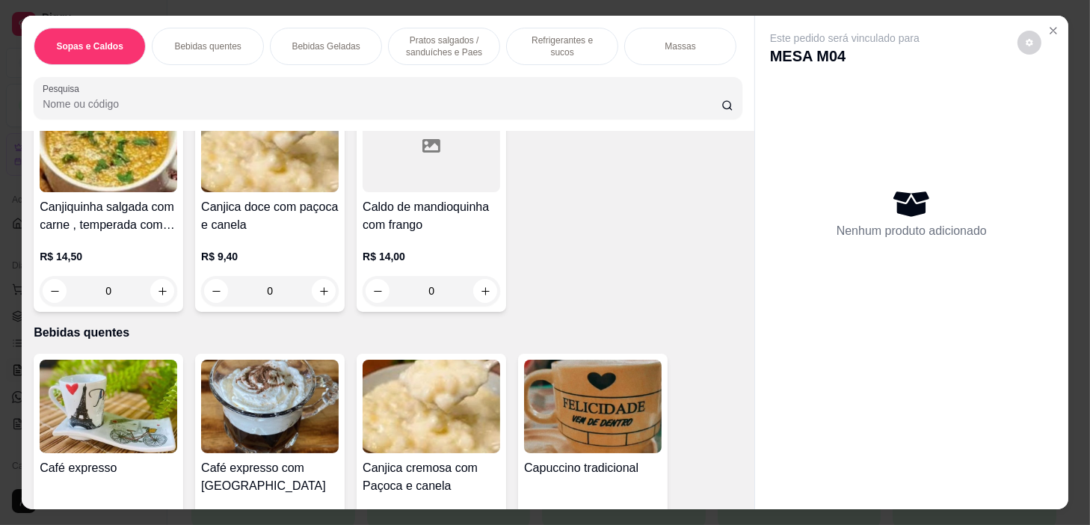
click at [471, 34] on p "Pratos salgados / sanduíches e Paes" at bounding box center [444, 46] width 87 height 24
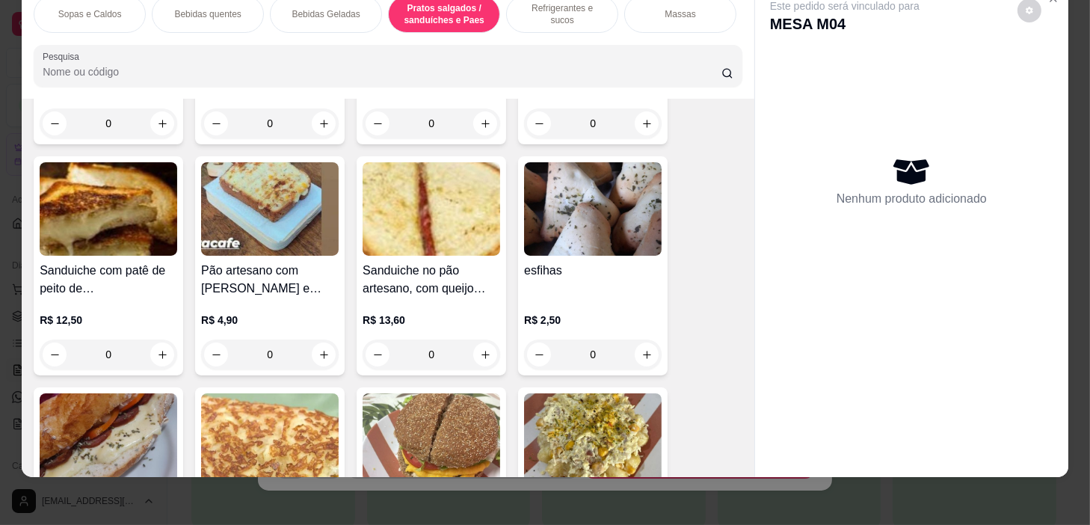
scroll to position [4458, 0]
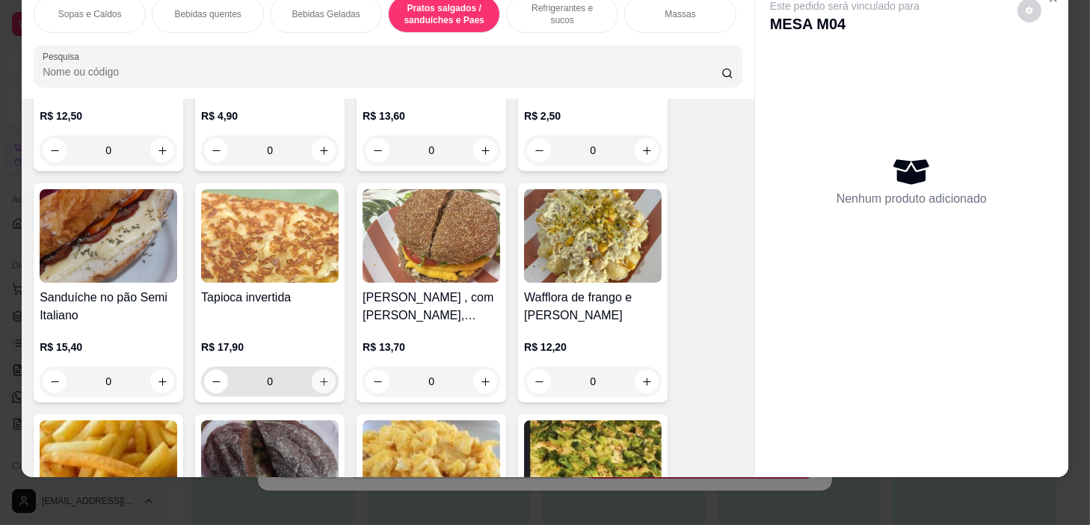
click at [323, 381] on icon "increase-product-quantity" at bounding box center [324, 381] width 11 height 11
type input "1"
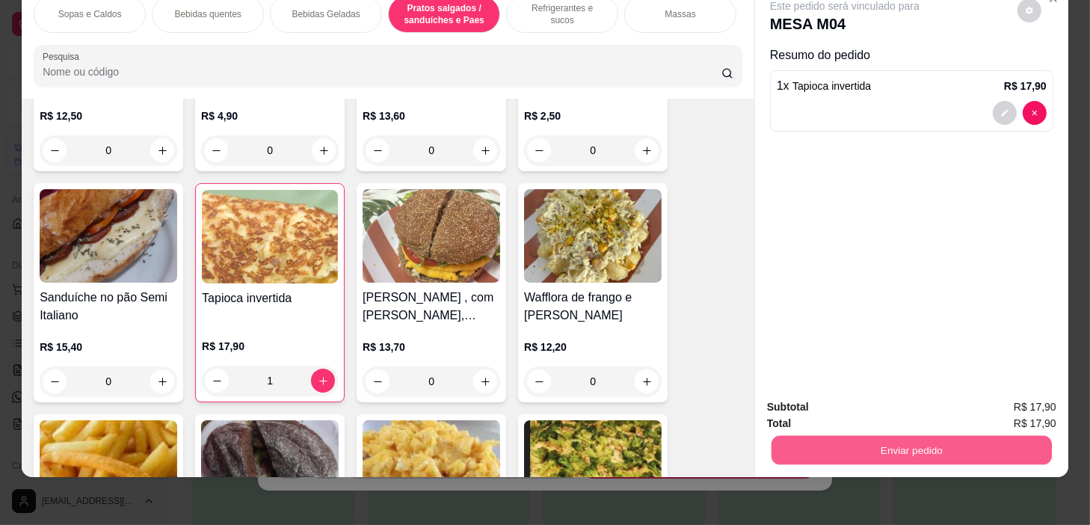
click at [888, 436] on button "Enviar pedido" at bounding box center [912, 450] width 280 height 29
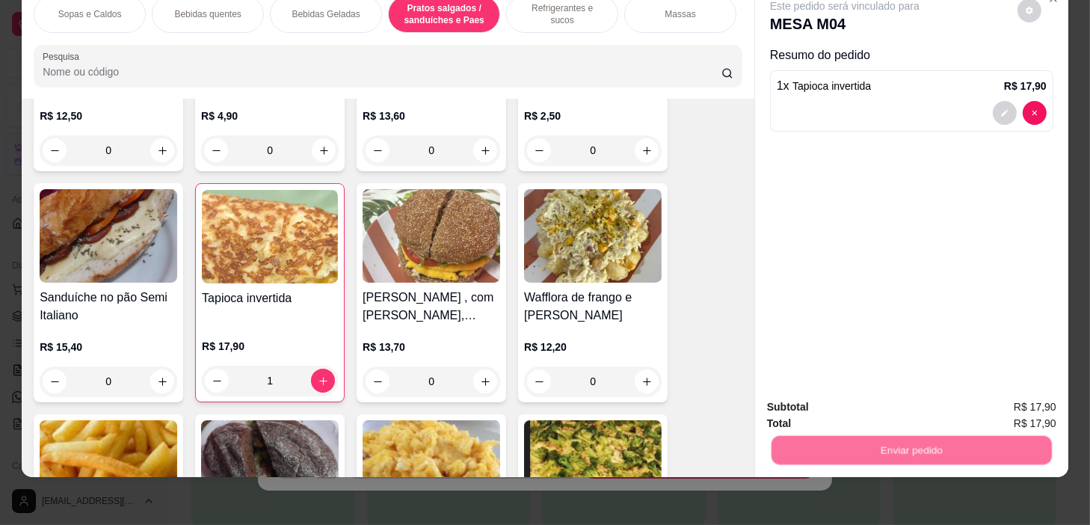
click at [876, 396] on button "Não registrar e enviar pedido" at bounding box center [863, 403] width 151 height 28
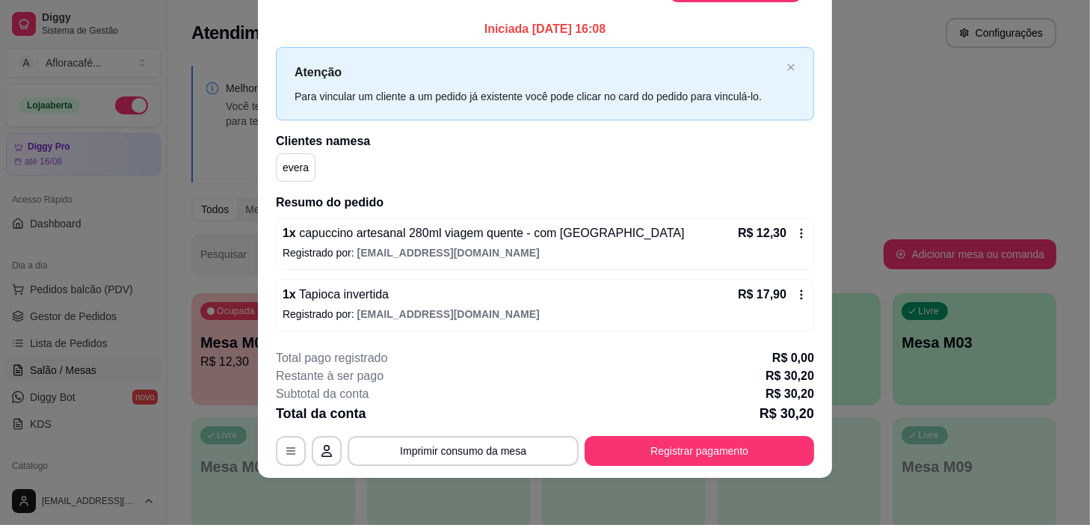
scroll to position [0, 0]
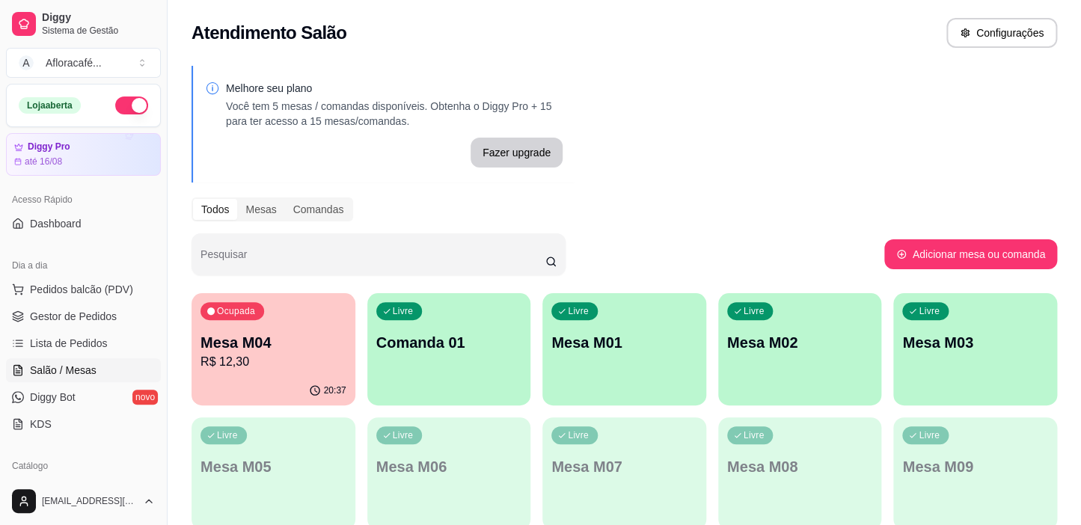
click at [495, 336] on p "Comanda 01" at bounding box center [449, 342] width 146 height 21
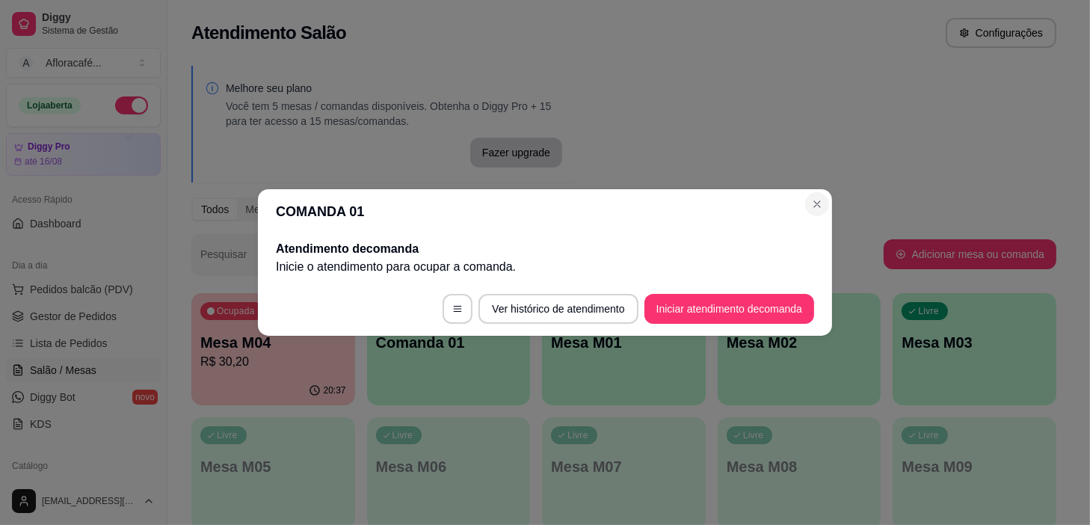
click at [830, 202] on section "COMANDA 01 Atendimento de comanda [PERSON_NAME] o atendimento para ocupar a com…" at bounding box center [545, 262] width 574 height 147
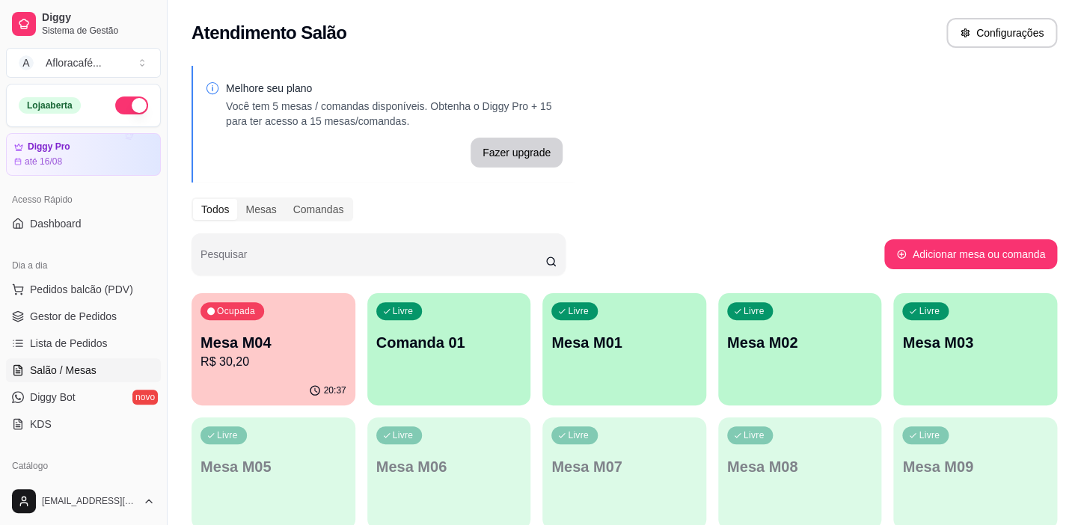
click at [794, 323] on div "Livre Mesa M02" at bounding box center [800, 340] width 164 height 94
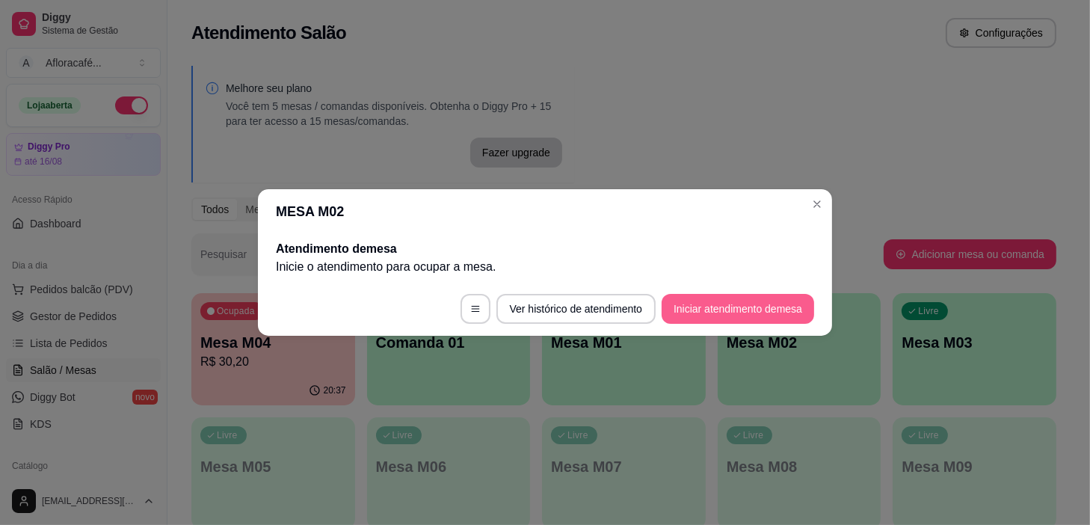
drag, startPoint x: 791, startPoint y: 286, endPoint x: 772, endPoint y: 305, distance: 27.0
click at [772, 305] on footer "Ver histórico de atendimento Iniciar atendimento de mesa" at bounding box center [545, 309] width 574 height 54
click at [772, 305] on button "Iniciar atendimento de mesa" at bounding box center [738, 309] width 148 height 29
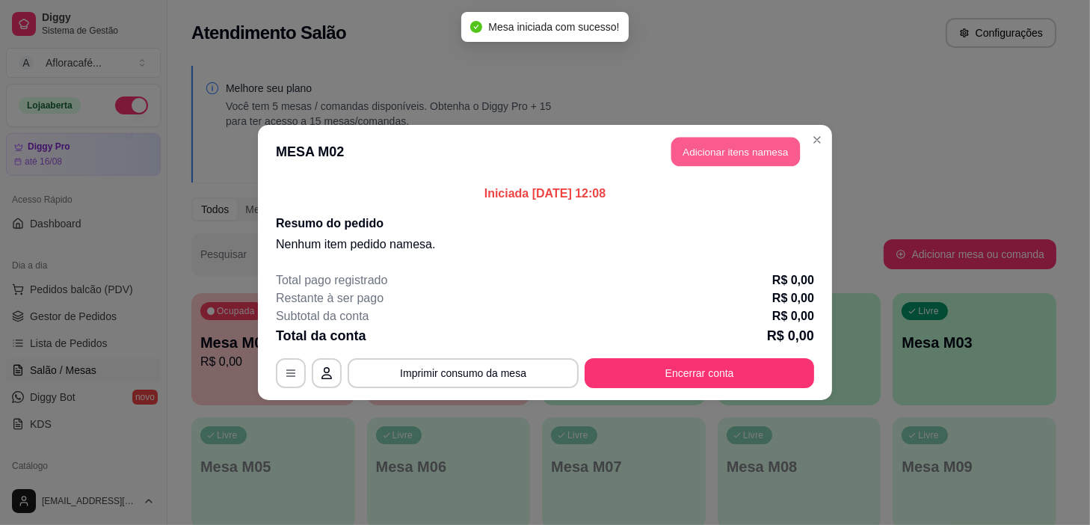
click at [731, 153] on button "Adicionar itens na mesa" at bounding box center [736, 152] width 129 height 29
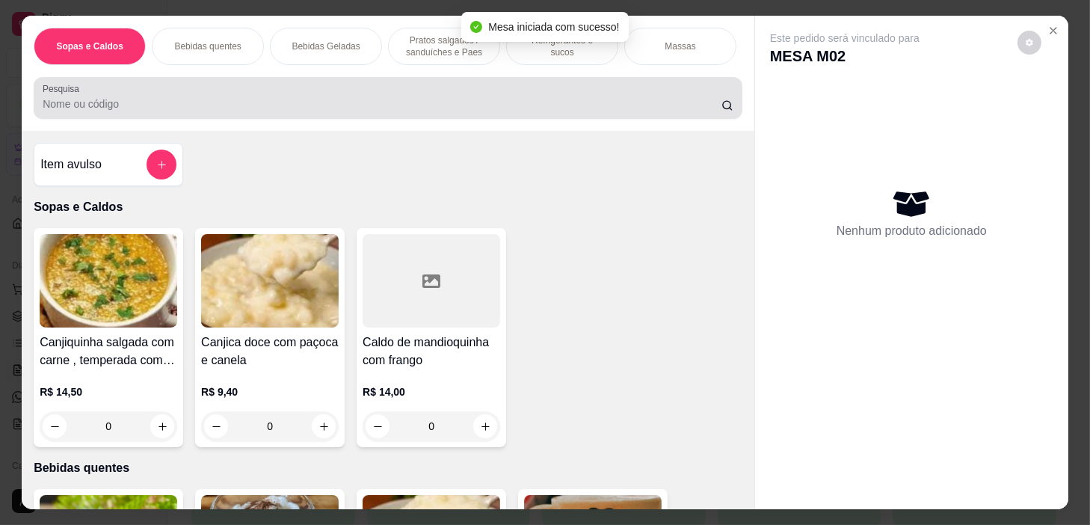
click at [362, 104] on input "Pesquisa" at bounding box center [382, 103] width 679 height 15
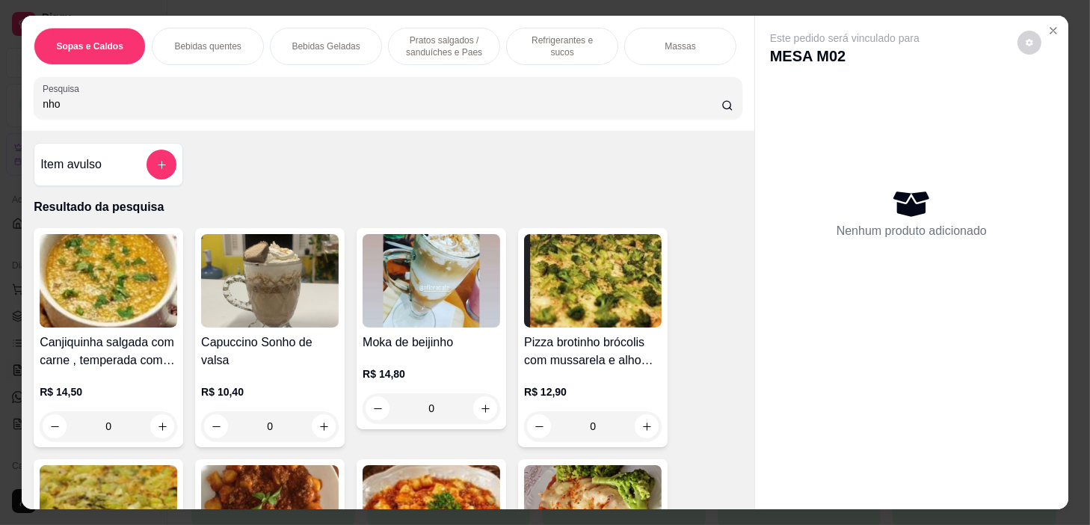
scroll to position [203, 0]
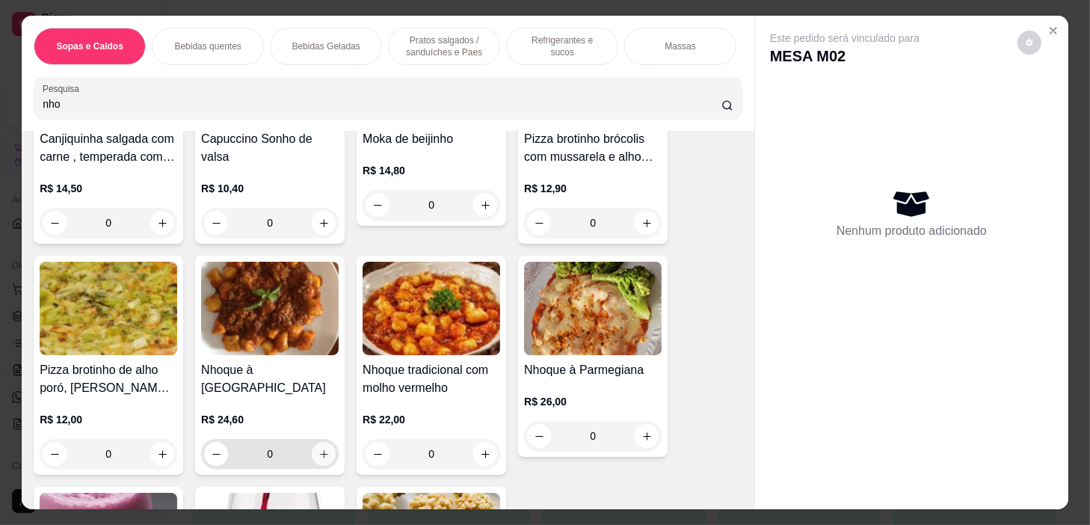
type input "nho"
click at [319, 449] on icon "increase-product-quantity" at bounding box center [324, 454] width 11 height 11
type input "1"
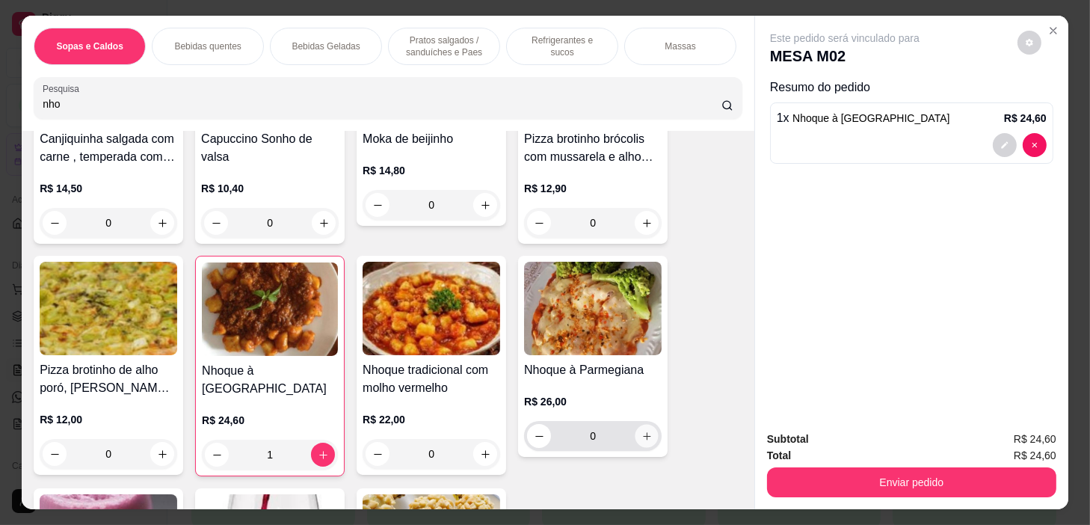
click at [642, 438] on icon "increase-product-quantity" at bounding box center [647, 436] width 11 height 11
type input "1"
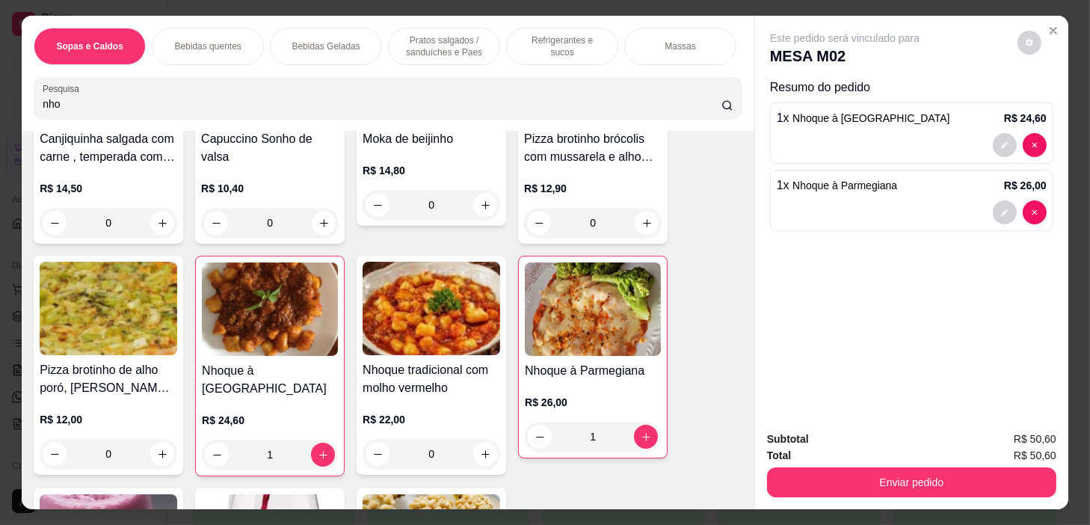
click at [450, 34] on p "Pratos salgados / sanduíches e Paes" at bounding box center [444, 46] width 87 height 24
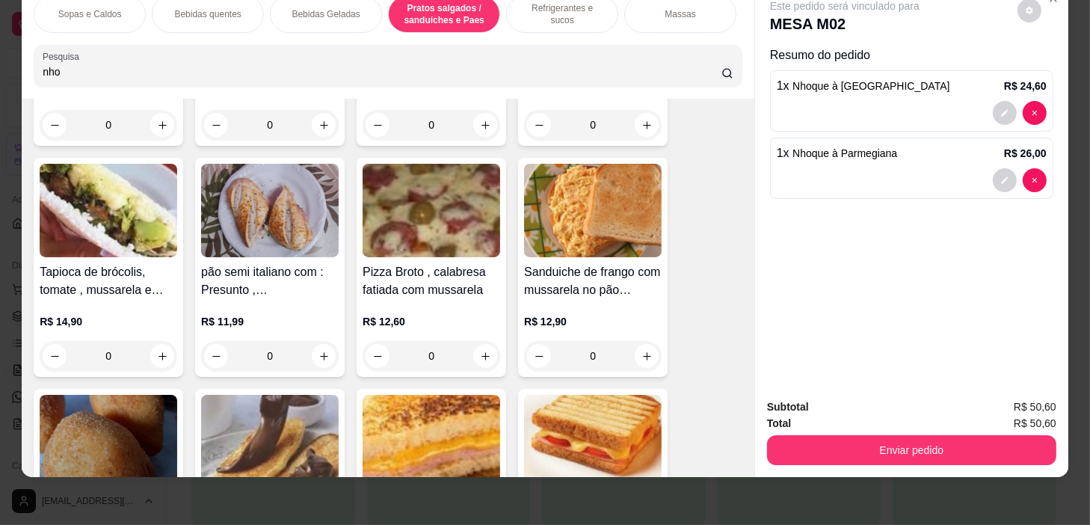
scroll to position [6064, 0]
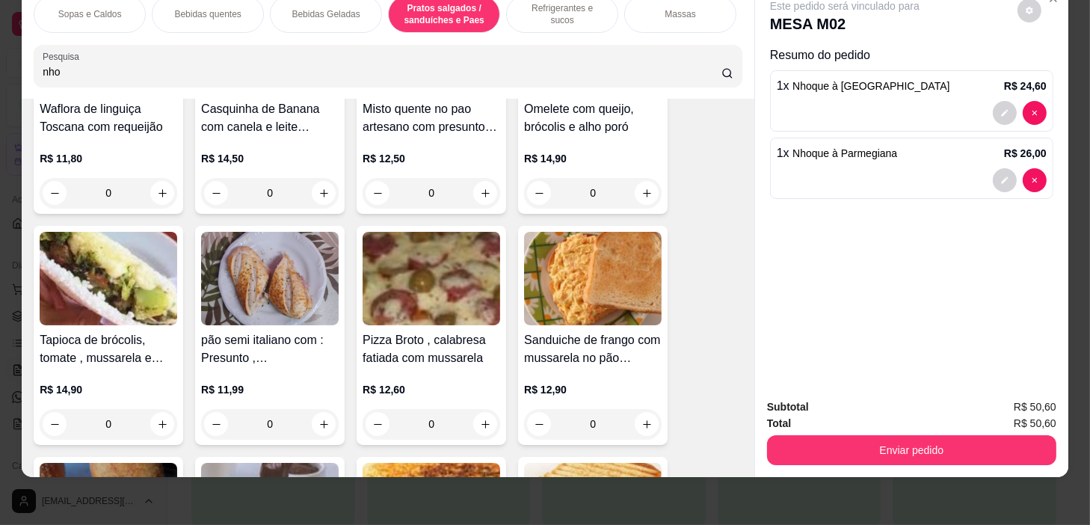
click at [539, 12] on div "Refrigerantes e sucos" at bounding box center [562, 14] width 112 height 37
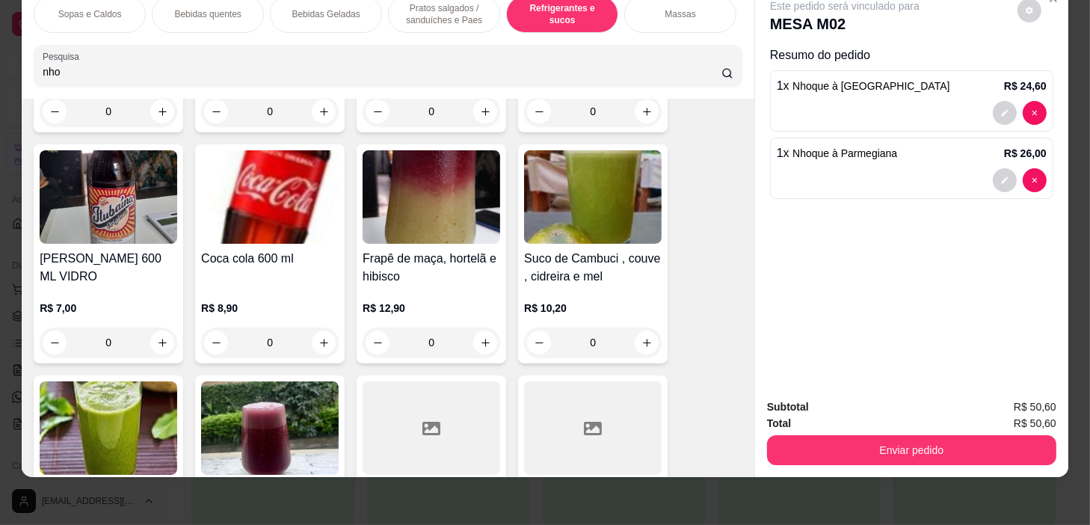
scroll to position [7861, 0]
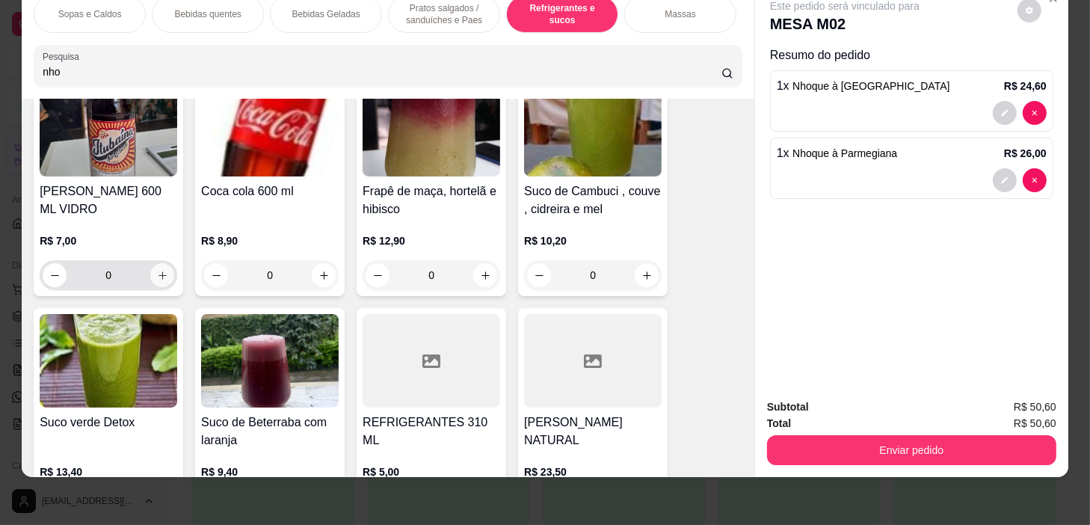
click at [162, 272] on icon "increase-product-quantity" at bounding box center [162, 275] width 11 height 11
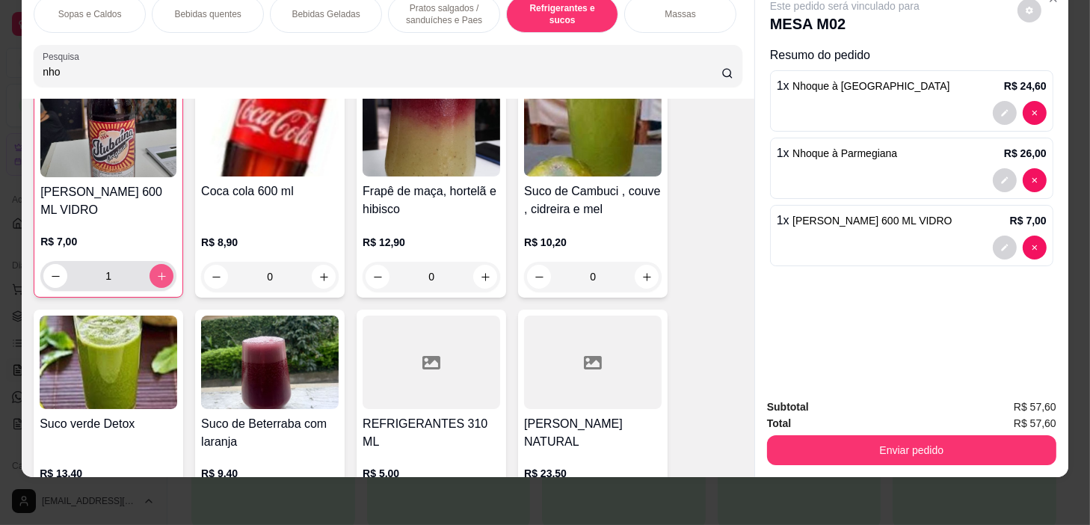
type input "1"
drag, startPoint x: 979, startPoint y: 470, endPoint x: 980, endPoint y: 450, distance: 20.2
click at [979, 464] on div "Sopas e Caldos Bebidas quentes Bebidas Geladas Pratos salgados / sanduíches e P…" at bounding box center [545, 262] width 1090 height 525
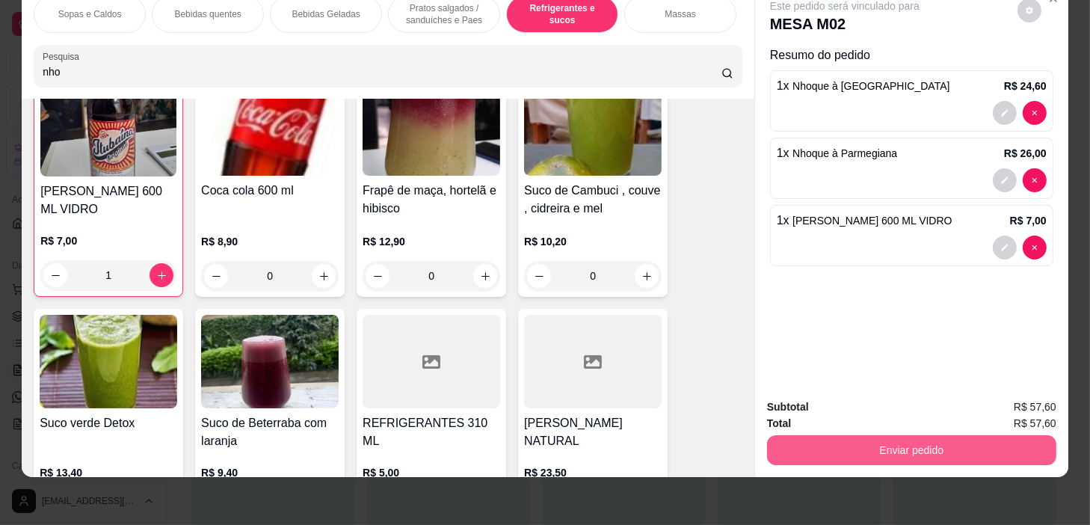
click at [980, 436] on button "Enviar pedido" at bounding box center [911, 450] width 289 height 30
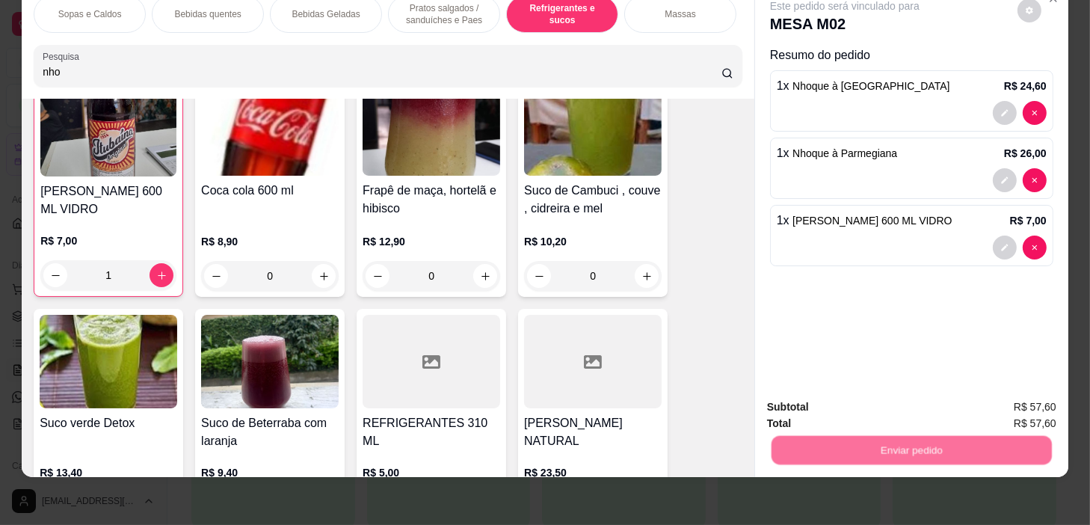
click at [908, 396] on button "Não registrar e enviar pedido" at bounding box center [863, 403] width 151 height 28
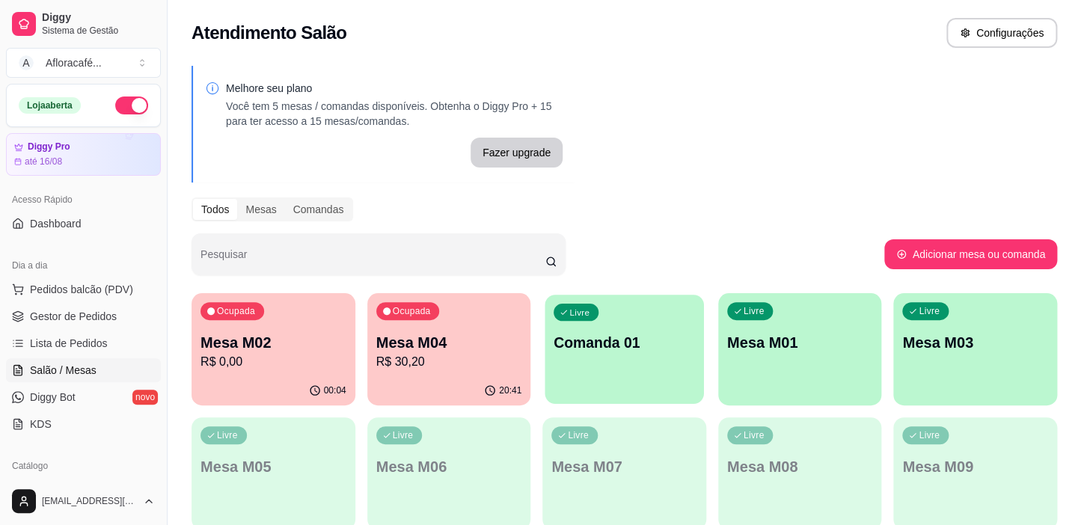
click at [684, 328] on div "Livre Comanda 01" at bounding box center [623, 340] width 159 height 91
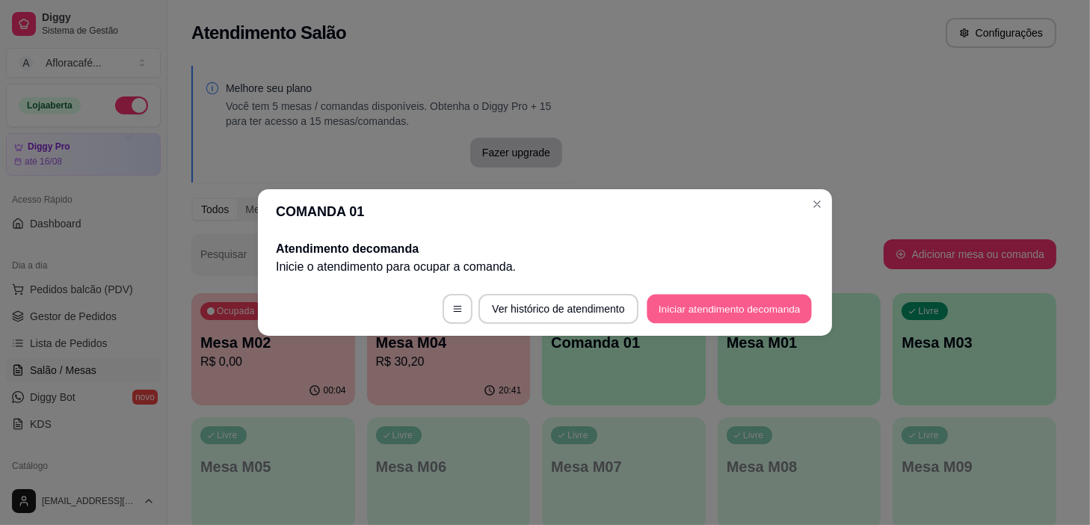
click at [746, 308] on button "Iniciar atendimento de comanda" at bounding box center [729, 309] width 165 height 29
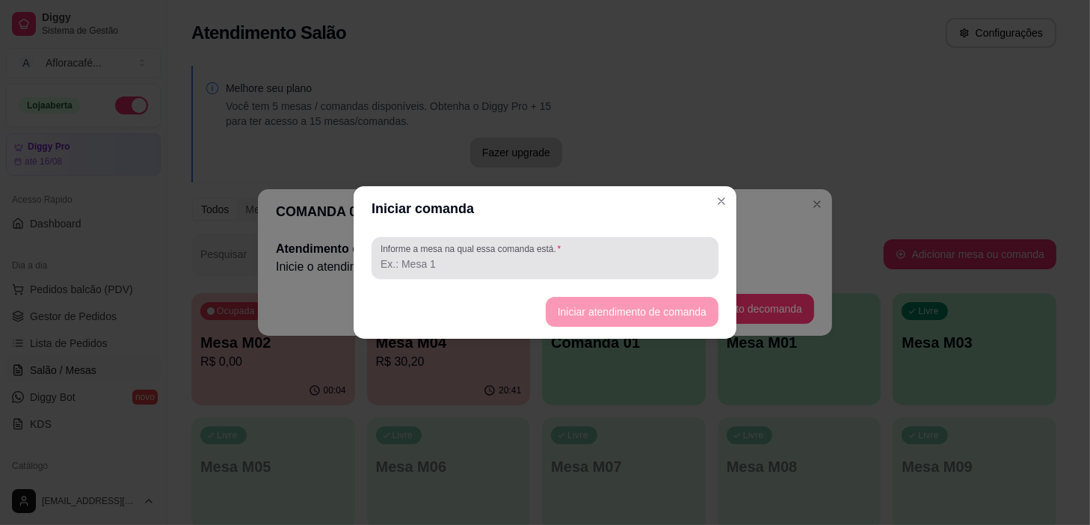
click at [617, 251] on div at bounding box center [545, 258] width 329 height 30
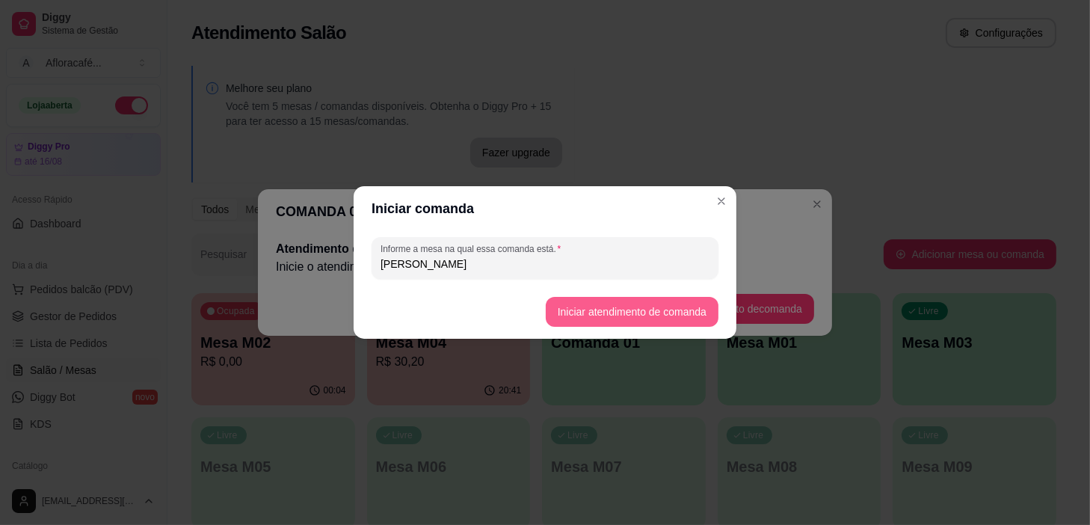
type input "[PERSON_NAME]"
click at [700, 314] on button "Iniciar atendimento de comanda" at bounding box center [632, 312] width 173 height 30
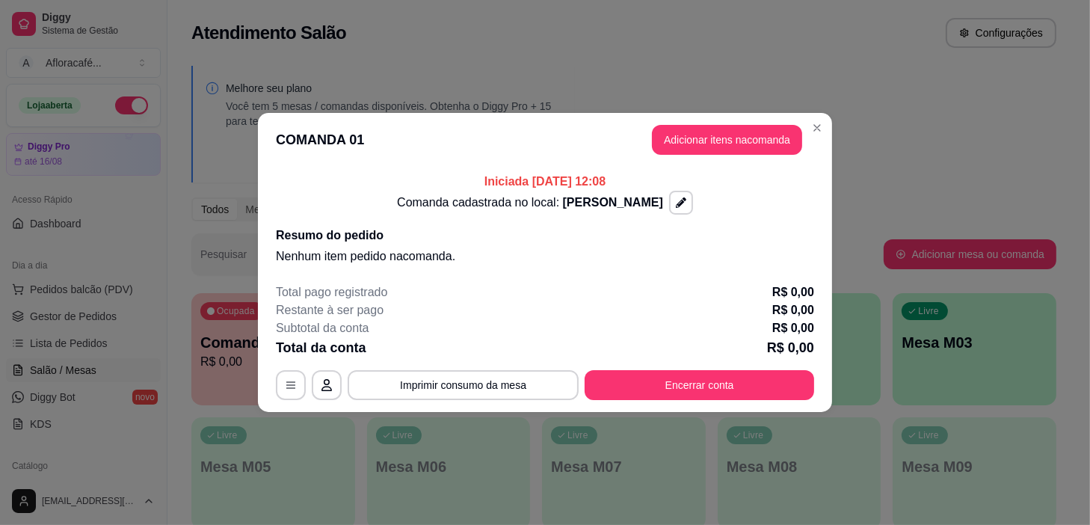
click at [743, 135] on button "Adicionar itens na comanda" at bounding box center [727, 140] width 150 height 30
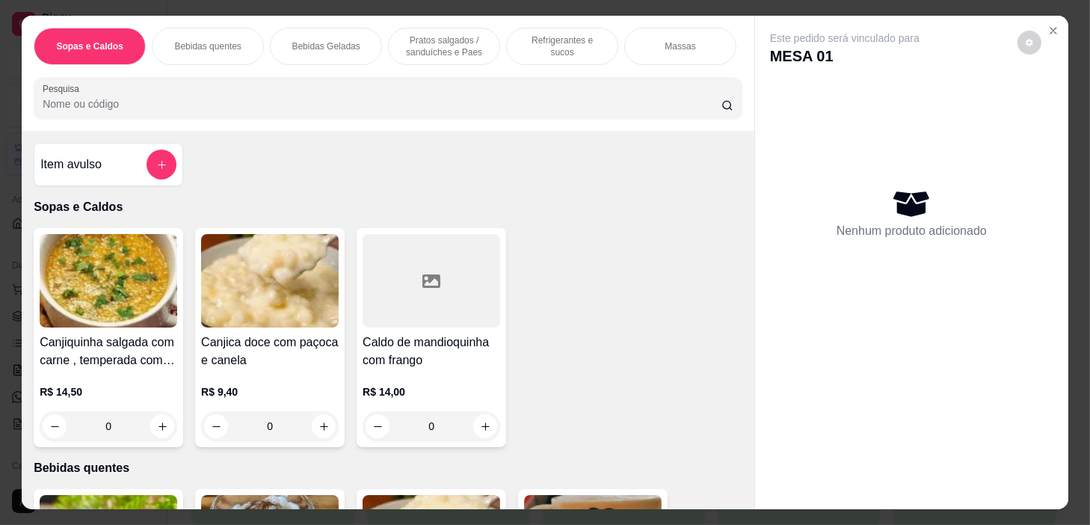
click at [523, 42] on p "Refrigerantes e sucos" at bounding box center [562, 46] width 87 height 24
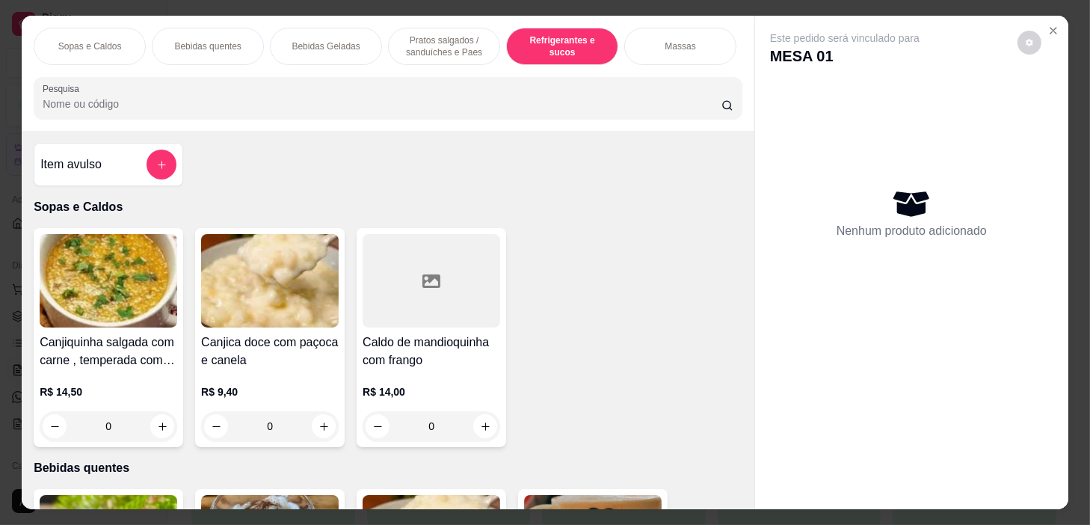
scroll to position [37, 0]
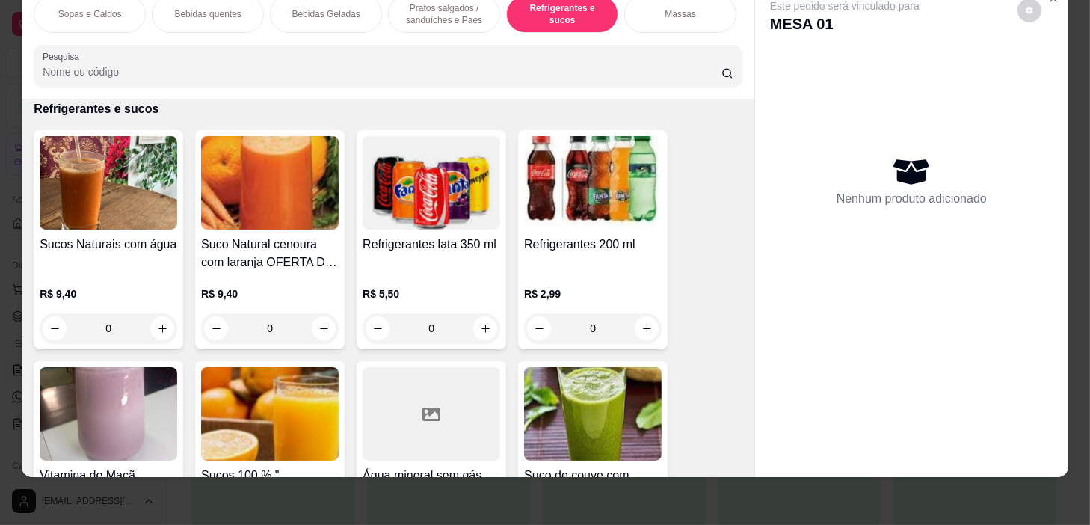
click at [447, 19] on div "Pratos salgados / sanduíches e Paes" at bounding box center [444, 14] width 112 height 37
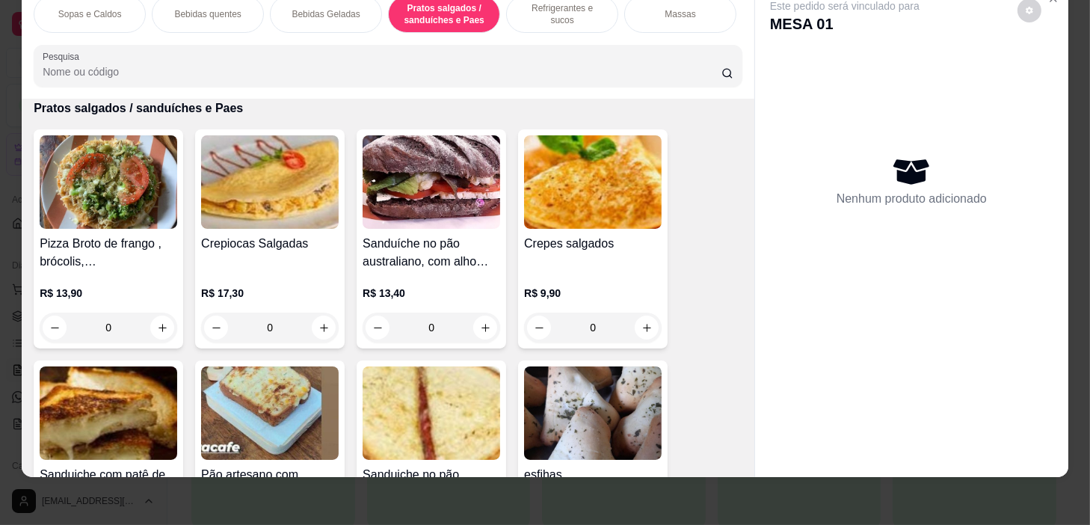
scroll to position [4322, 0]
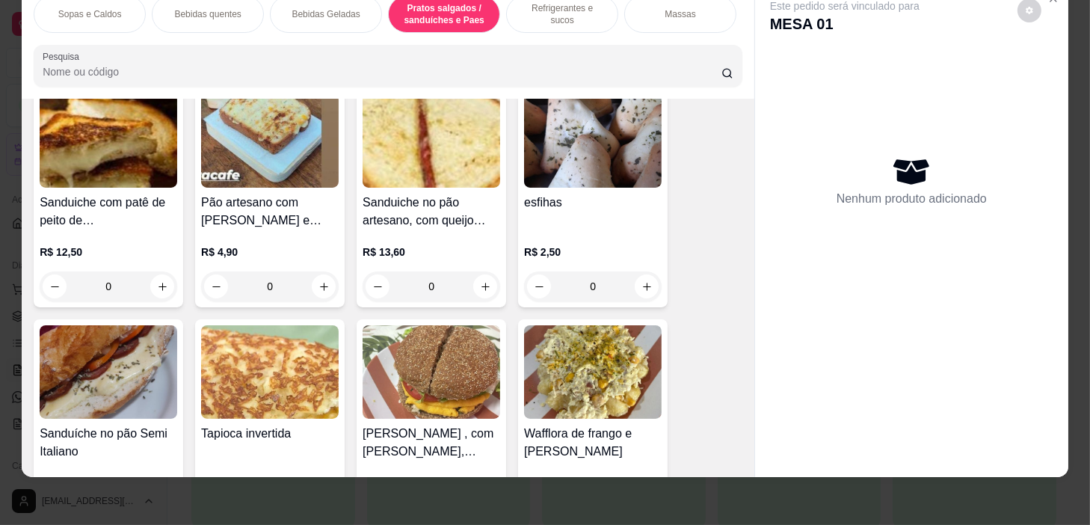
drag, startPoint x: 636, startPoint y: 289, endPoint x: 642, endPoint y: 283, distance: 8.0
click at [642, 283] on div "0" at bounding box center [593, 287] width 138 height 30
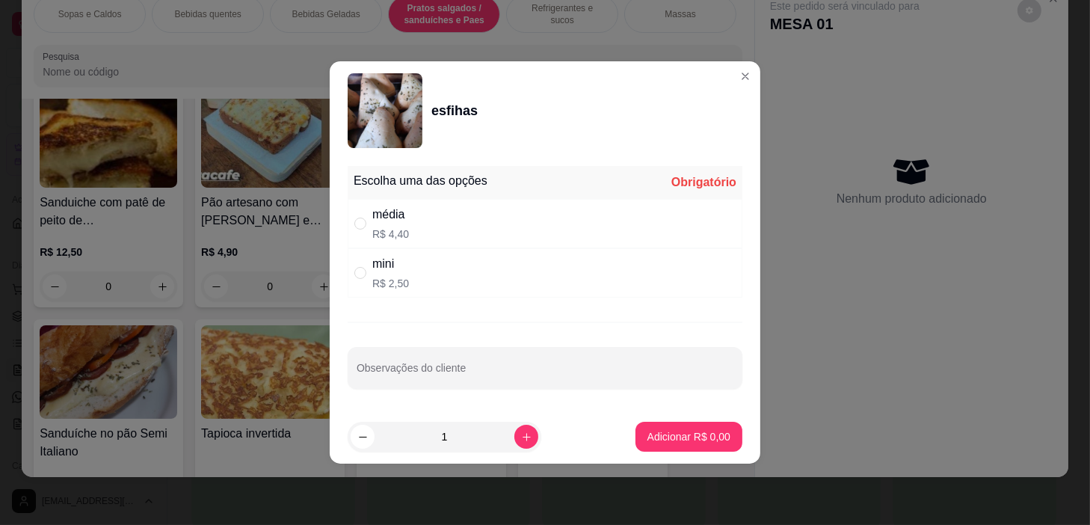
click at [571, 247] on div "média R$ 4,40" at bounding box center [545, 223] width 395 height 49
radio input "true"
click at [655, 439] on p "Adicionar R$ 4,40" at bounding box center [688, 436] width 81 height 14
type input "1"
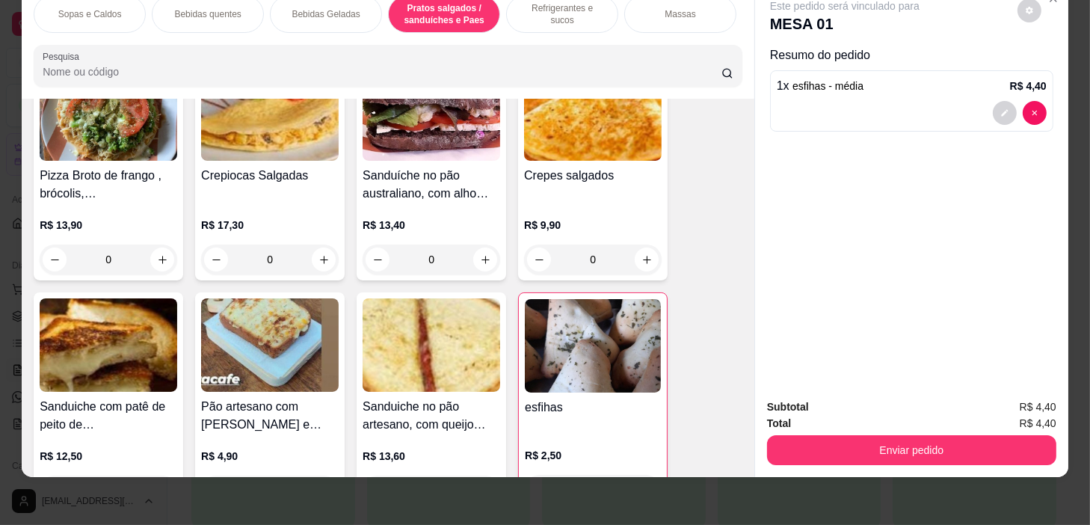
scroll to position [3777, 0]
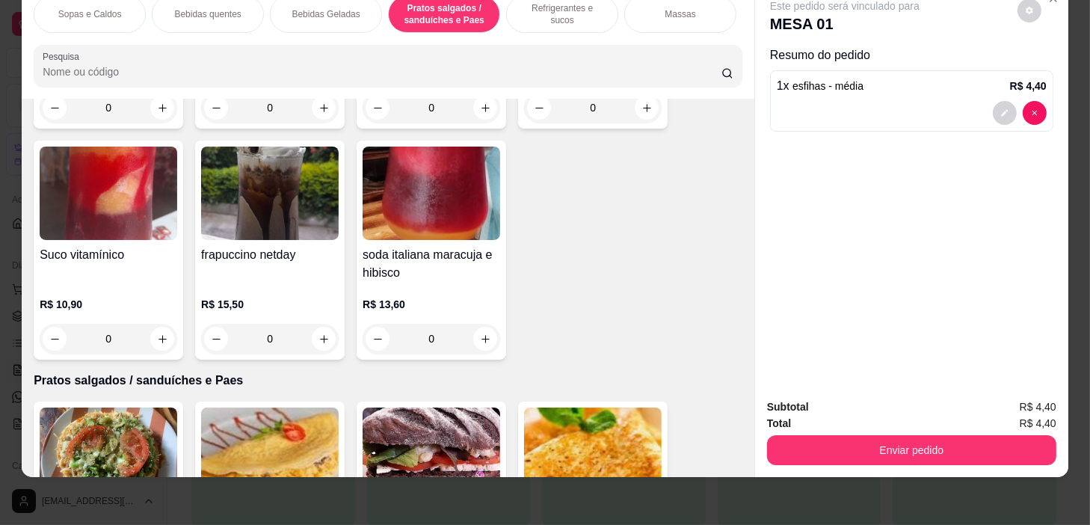
click at [123, 11] on div "Sopas e Caldos" at bounding box center [90, 14] width 112 height 37
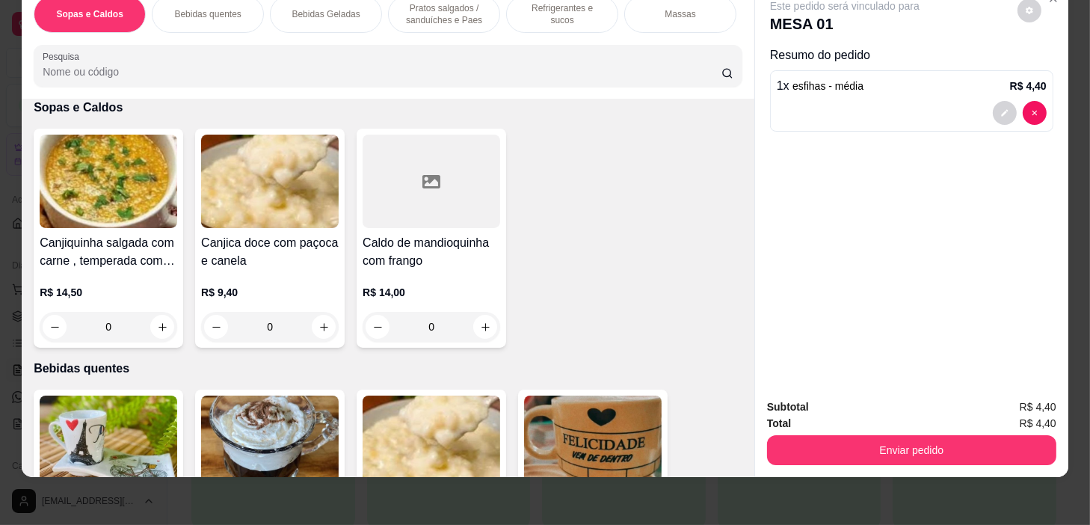
scroll to position [0, 0]
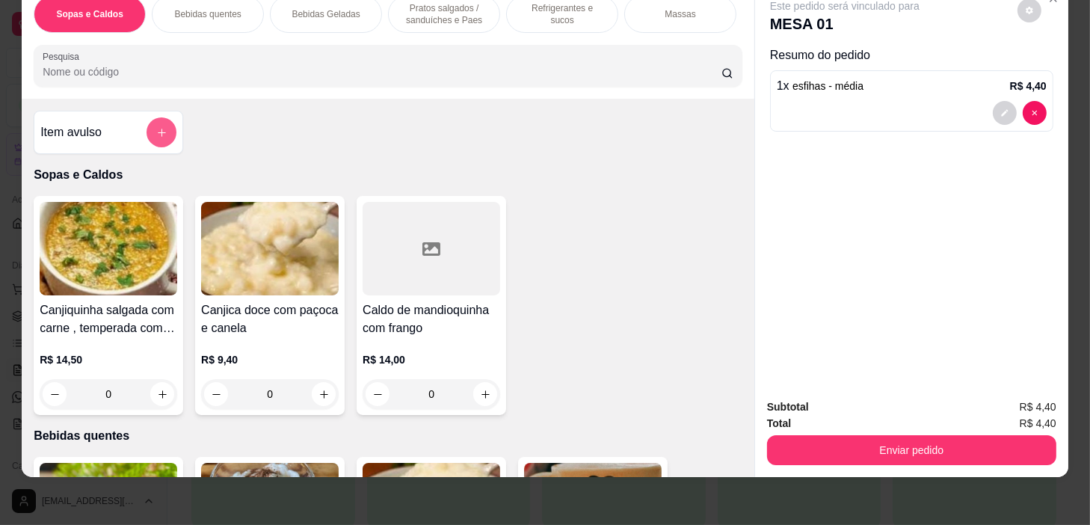
click at [157, 117] on button "add-separate-item" at bounding box center [162, 132] width 30 height 30
click at [159, 132] on icon "add-separate-item" at bounding box center [161, 132] width 11 height 11
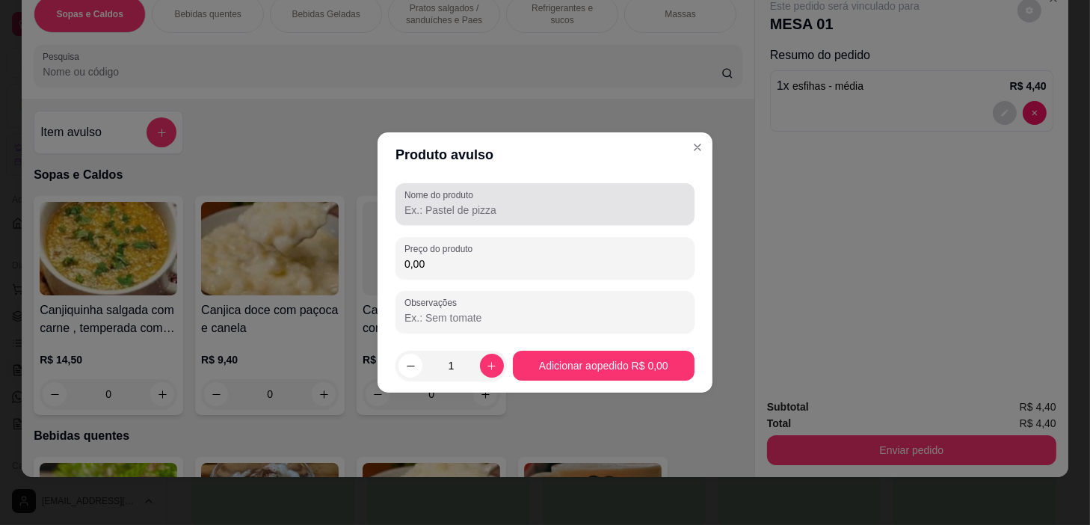
click at [507, 203] on input "Nome do produto" at bounding box center [545, 210] width 281 height 15
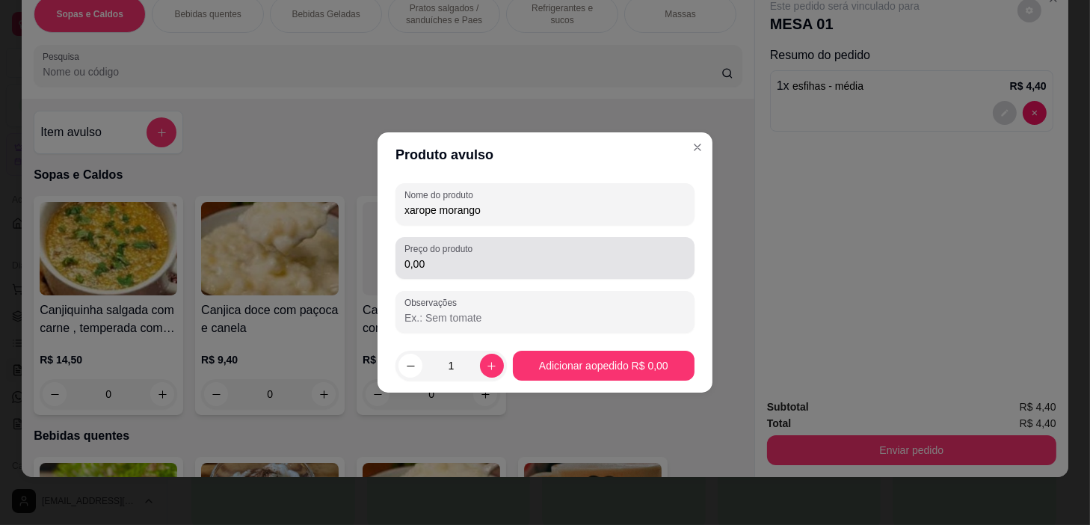
type input "xarope morango"
click at [499, 251] on div "0,00" at bounding box center [545, 258] width 281 height 30
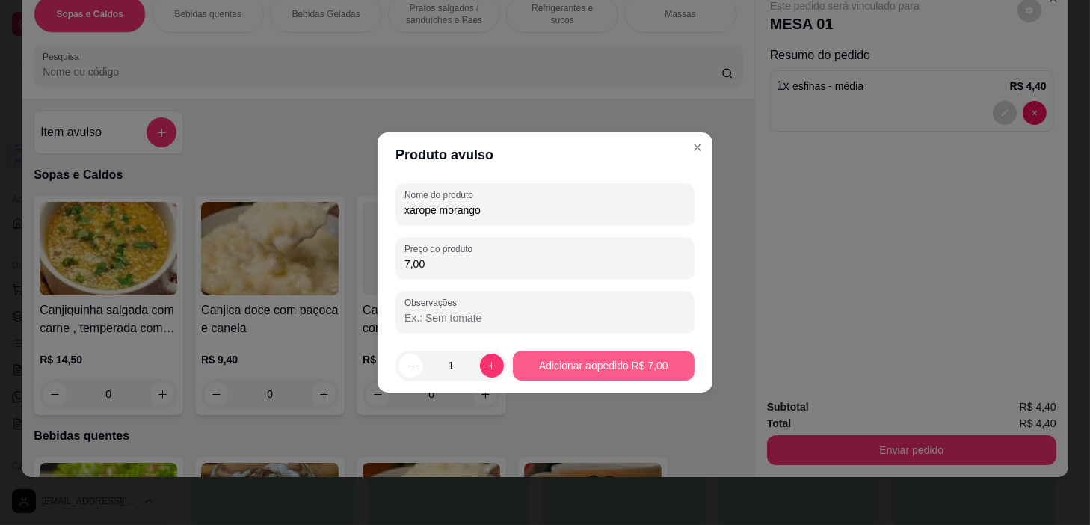
type input "7,00"
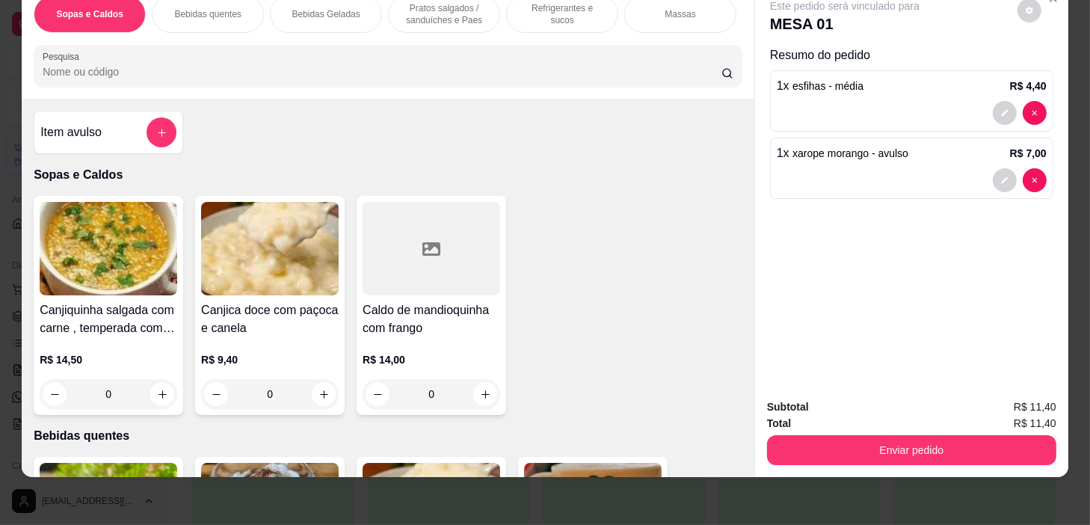
drag, startPoint x: 456, startPoint y: 13, endPoint x: 497, endPoint y: 171, distance: 163.8
click at [456, 13] on p "Pratos salgados / sanduíches e Paes" at bounding box center [444, 14] width 87 height 24
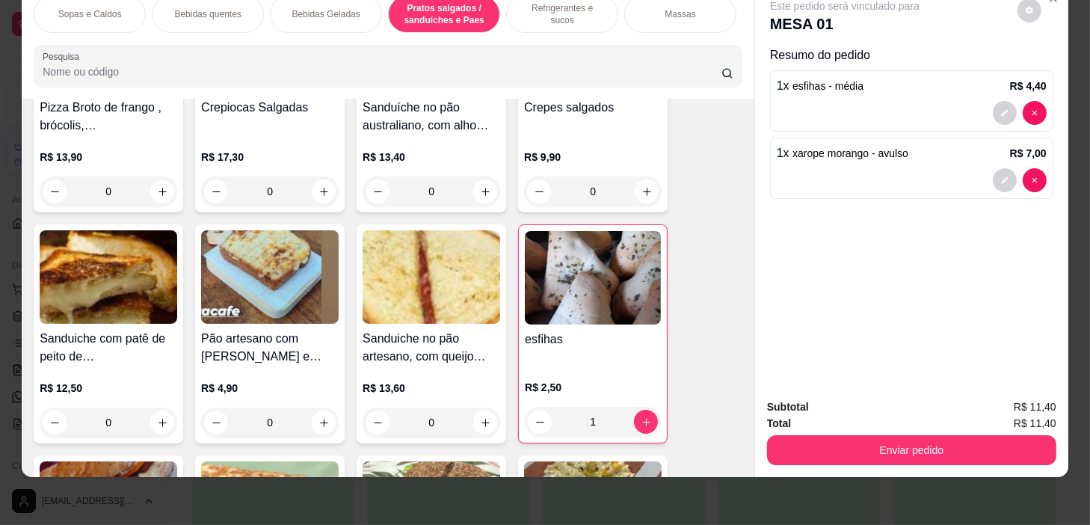
scroll to position [4117, 0]
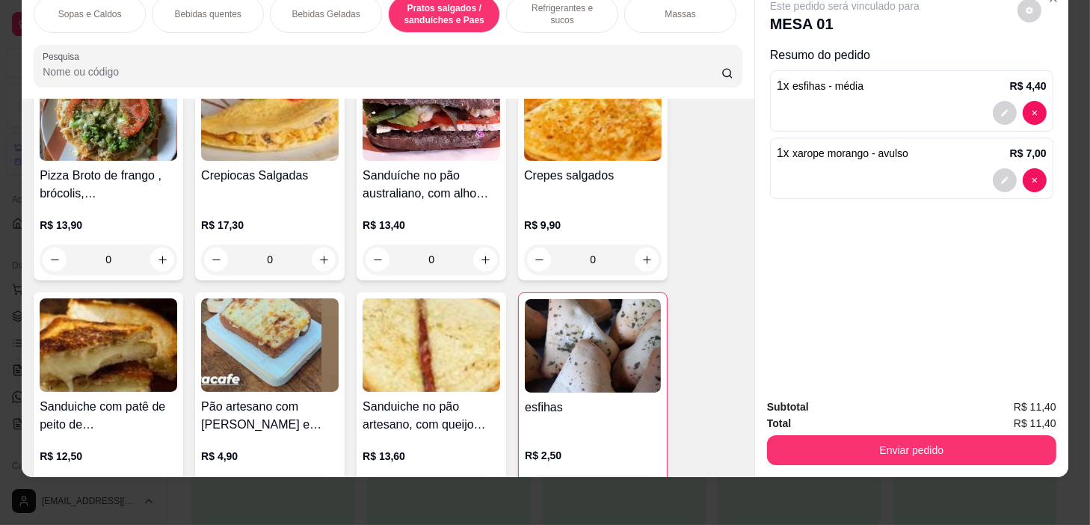
drag, startPoint x: 596, startPoint y: 7, endPoint x: 585, endPoint y: 215, distance: 208.2
click at [592, 8] on p "Refrigerantes e sucos" at bounding box center [562, 14] width 87 height 24
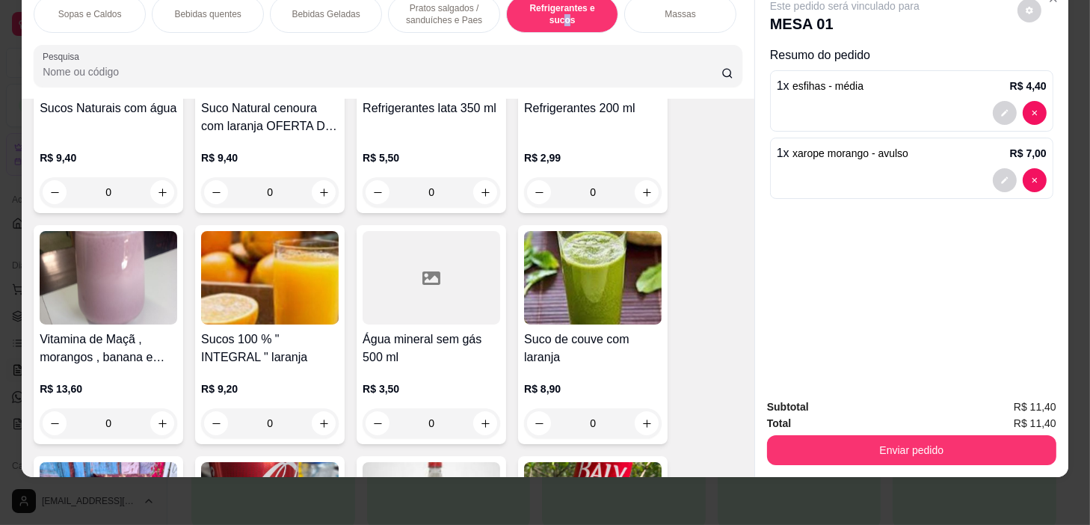
scroll to position [6730, 0]
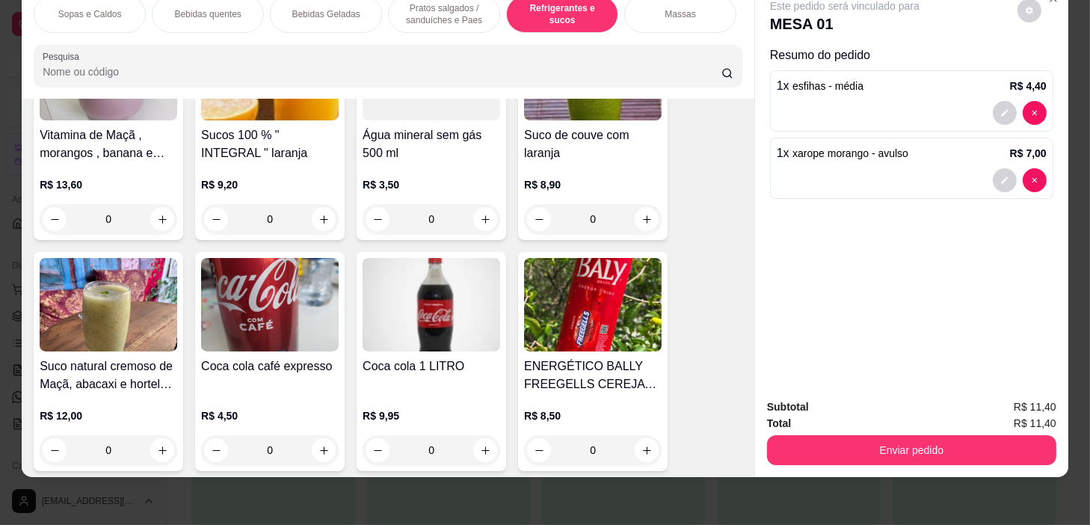
click at [475, 222] on div "0" at bounding box center [432, 219] width 138 height 30
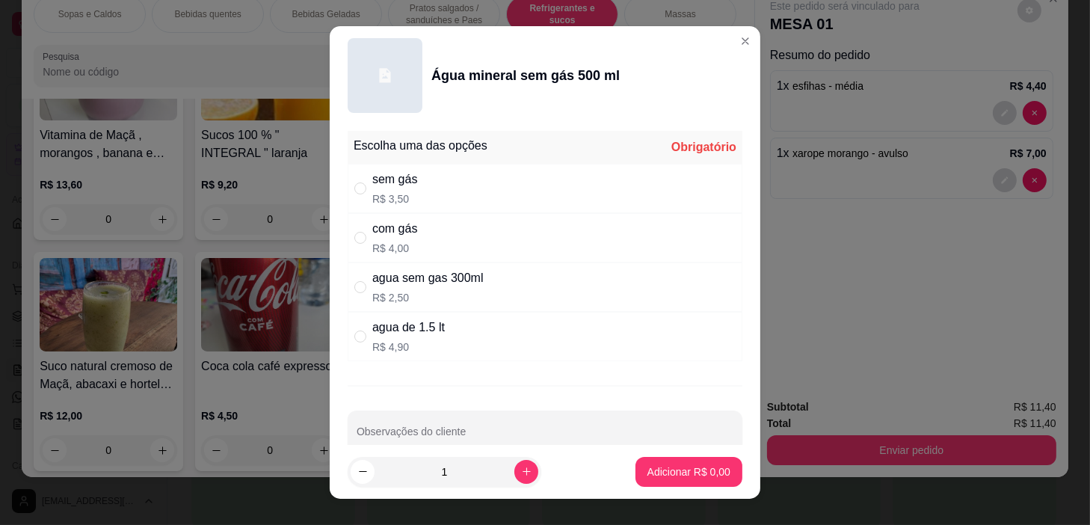
drag, startPoint x: 482, startPoint y: 272, endPoint x: 511, endPoint y: 259, distance: 31.8
click at [484, 272] on div "agua sem gas 300ml R$ 2,50" at bounding box center [545, 287] width 395 height 49
radio input "true"
click at [532, 251] on div "com gás R$ 4,00" at bounding box center [545, 237] width 395 height 49
radio input "true"
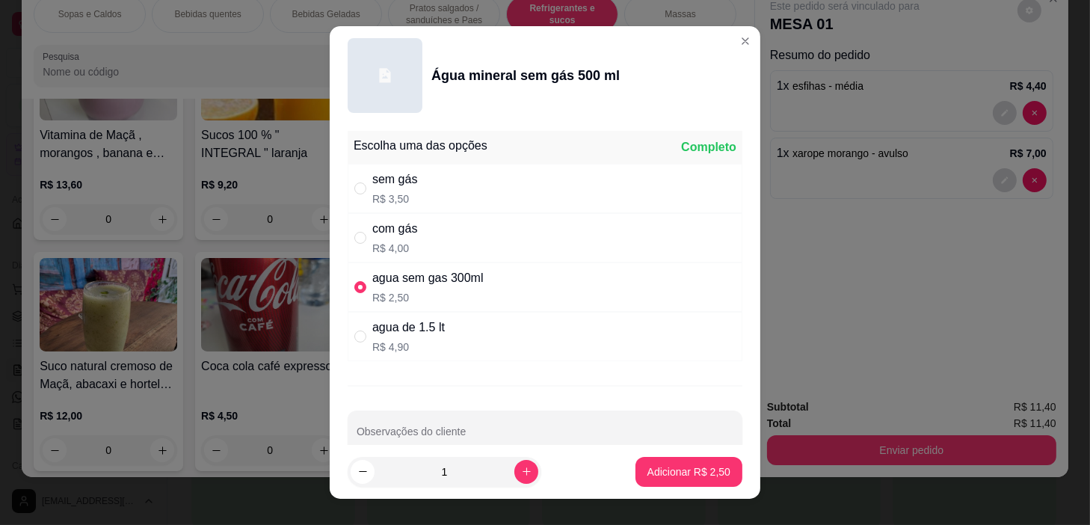
radio input "false"
click at [656, 471] on p "Adicionar R$ 4,00" at bounding box center [689, 471] width 83 height 15
type input "1"
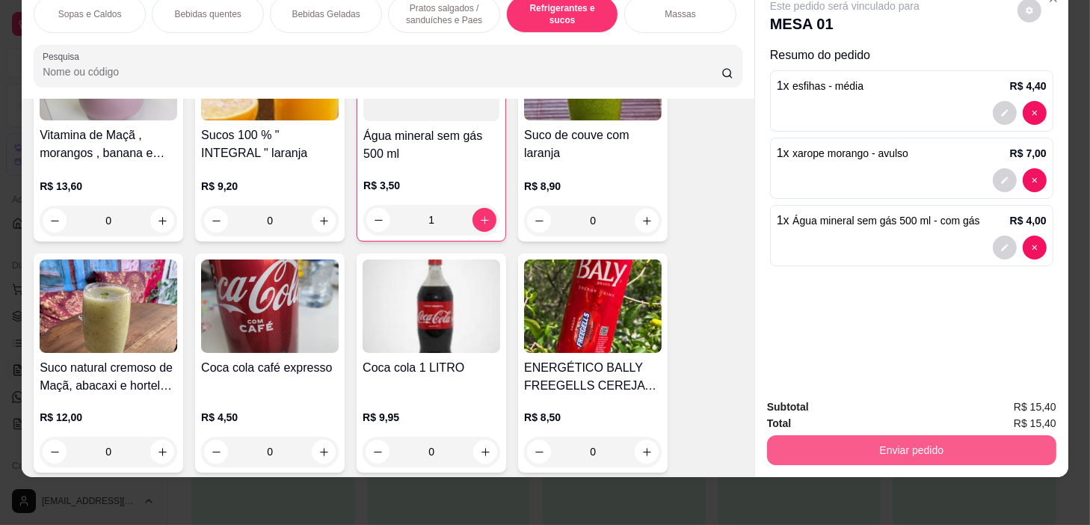
click at [858, 435] on button "Enviar pedido" at bounding box center [911, 450] width 289 height 30
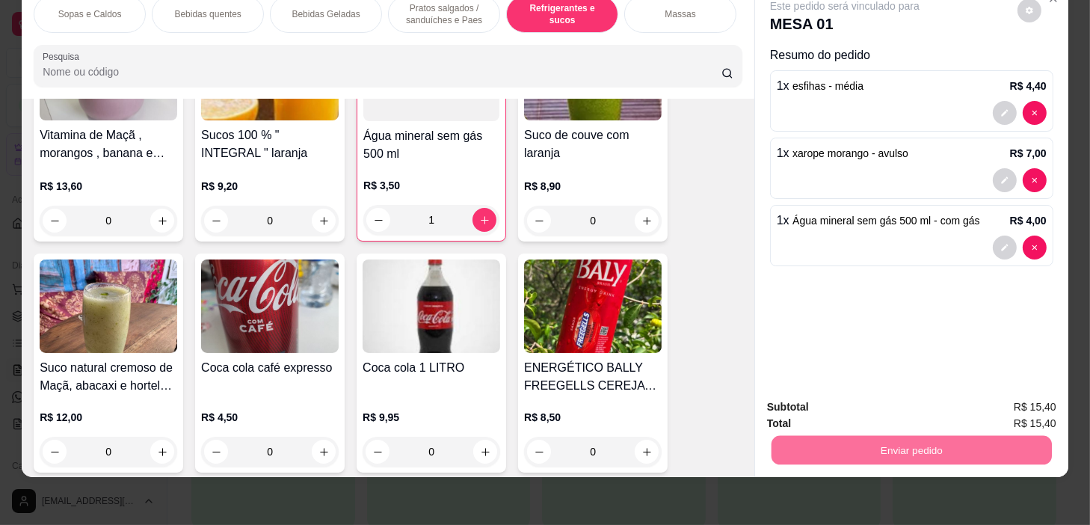
click at [848, 405] on button "Não registrar e enviar pedido" at bounding box center [863, 403] width 151 height 28
